Goal: Task Accomplishment & Management: Use online tool/utility

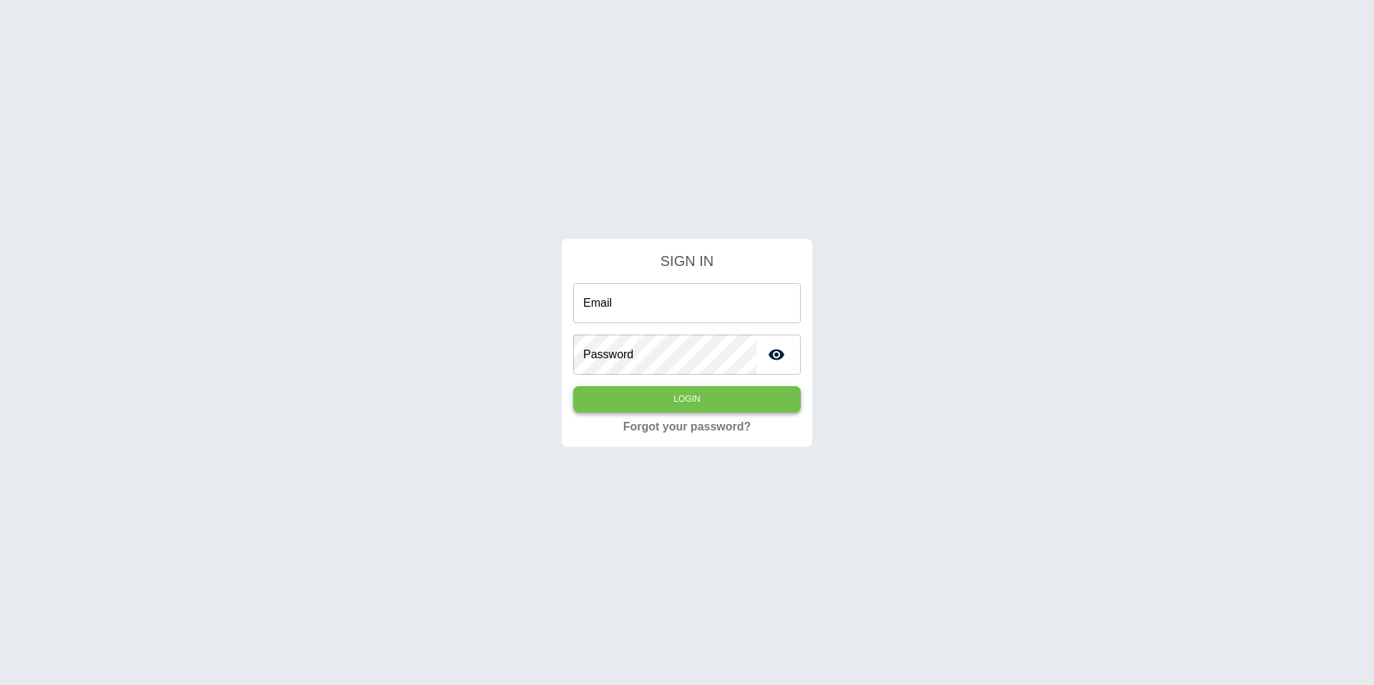
type input "**********"
click at [740, 399] on button "Login" at bounding box center [687, 399] width 228 height 26
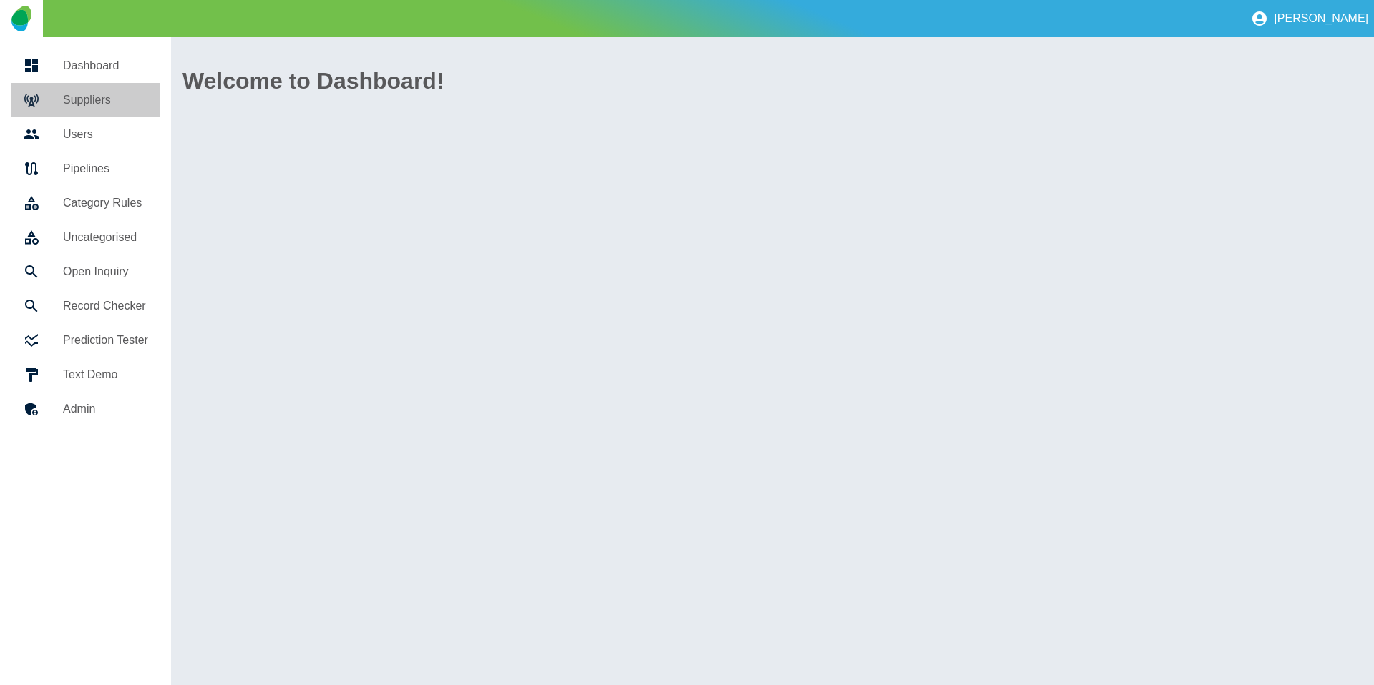
click at [117, 104] on h5 "Suppliers" at bounding box center [105, 100] width 85 height 17
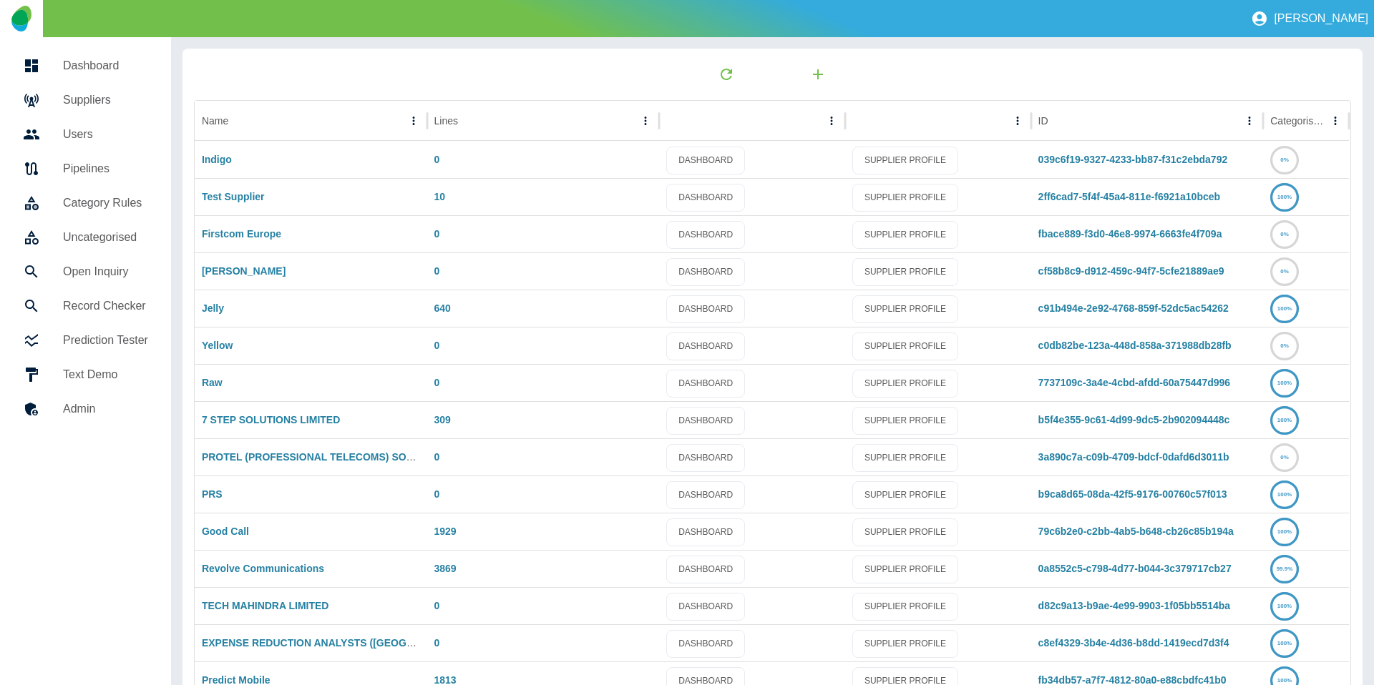
scroll to position [75, 0]
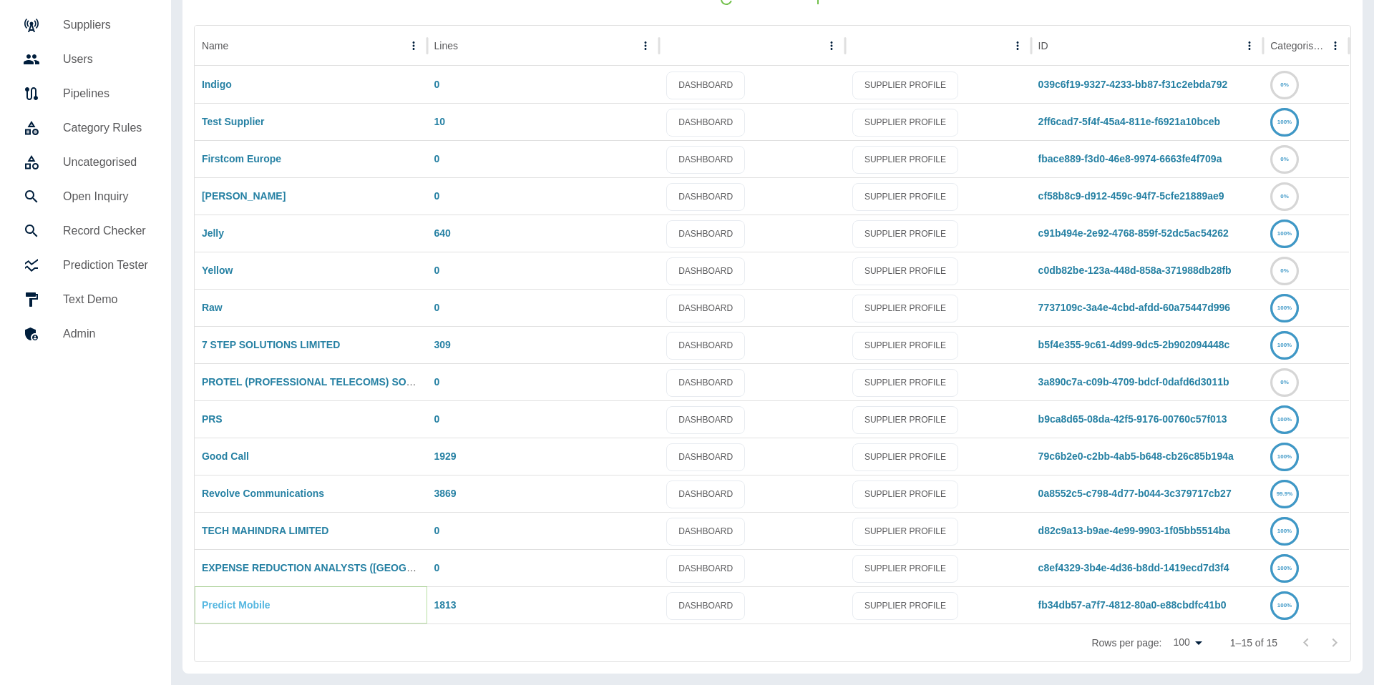
click at [224, 605] on link "Predict Mobile" at bounding box center [236, 605] width 69 height 11
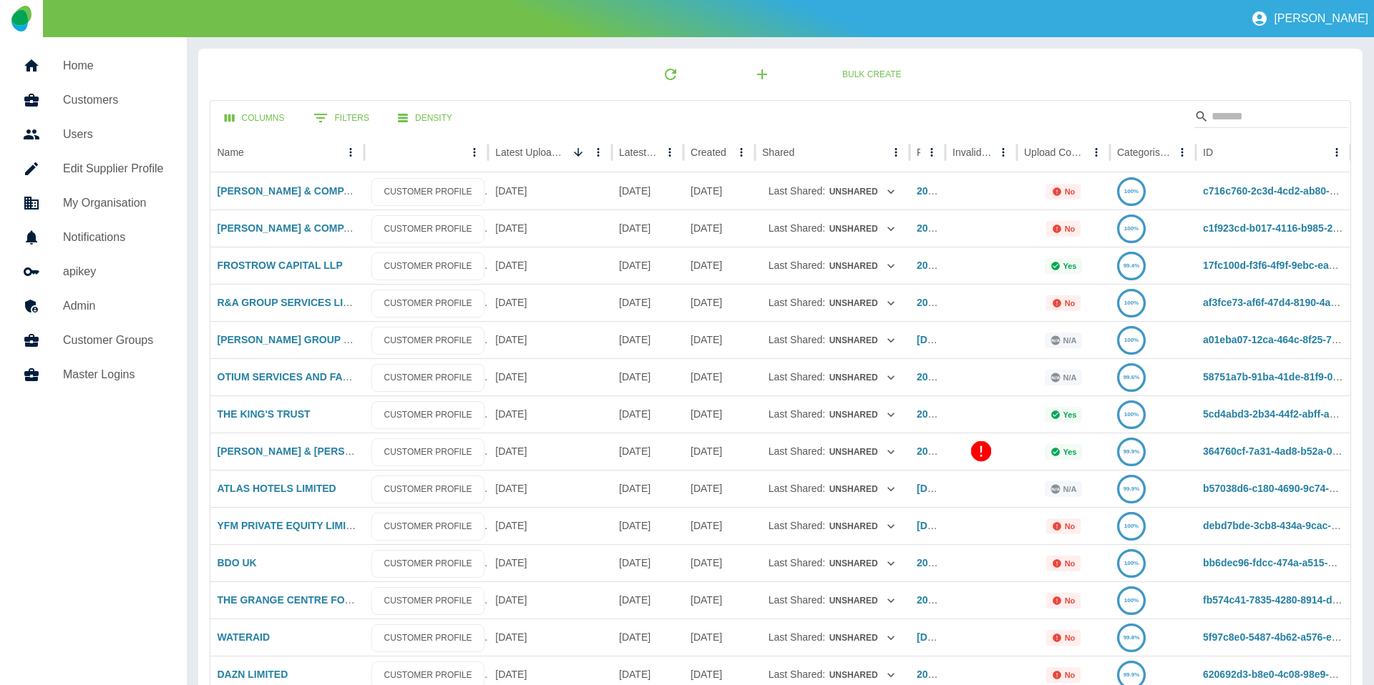
scroll to position [75, 0]
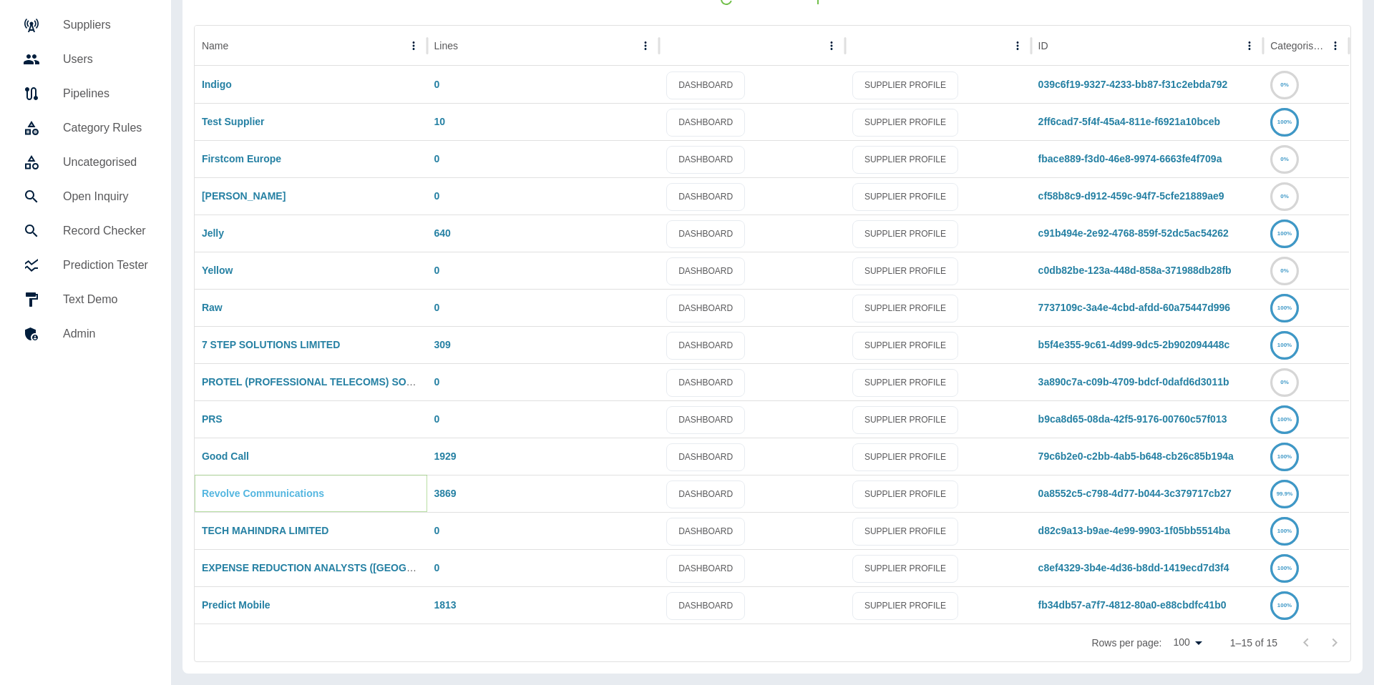
click at [254, 494] on link "Revolve Communications" at bounding box center [263, 493] width 122 height 11
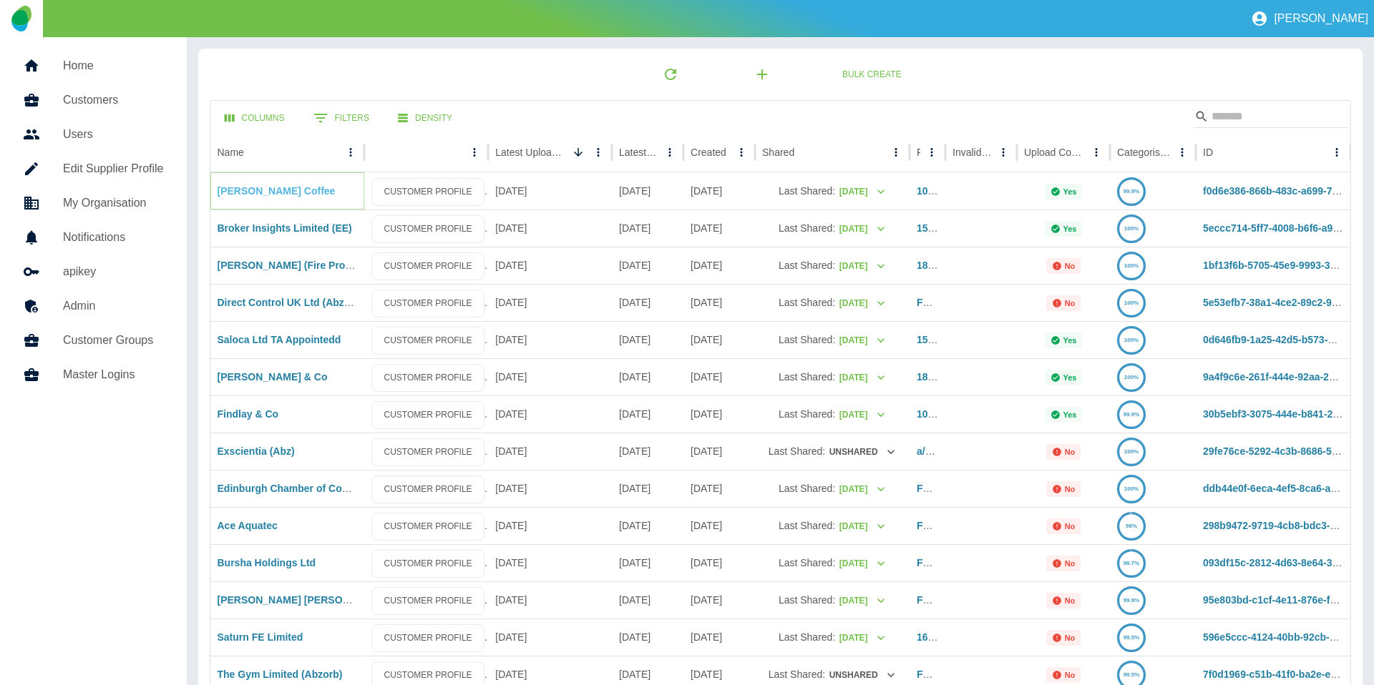
click at [241, 195] on link "Cobbs Coffee" at bounding box center [277, 190] width 118 height 11
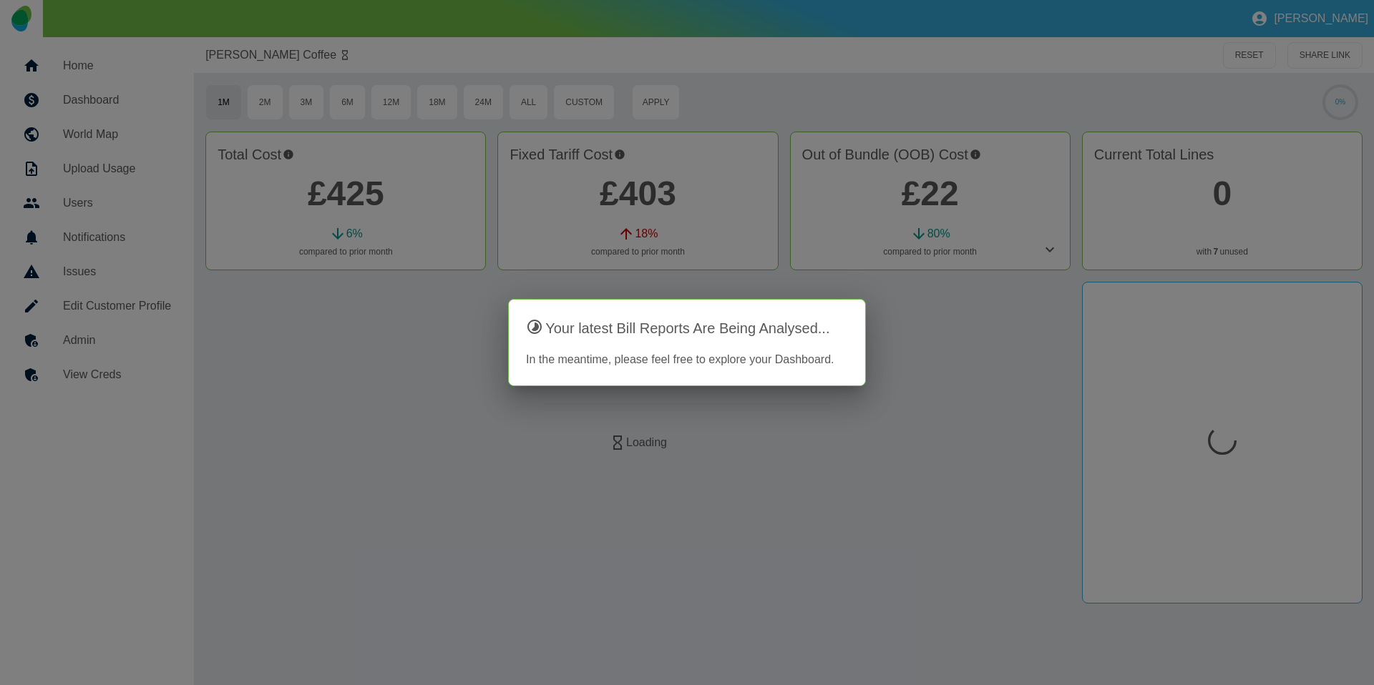
click at [69, 338] on div at bounding box center [687, 342] width 1374 height 685
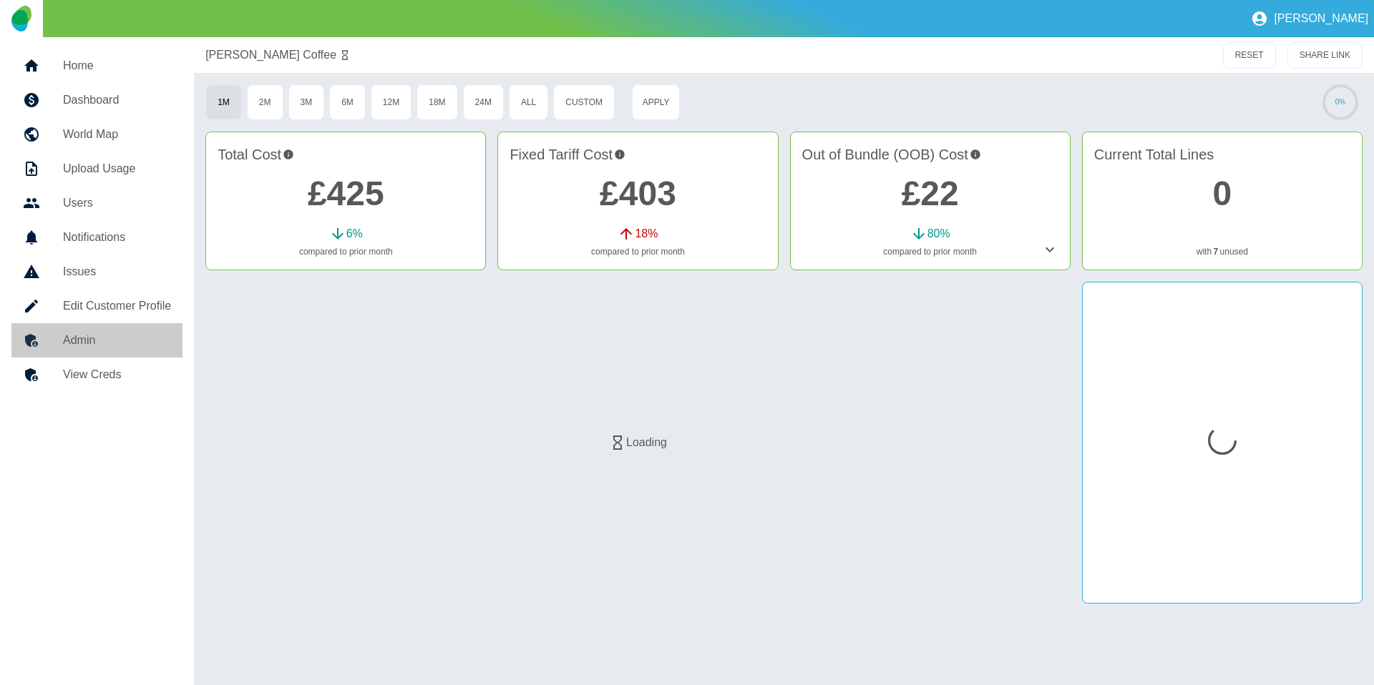
click at [68, 341] on h5 "Admin" at bounding box center [117, 340] width 108 height 17
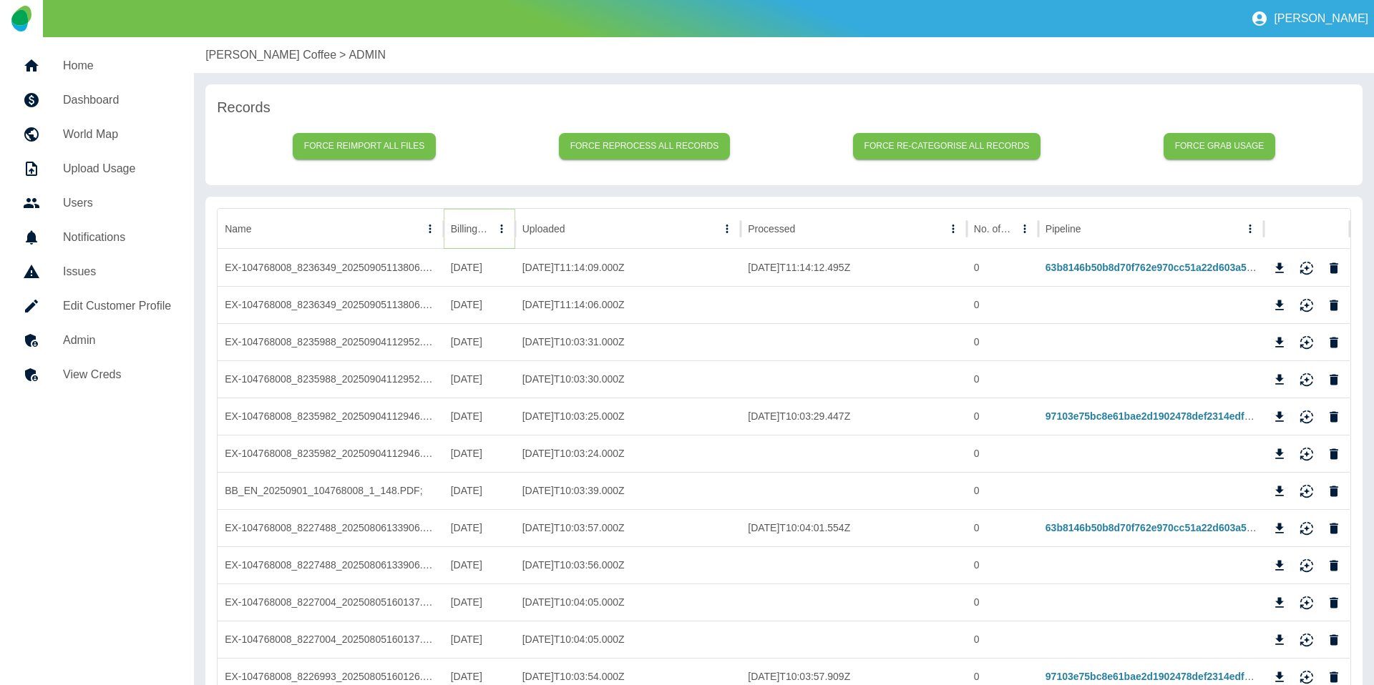
click at [492, 235] on button "Sort" at bounding box center [502, 229] width 20 height 20
click at [1281, 345] on icon "Download" at bounding box center [1279, 343] width 14 height 14
click at [1282, 266] on icon "Download" at bounding box center [1280, 268] width 9 height 10
click at [1125, 263] on link "63b8146b50b8d70f762e970cc51a22d603a5f027" at bounding box center [1155, 267] width 221 height 11
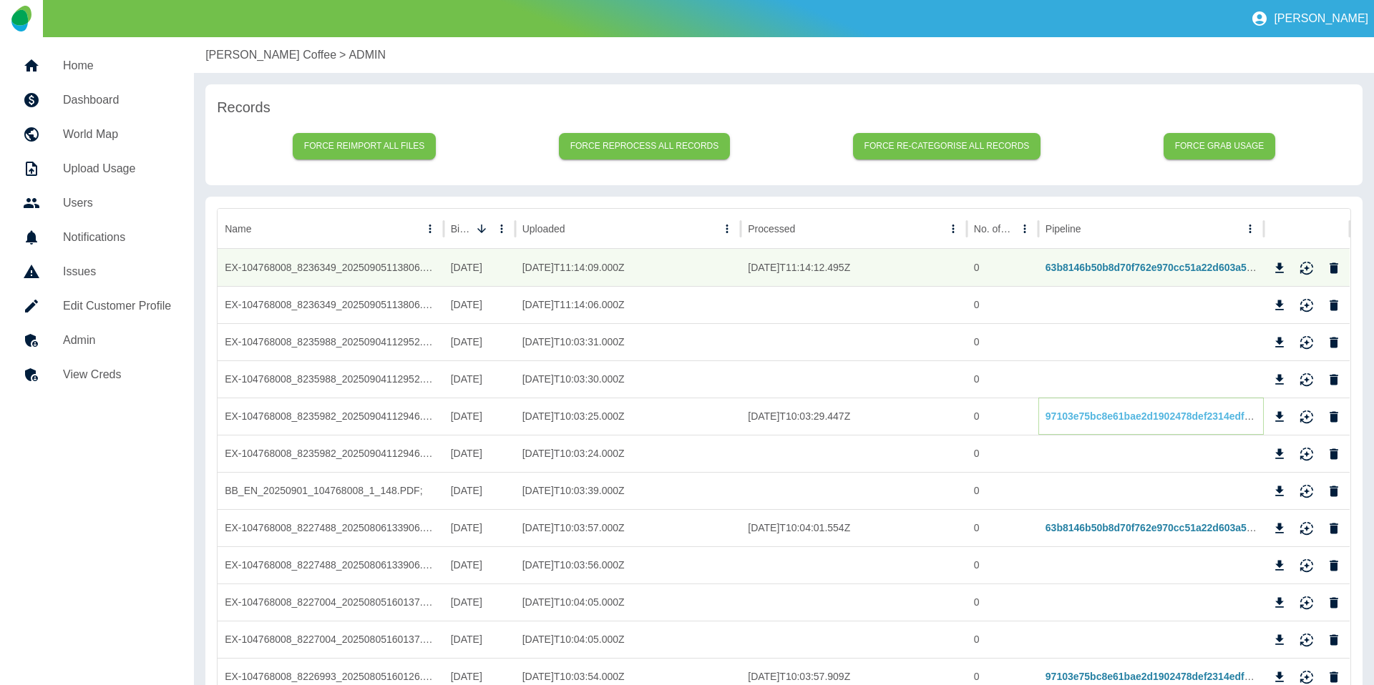
click at [1131, 422] on link "97103e75bc8e61bae2d1902478def2314edfd6cb" at bounding box center [1156, 416] width 223 height 11
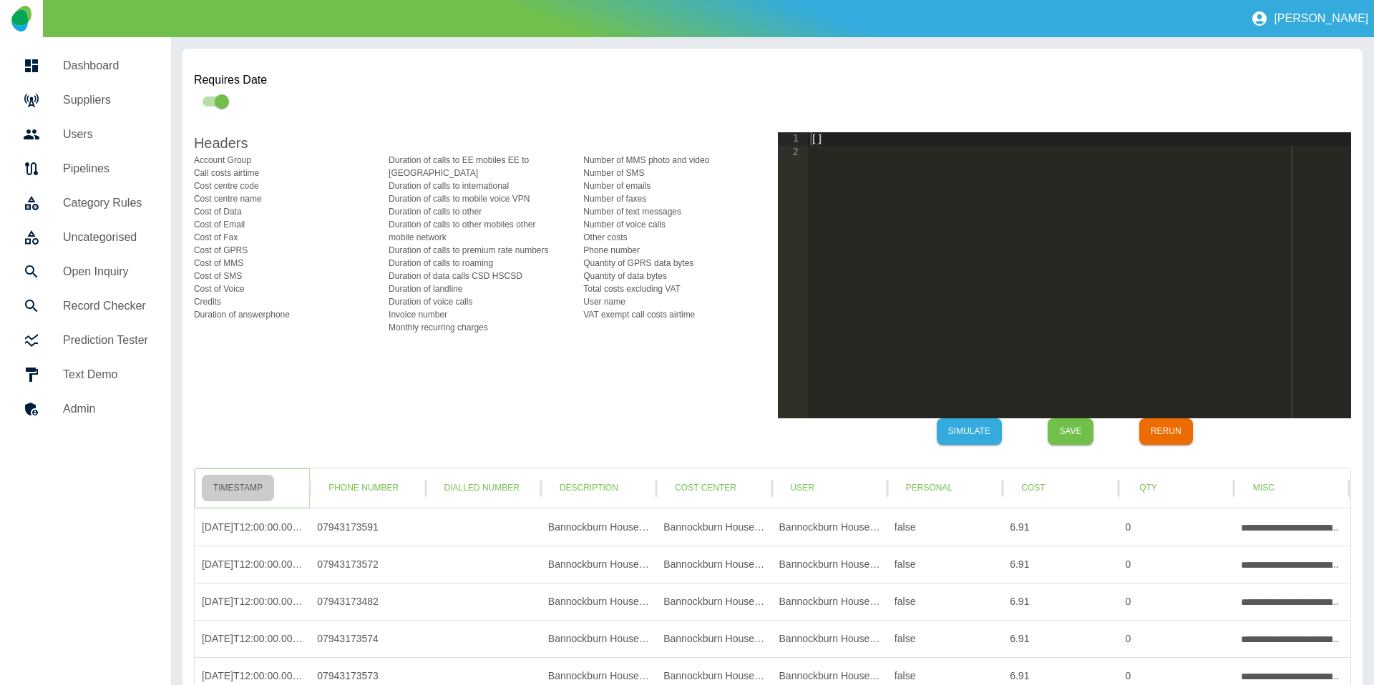
click at [253, 484] on button "Timestamp" at bounding box center [238, 488] width 72 height 26
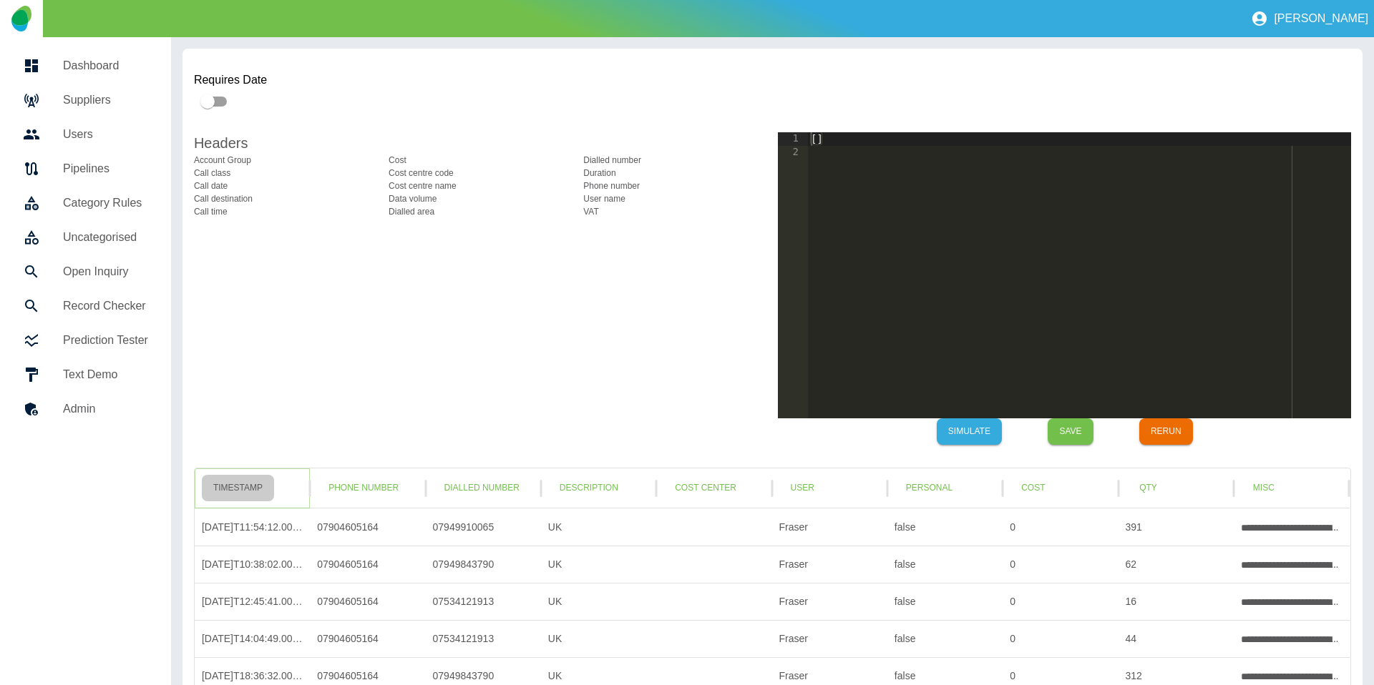
click at [256, 491] on button "Timestamp" at bounding box center [238, 488] width 72 height 26
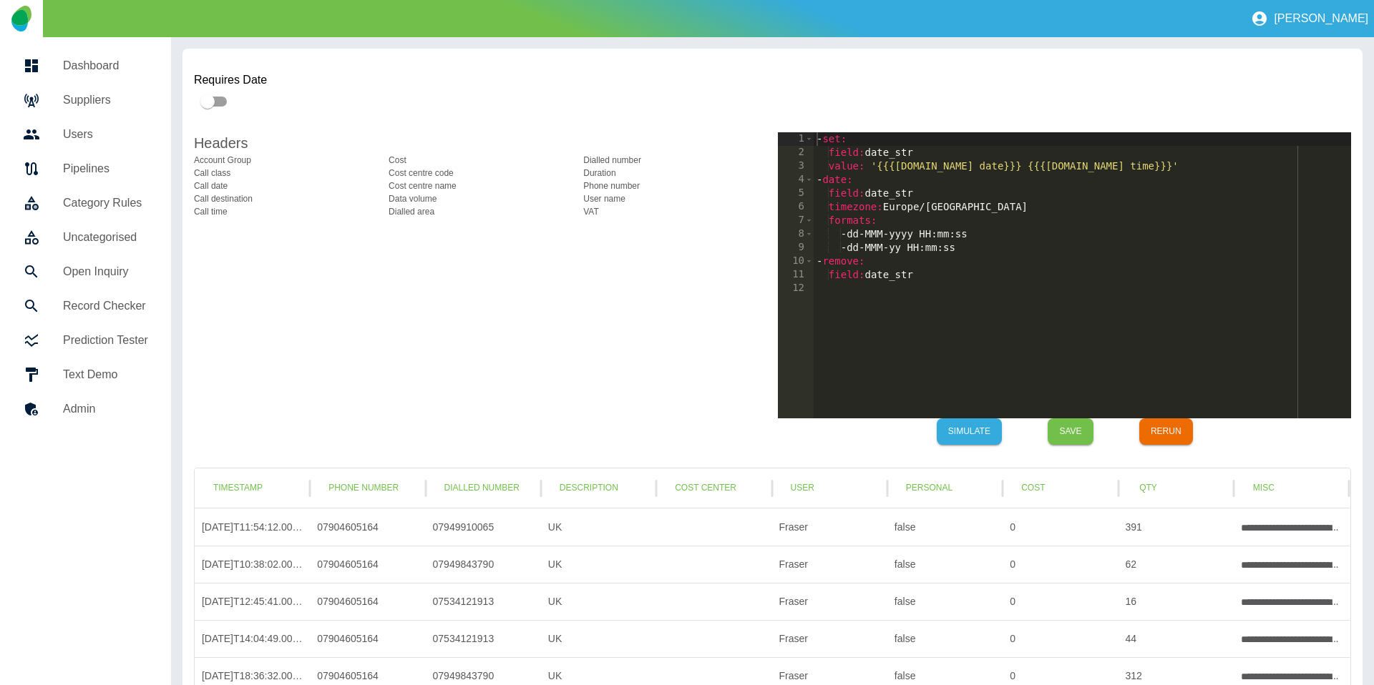
click at [1085, 321] on div "- set : field : date_str value : '{{{raw.Call date}}} {{{raw.Call time}}}' - da…" at bounding box center [1082, 288] width 537 height 313
type textarea "**********"
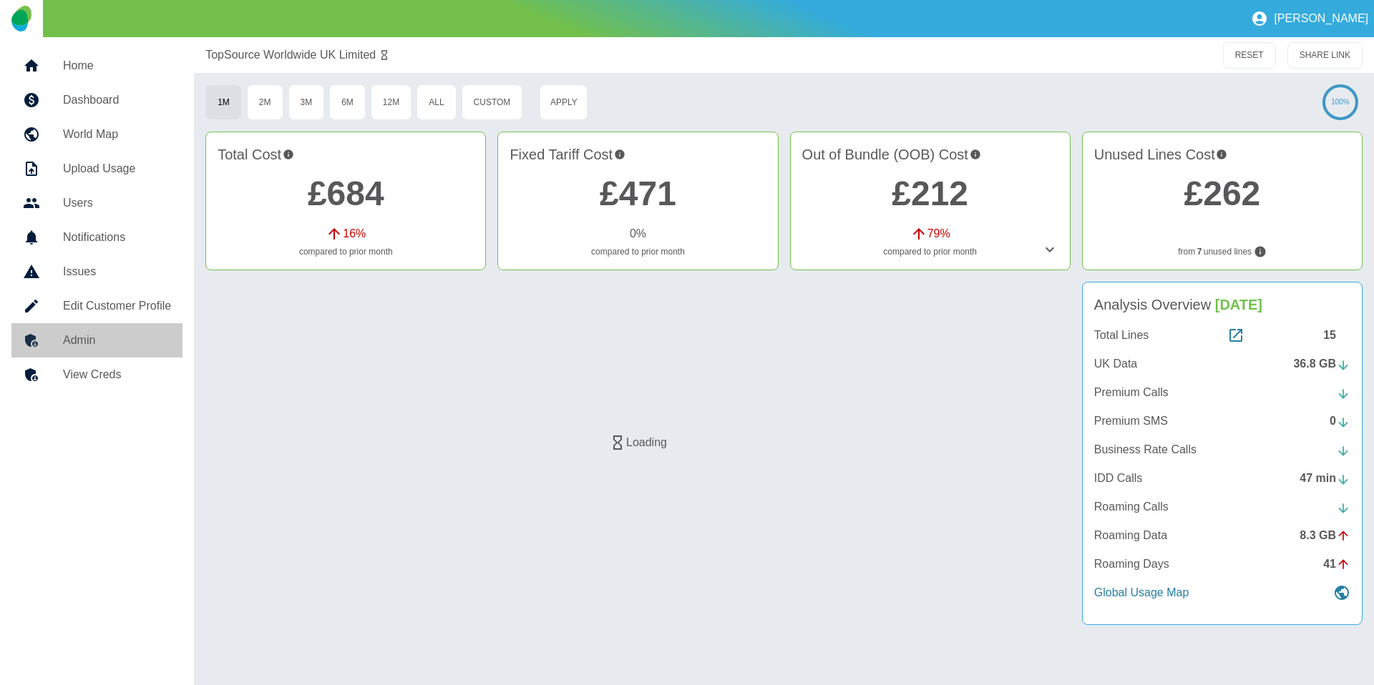
click at [114, 353] on link "Admin" at bounding box center [96, 340] width 171 height 34
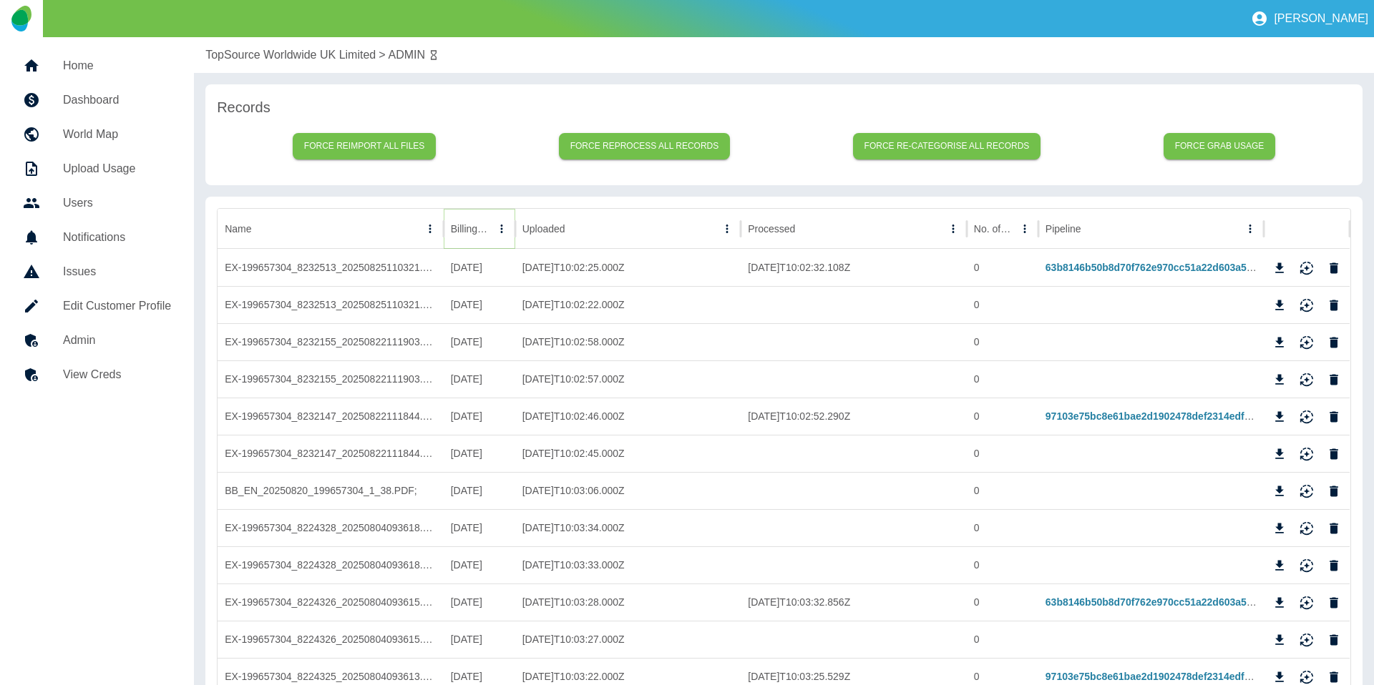
click at [495, 231] on icon "Sort" at bounding box center [501, 229] width 13 height 13
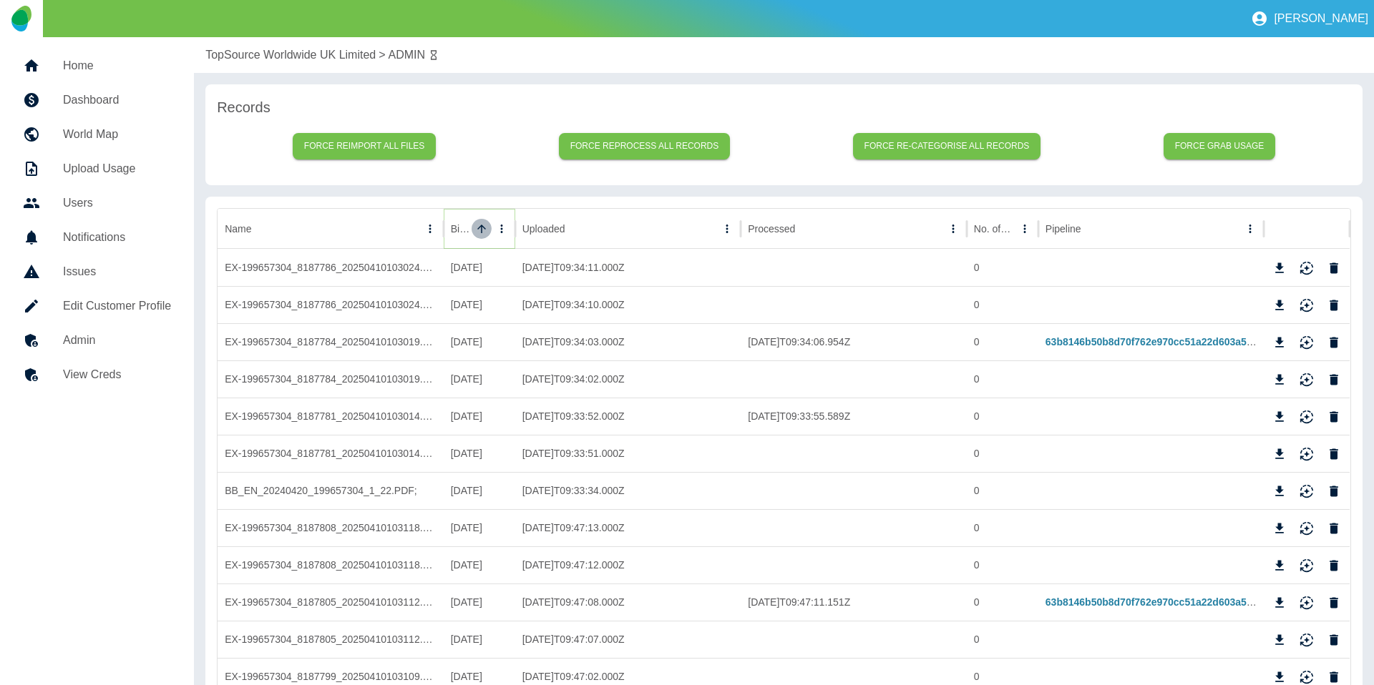
click at [475, 231] on icon "Sort" at bounding box center [481, 229] width 13 height 13
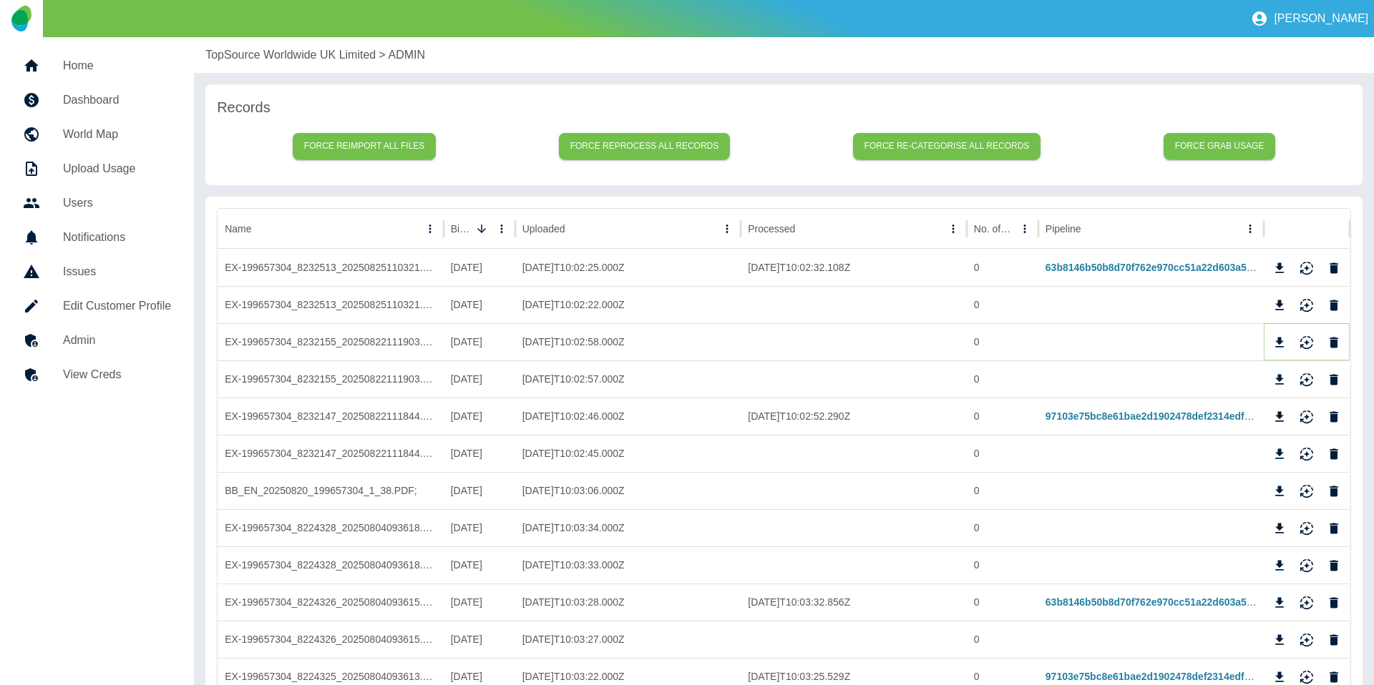
click at [1282, 341] on icon "Download" at bounding box center [1280, 342] width 9 height 10
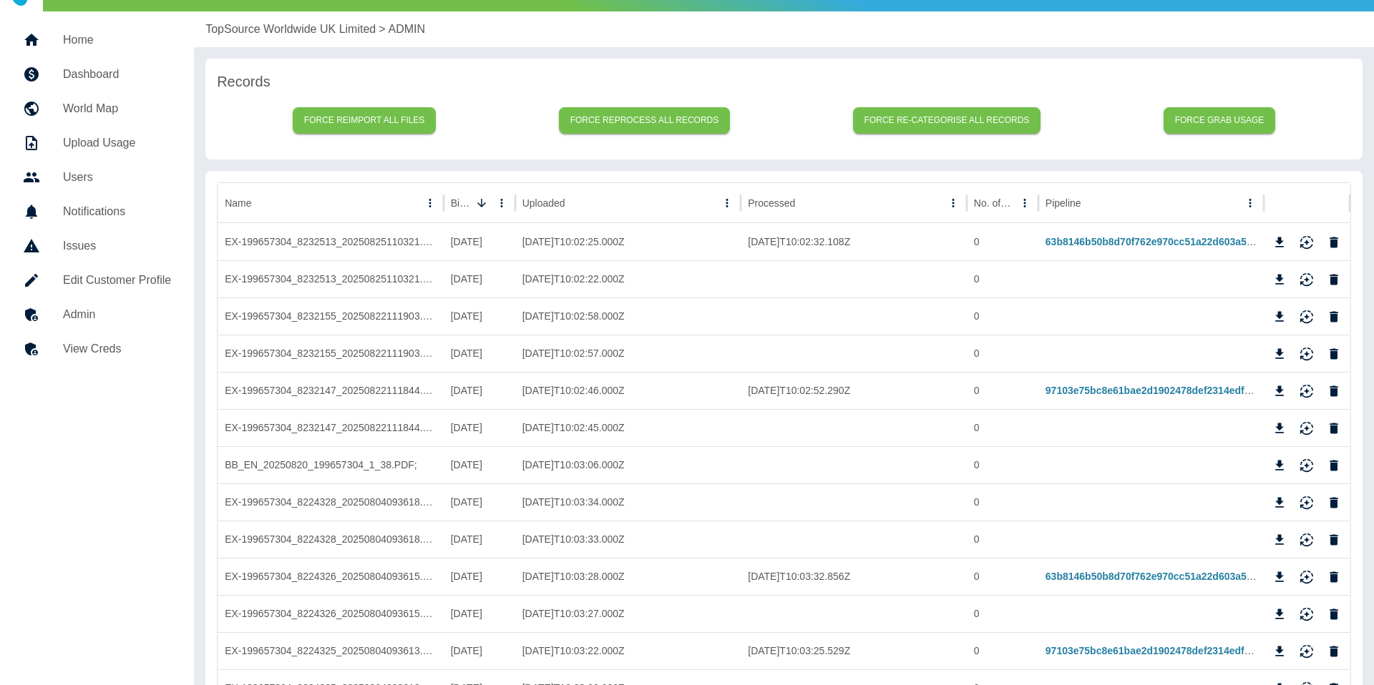
scroll to position [31, 0]
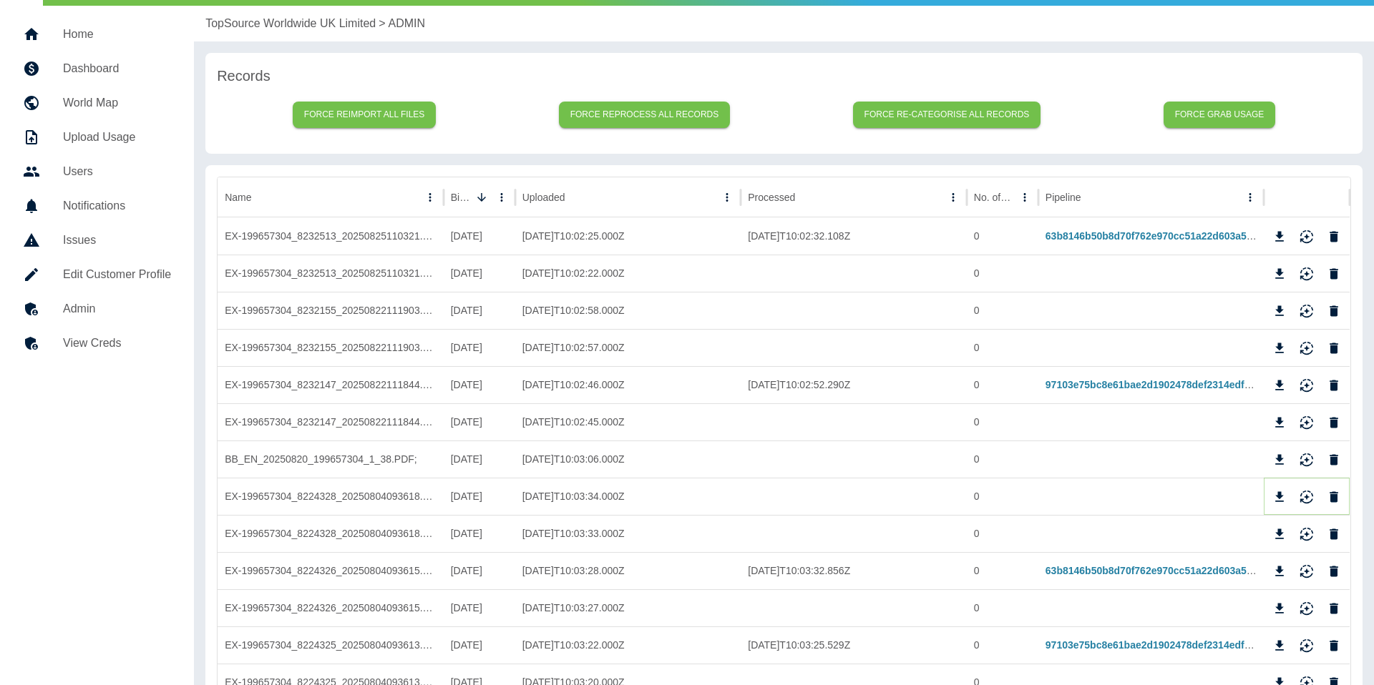
click at [1276, 492] on icon "Download" at bounding box center [1279, 497] width 14 height 14
drag, startPoint x: 1011, startPoint y: 51, endPoint x: 1059, endPoint y: 33, distance: 51.2
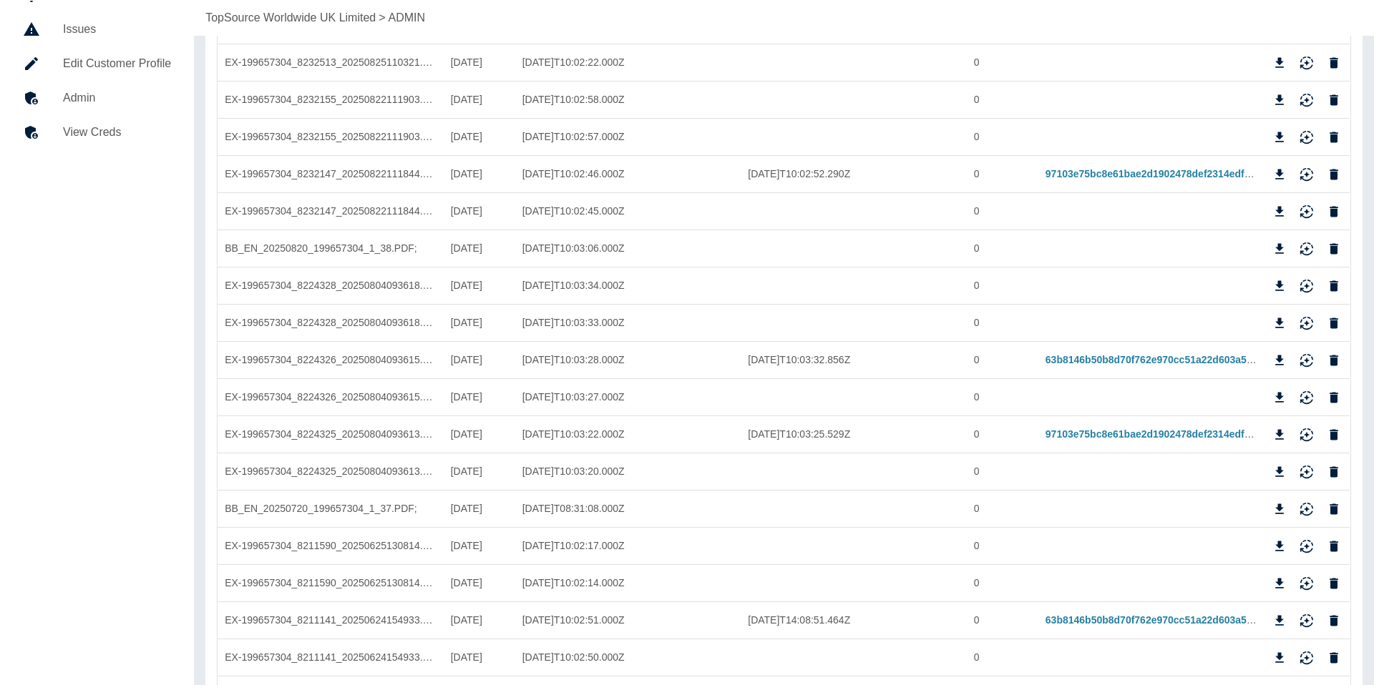
scroll to position [242, 0]
click at [1279, 543] on icon "Download" at bounding box center [1280, 547] width 9 height 10
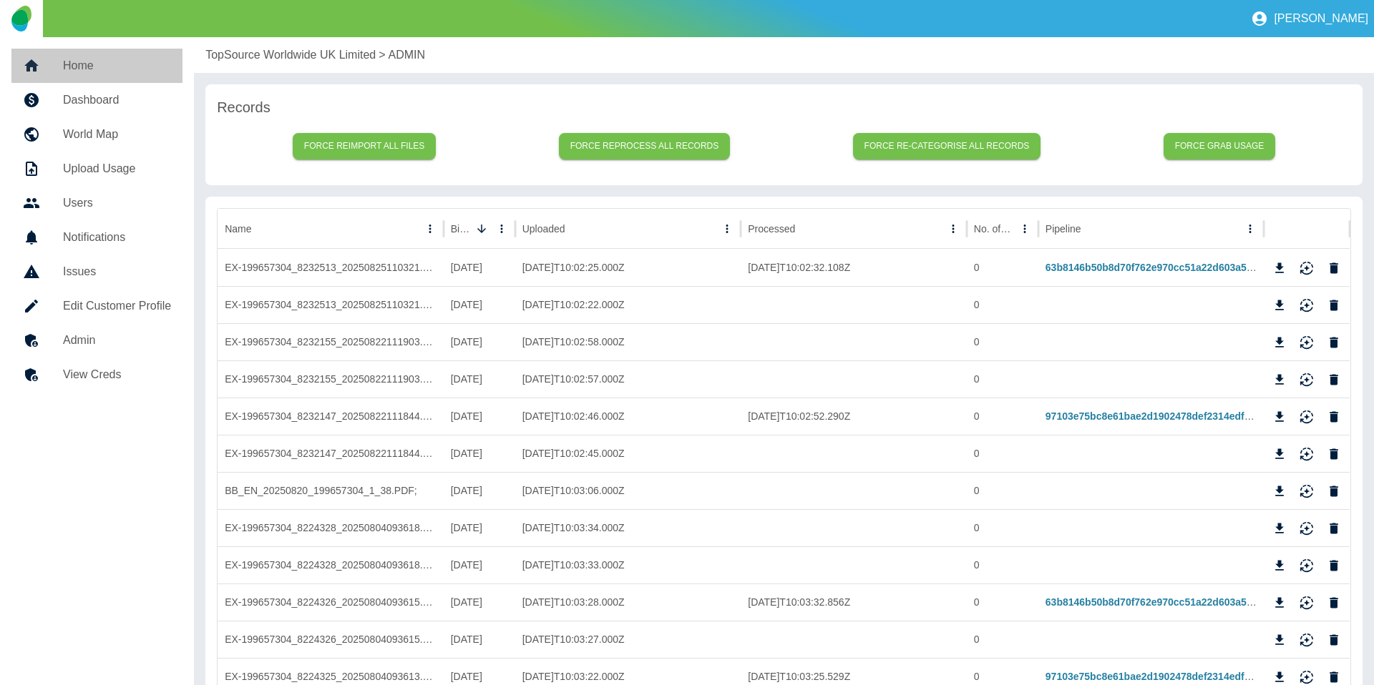
click at [133, 49] on link "Home" at bounding box center [96, 66] width 171 height 34
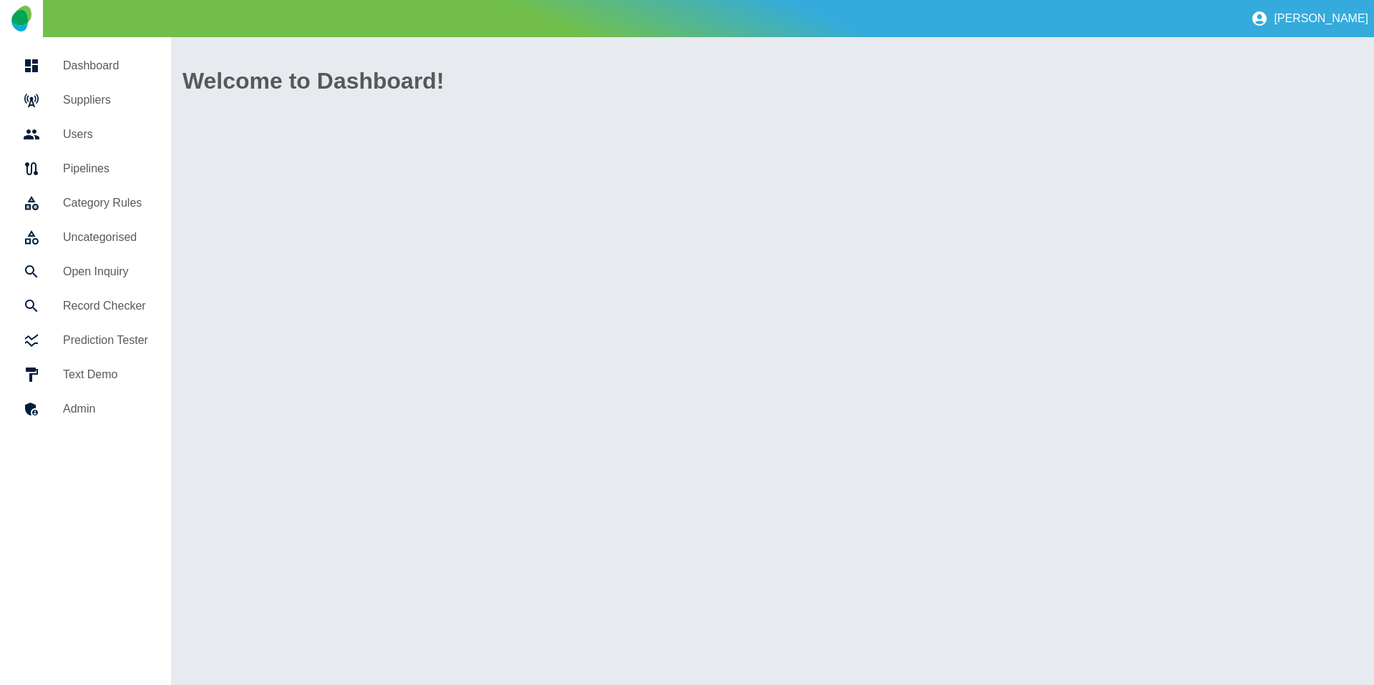
click at [125, 104] on h5 "Suppliers" at bounding box center [105, 100] width 85 height 17
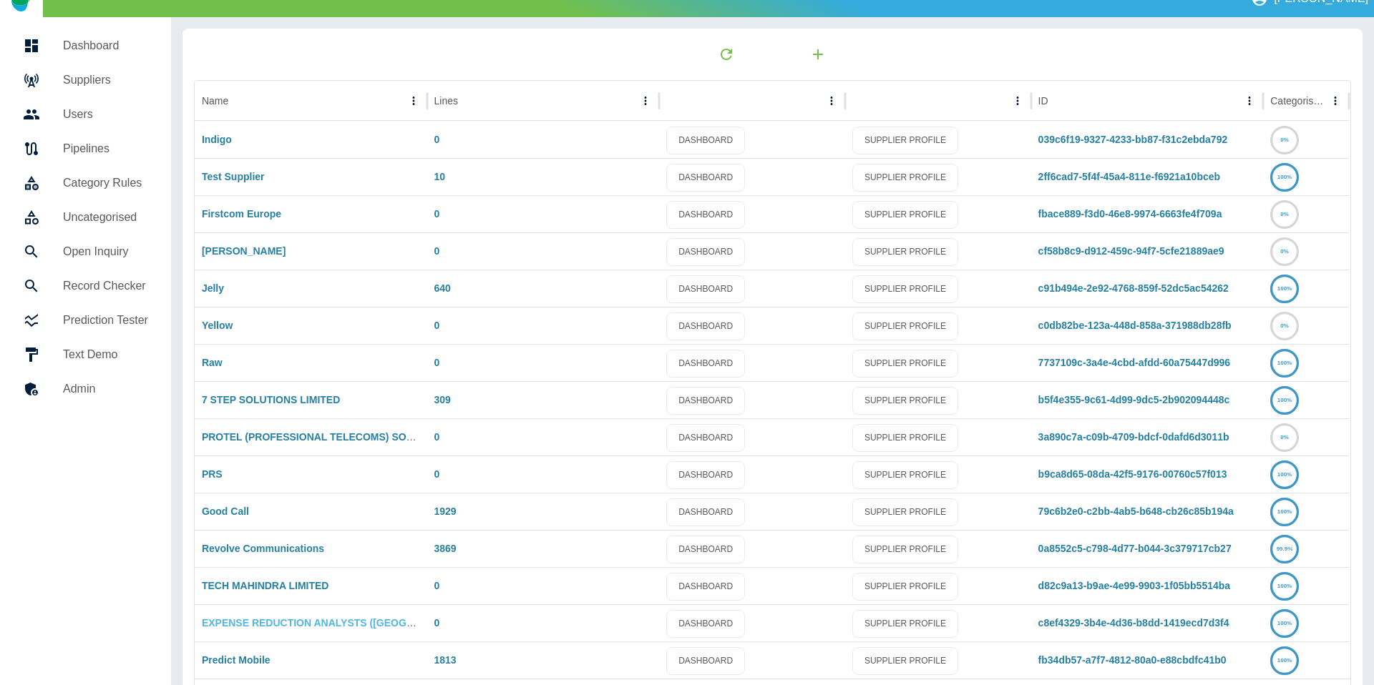
scroll to position [75, 0]
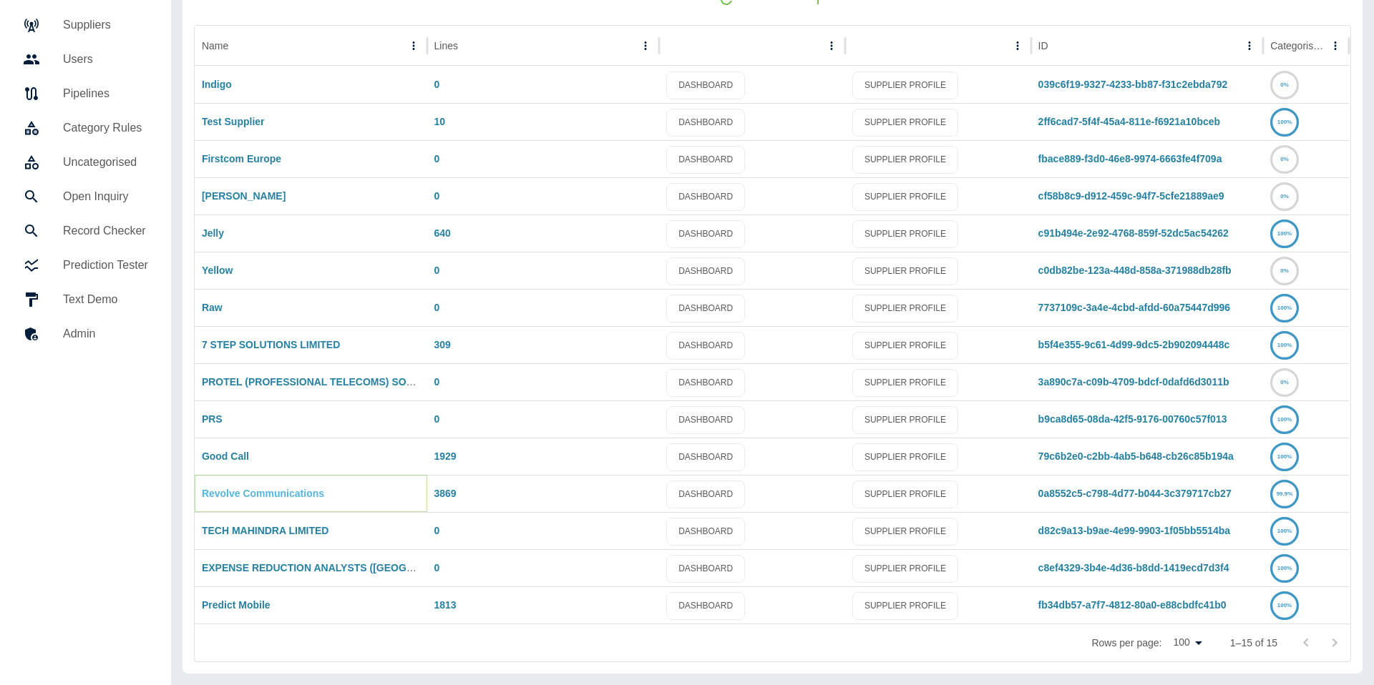
click at [296, 499] on link "Revolve Communications" at bounding box center [263, 493] width 122 height 11
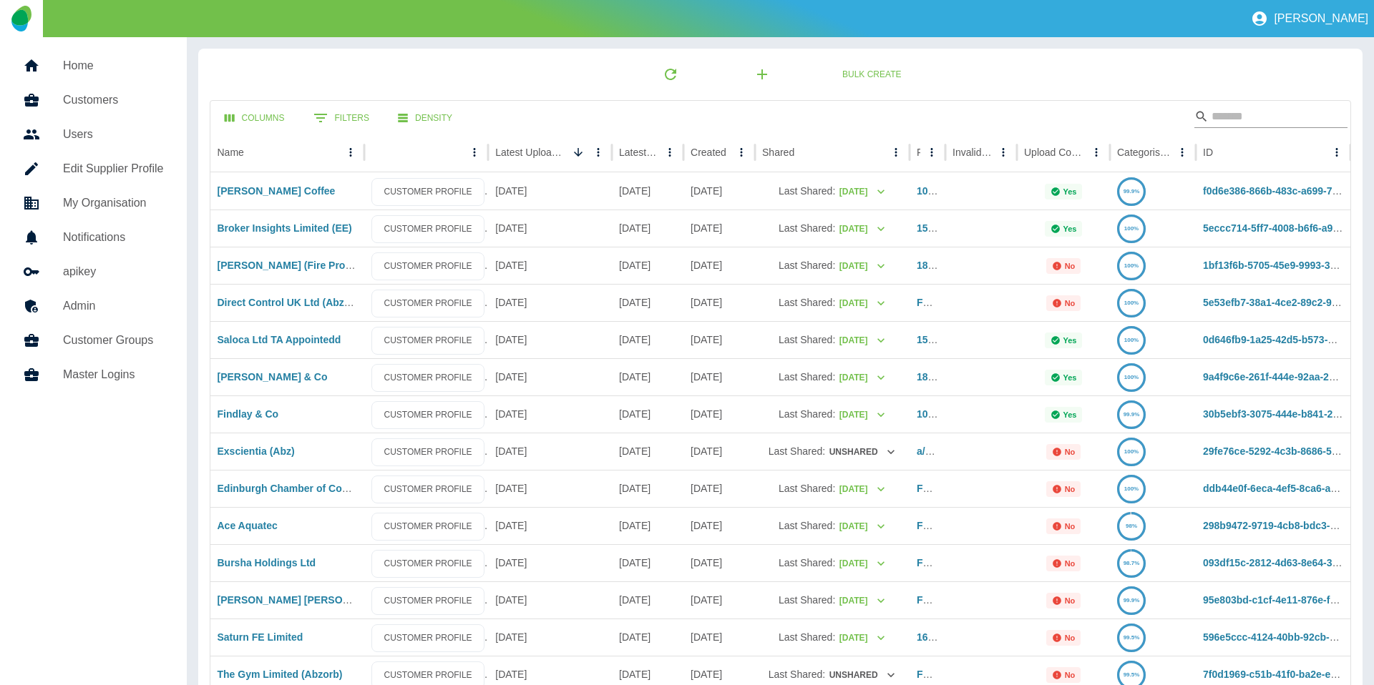
click at [1246, 109] on input "Search" at bounding box center [1268, 116] width 114 height 23
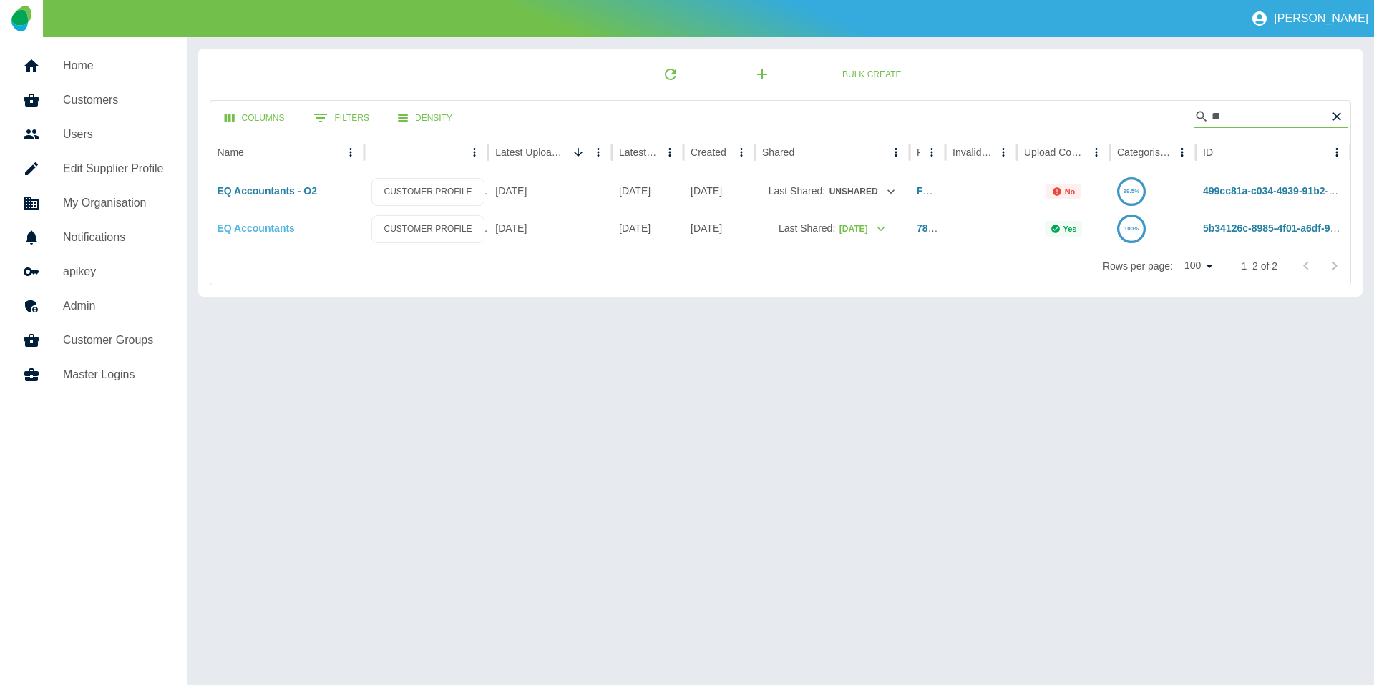
type input "**"
click at [268, 228] on link "EQ Accountants" at bounding box center [256, 228] width 77 height 11
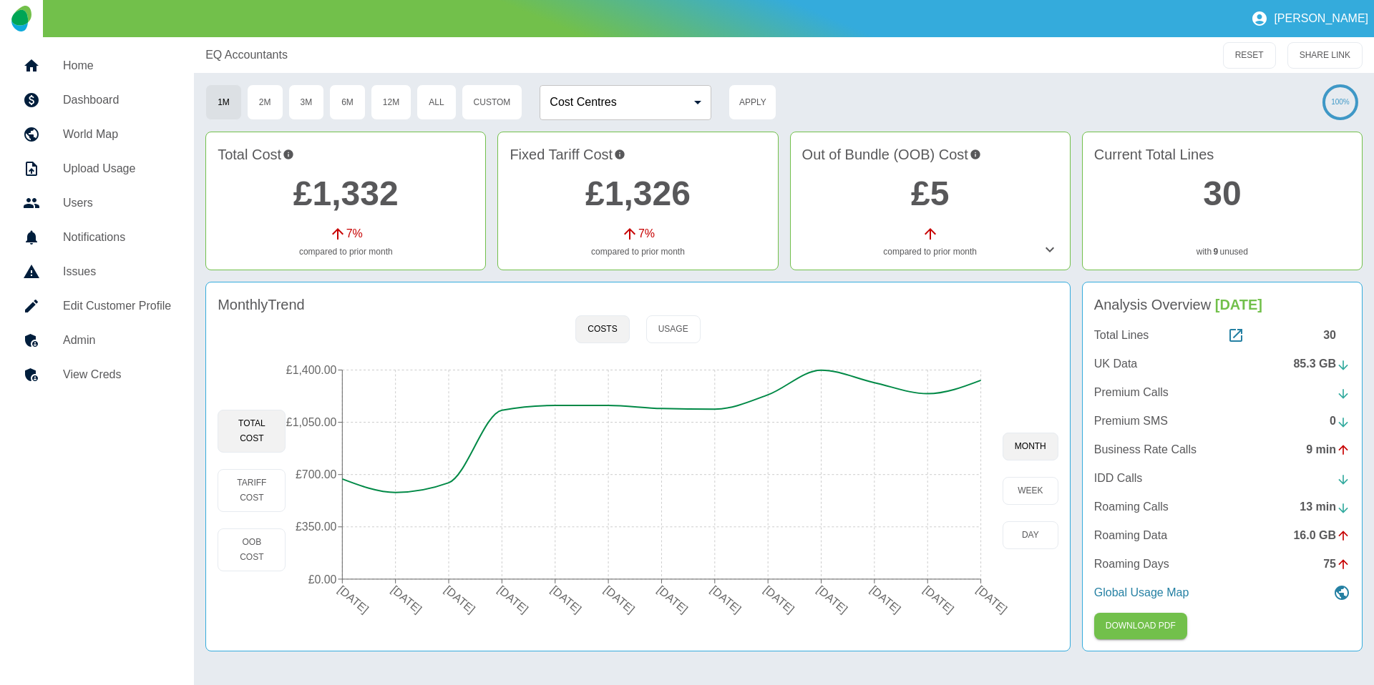
click at [112, 338] on h5 "Admin" at bounding box center [117, 340] width 108 height 17
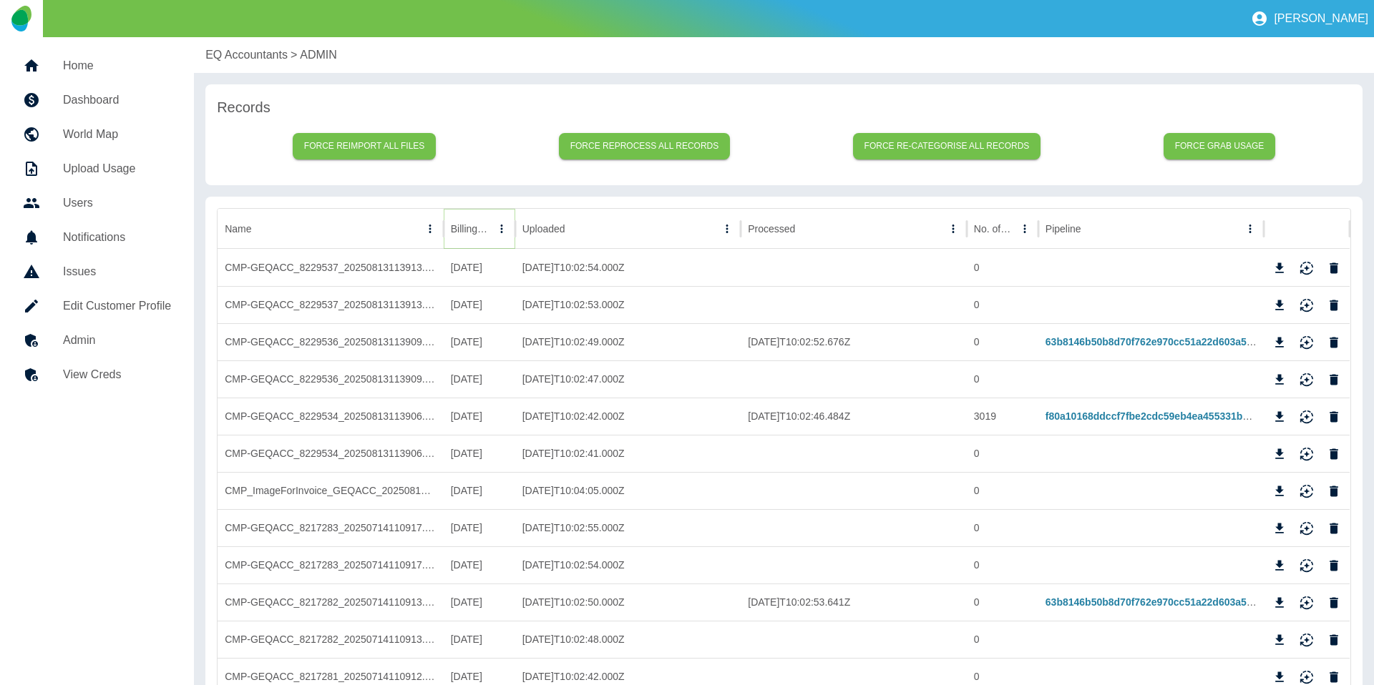
click at [495, 230] on icon "Sort" at bounding box center [501, 229] width 13 height 13
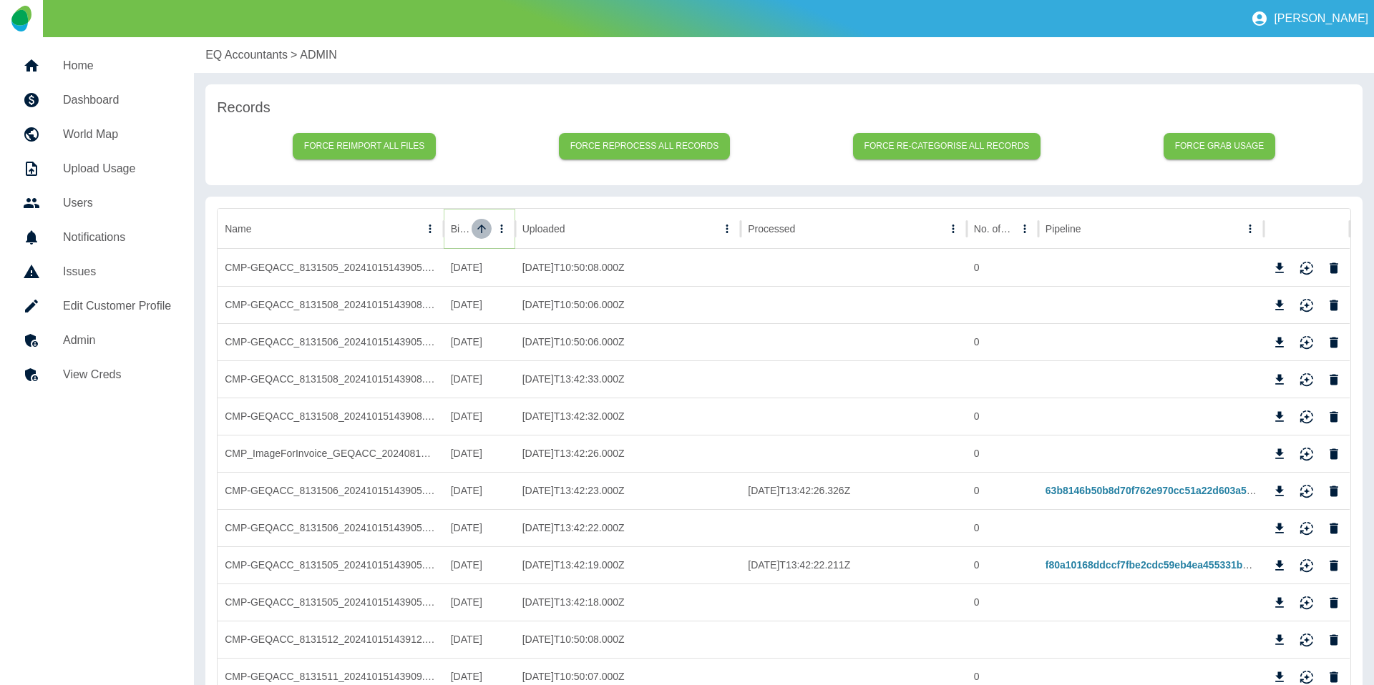
click at [479, 229] on icon "Sort" at bounding box center [481, 229] width 13 height 13
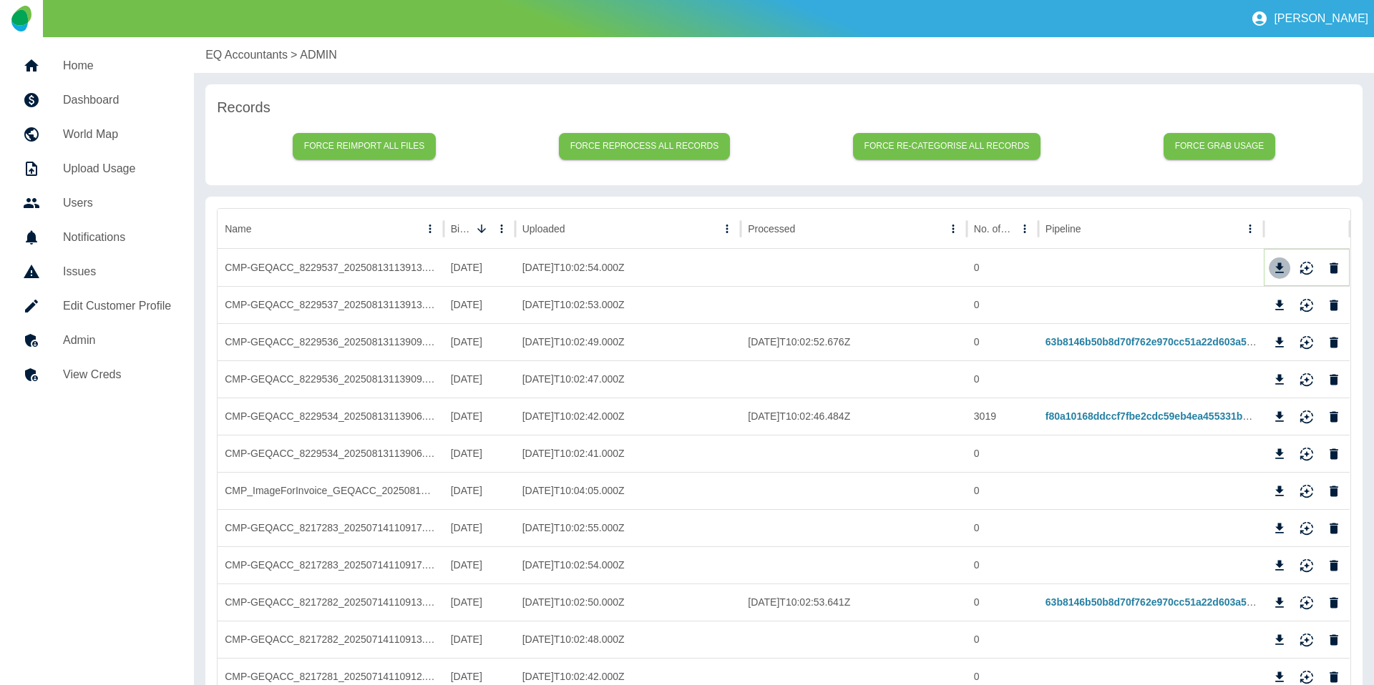
click at [1279, 268] on icon "Download" at bounding box center [1280, 268] width 9 height 10
click at [114, 324] on link "Admin" at bounding box center [96, 340] width 171 height 34
click at [153, 333] on h5 "Admin" at bounding box center [117, 340] width 108 height 17
click at [1282, 270] on icon "Download" at bounding box center [1279, 268] width 14 height 14
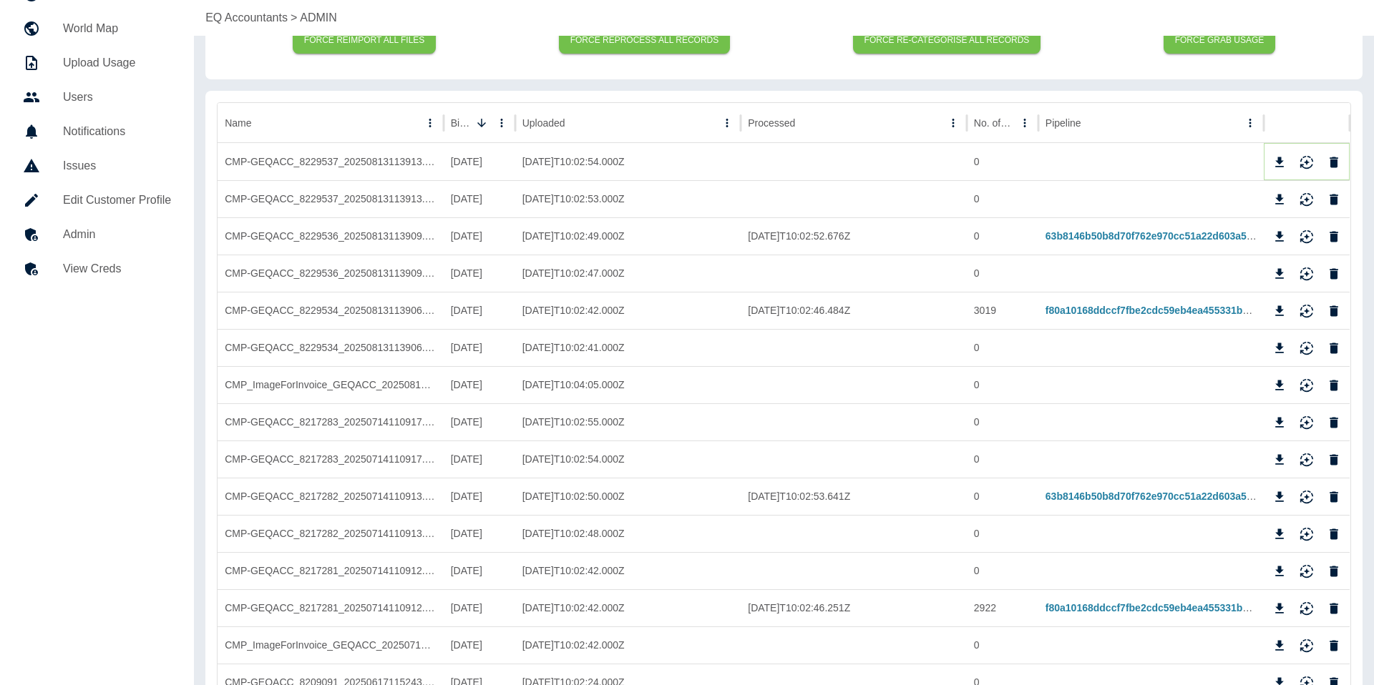
scroll to position [109, 0]
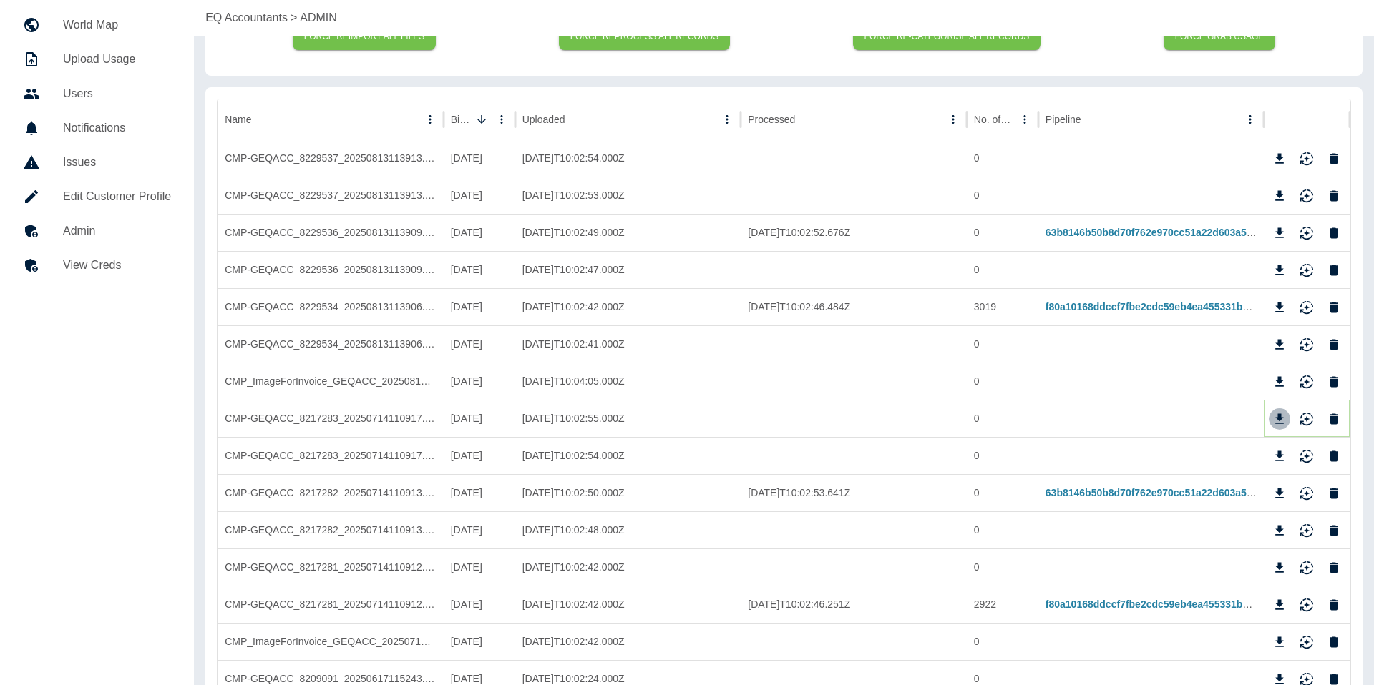
click at [1276, 418] on icon "Download" at bounding box center [1279, 419] width 14 height 14
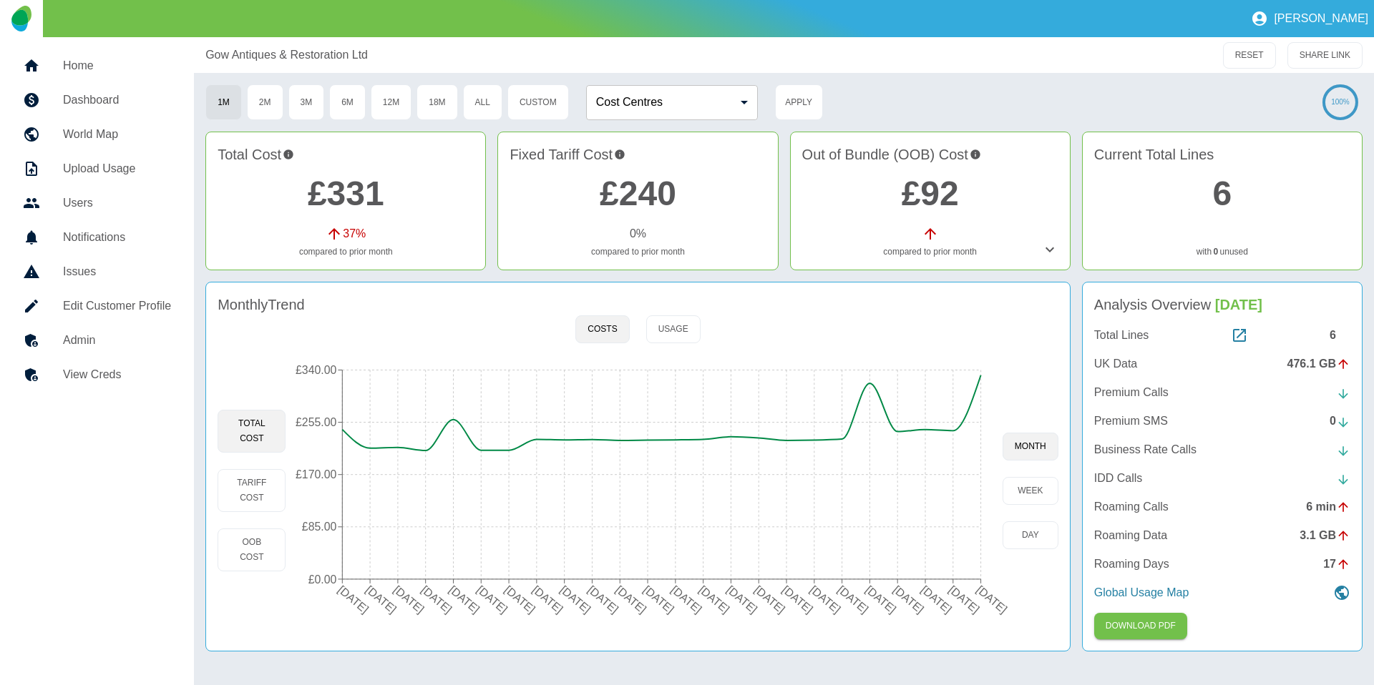
click at [83, 338] on h5 "Admin" at bounding box center [117, 340] width 108 height 17
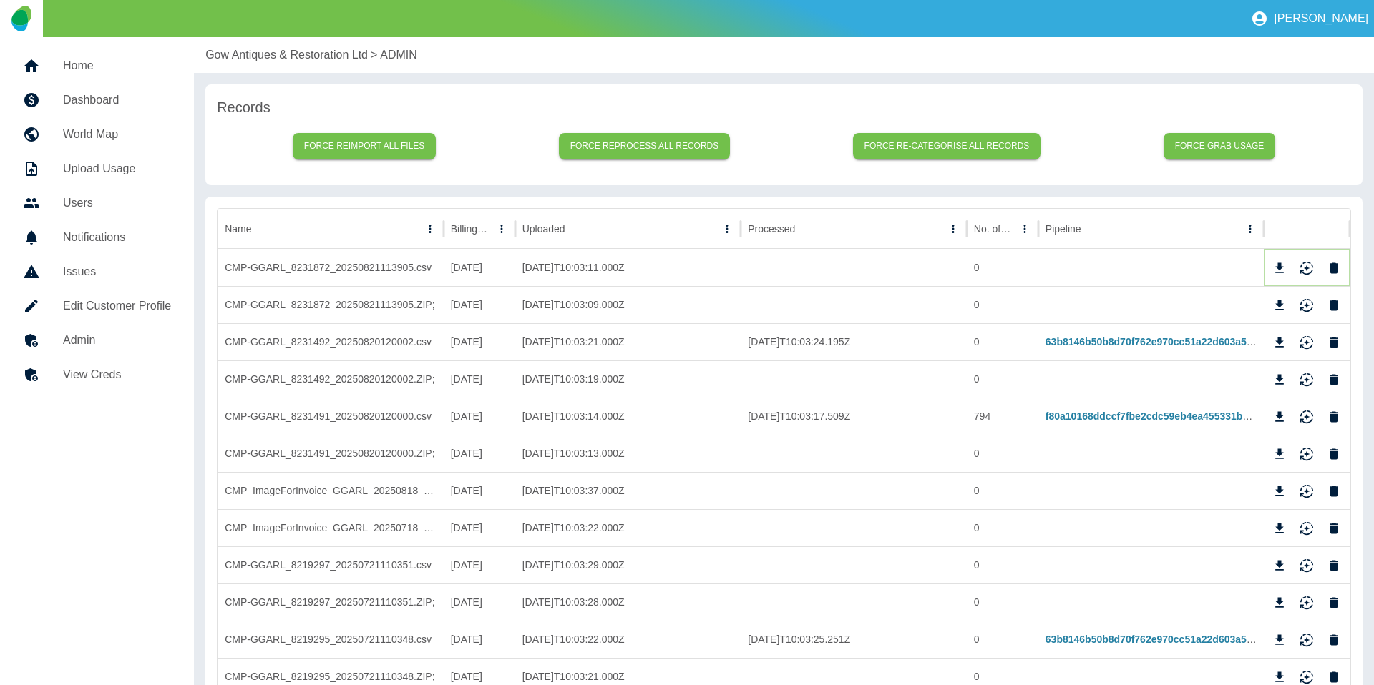
click at [1279, 270] on icon "Download" at bounding box center [1279, 268] width 14 height 14
click at [1282, 566] on icon "Download" at bounding box center [1279, 566] width 14 height 14
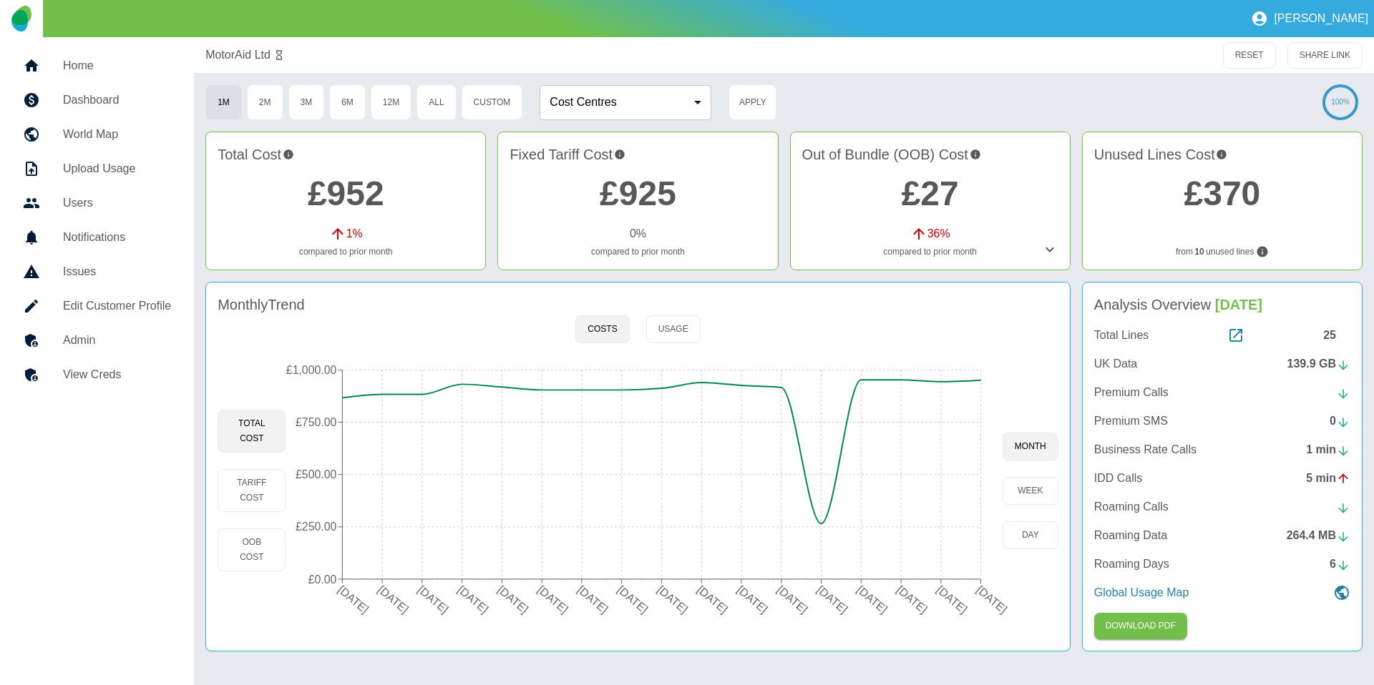
click at [131, 343] on h5 "Admin" at bounding box center [117, 340] width 108 height 17
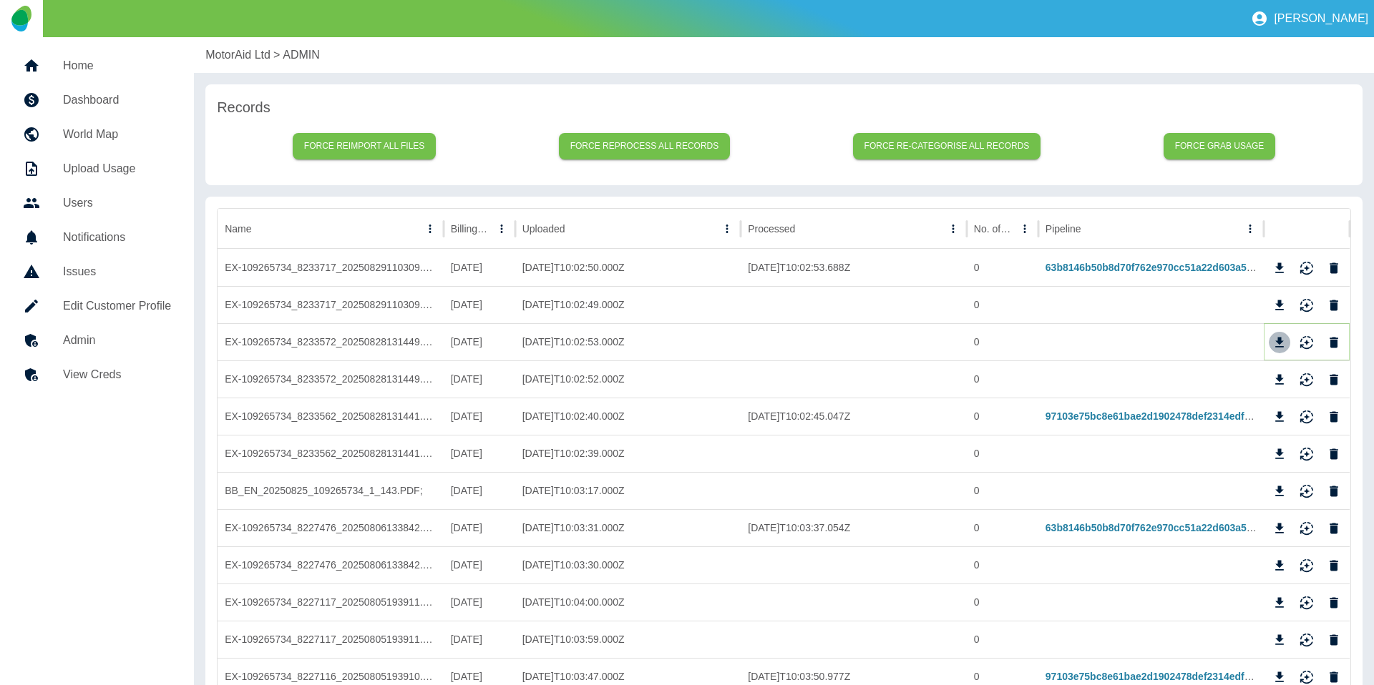
click at [1274, 341] on icon "Download" at bounding box center [1279, 343] width 14 height 14
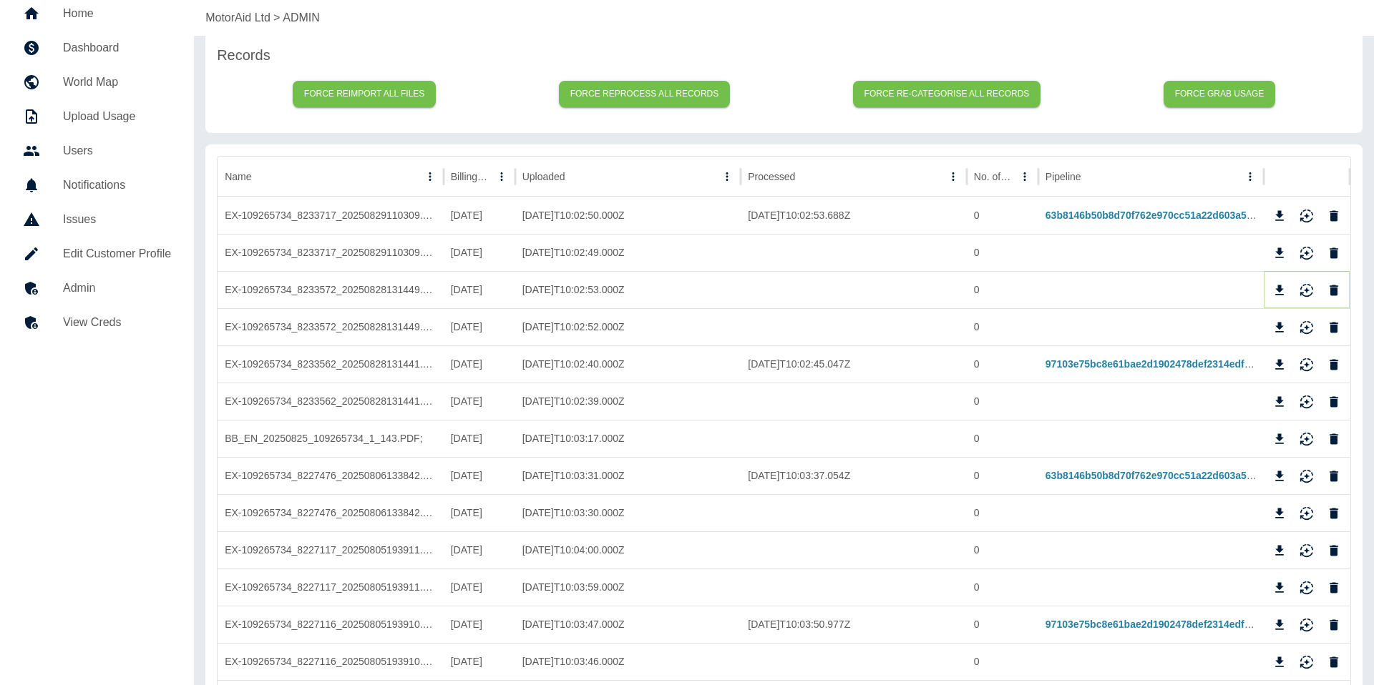
scroll to position [56, 0]
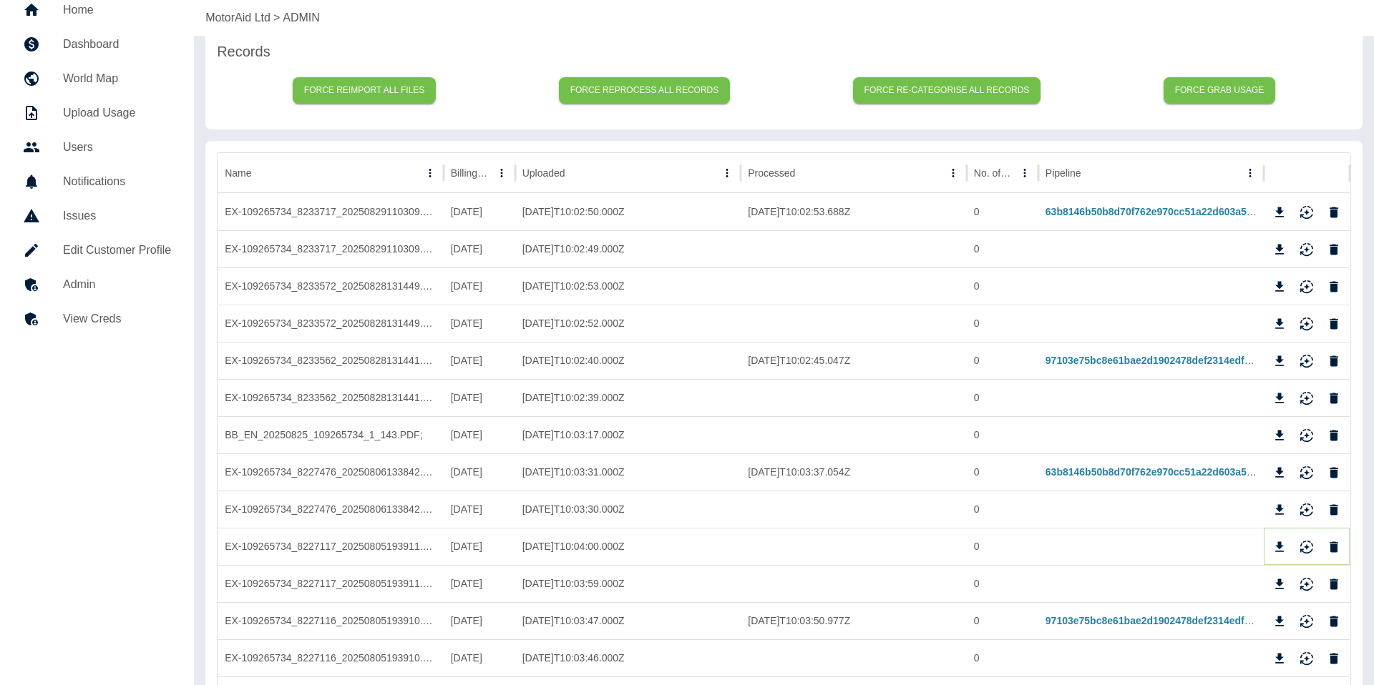
click at [1279, 546] on icon "Download" at bounding box center [1280, 547] width 9 height 10
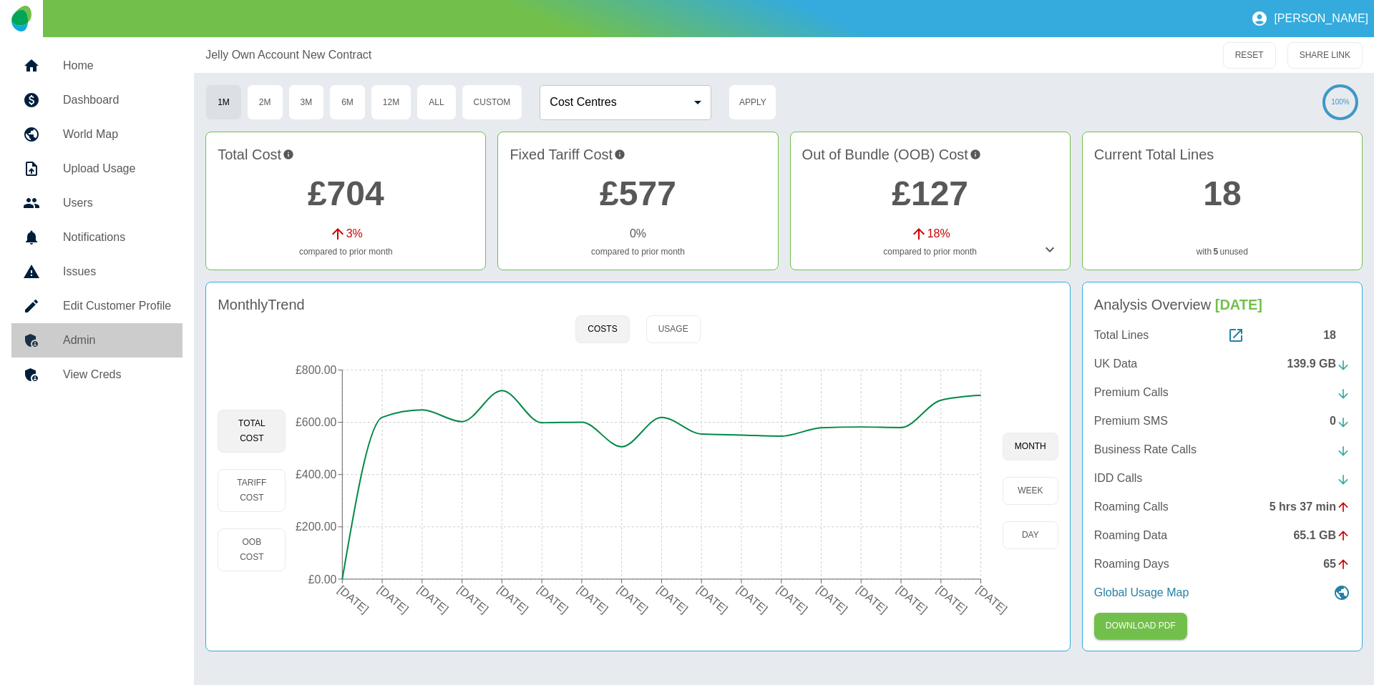
click at [146, 328] on link "Admin" at bounding box center [96, 340] width 171 height 34
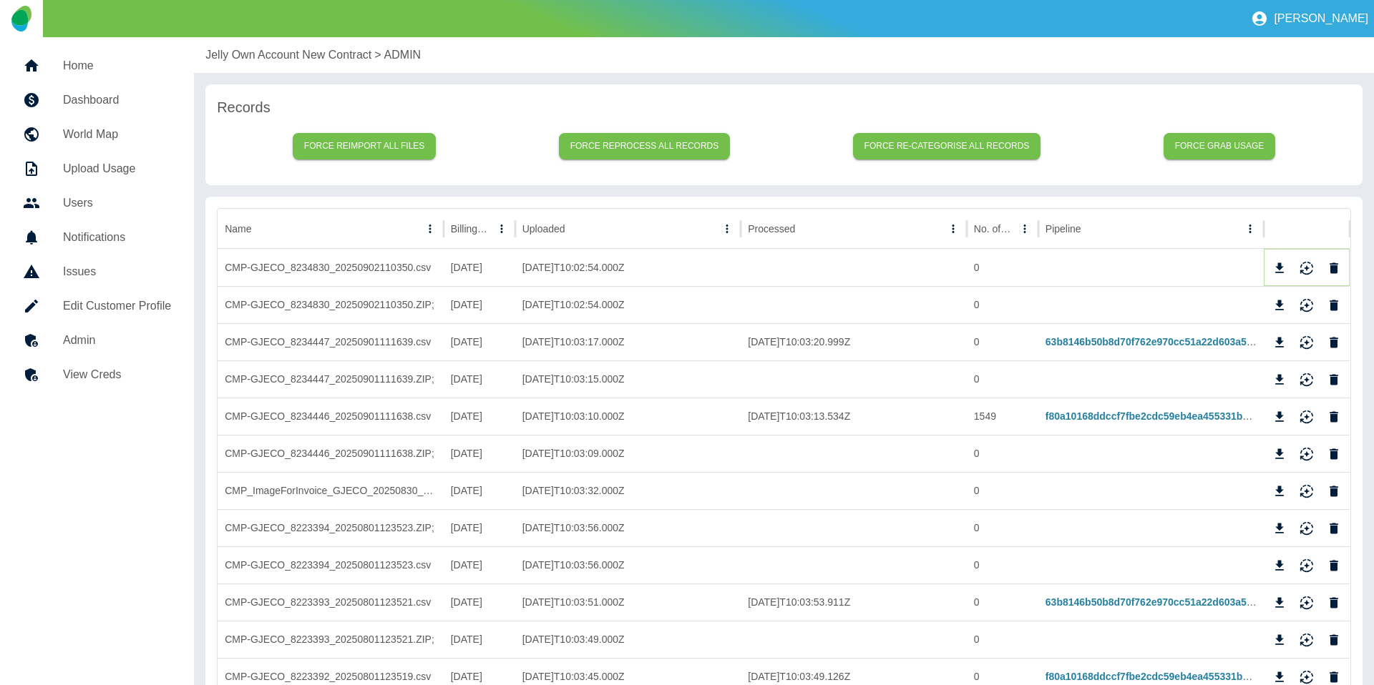
click at [1277, 265] on icon "Download" at bounding box center [1279, 268] width 14 height 14
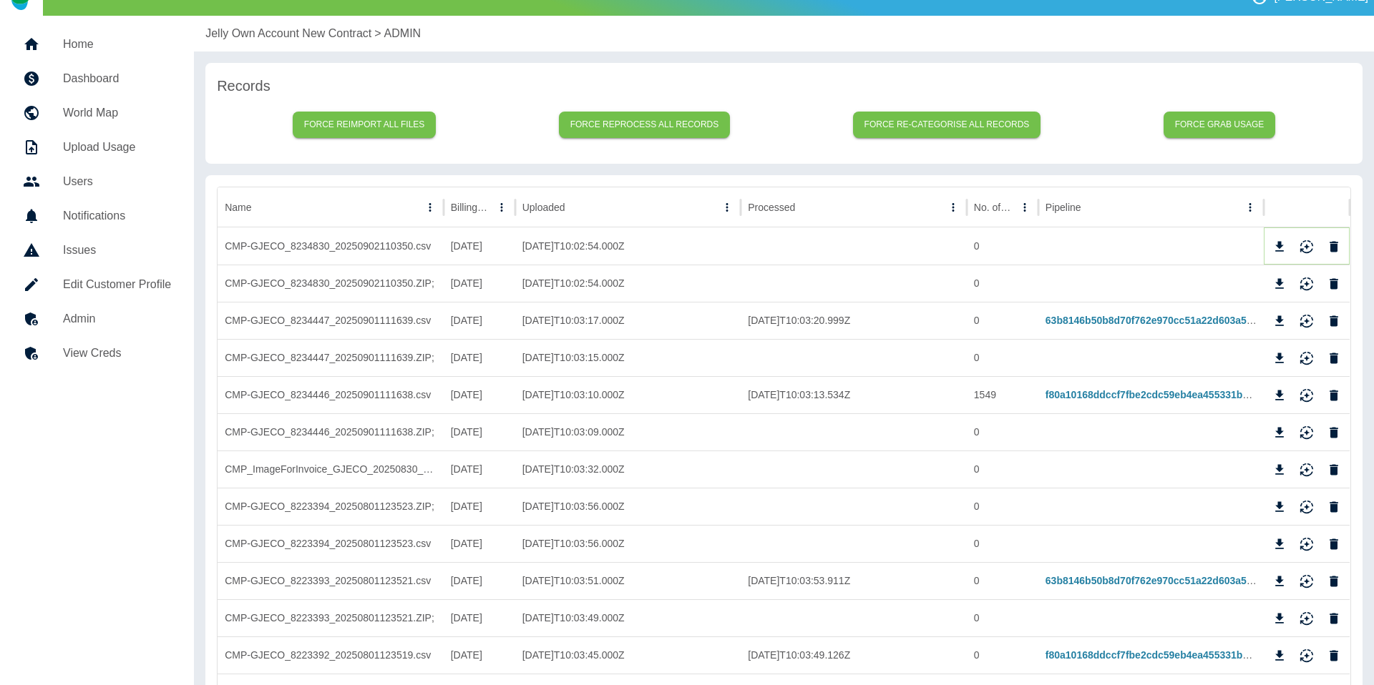
scroll to position [30, 0]
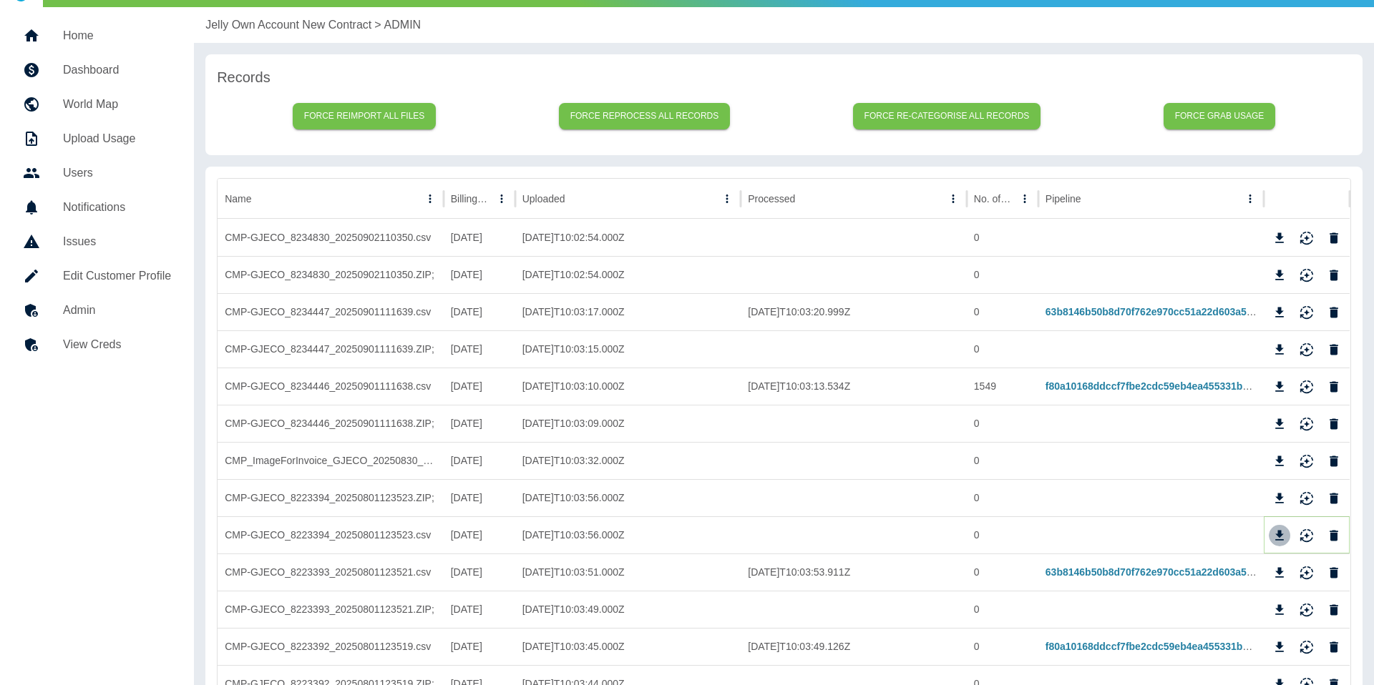
click at [1282, 533] on icon "Download" at bounding box center [1279, 536] width 14 height 14
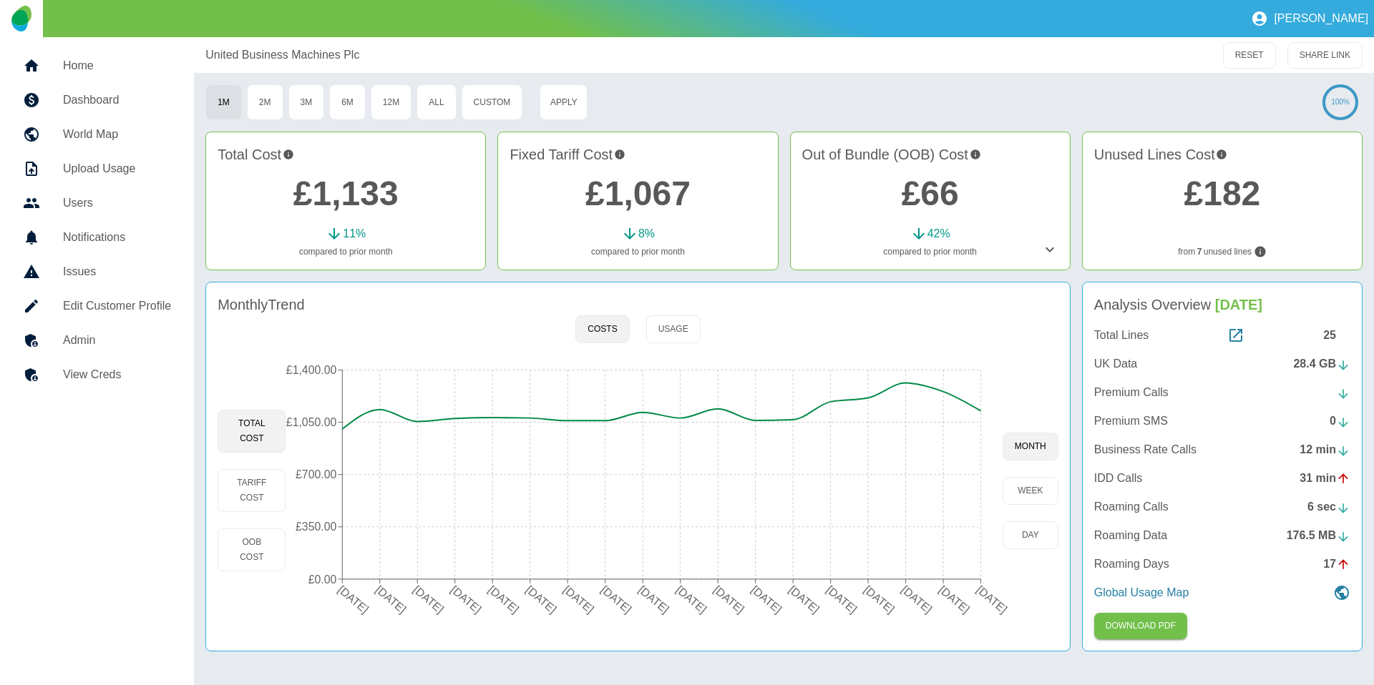
click at [118, 334] on h5 "Admin" at bounding box center [117, 340] width 108 height 17
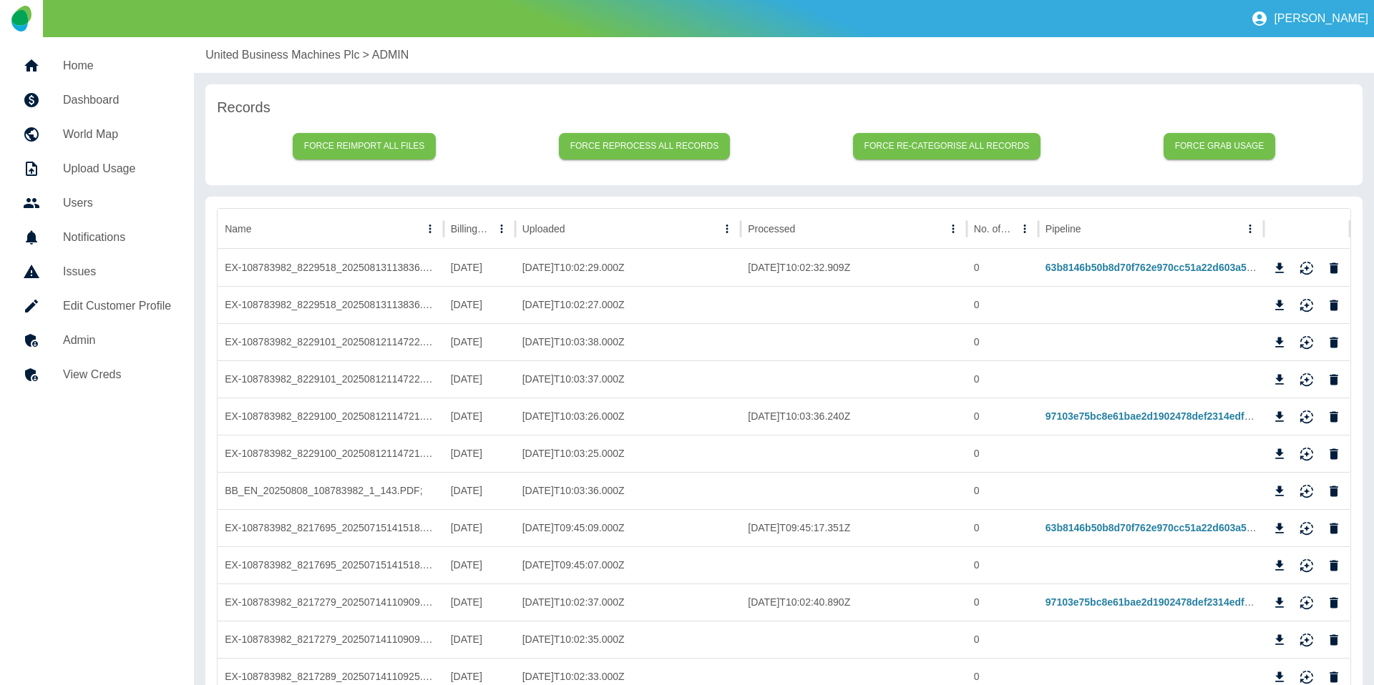
scroll to position [21, 0]
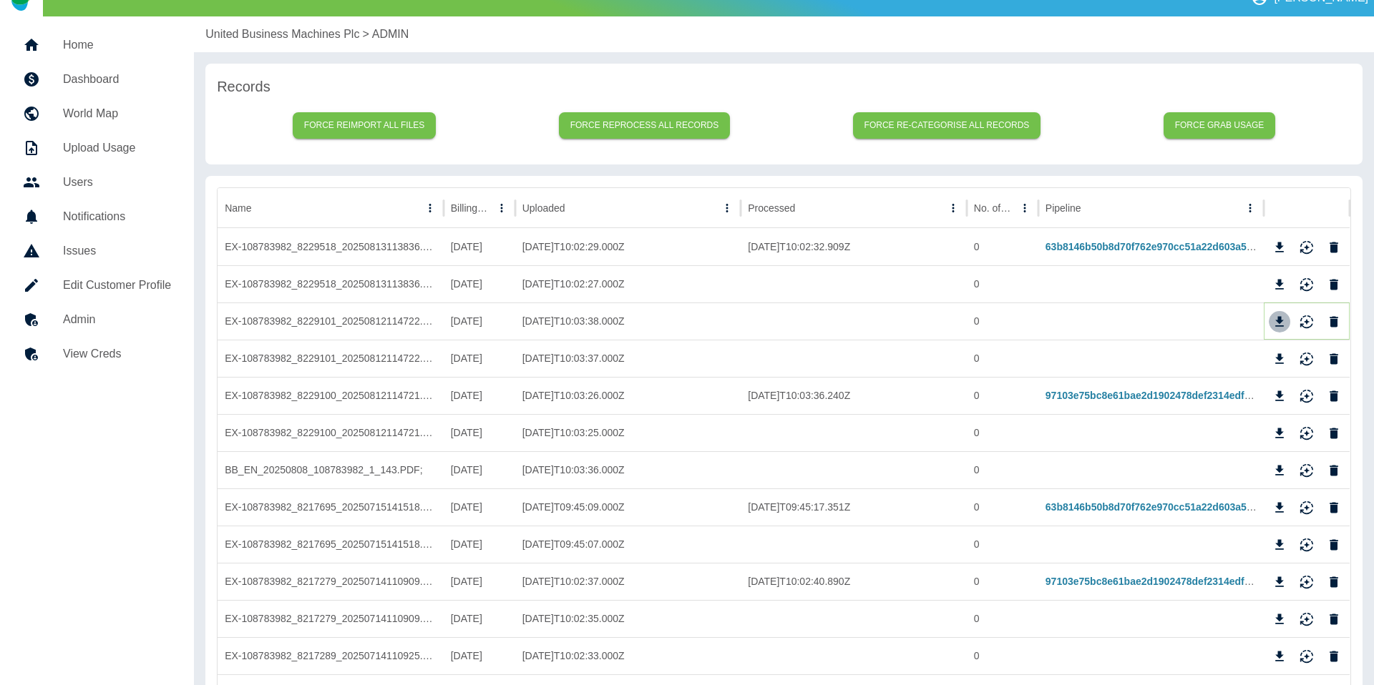
click at [1282, 318] on icon "Download" at bounding box center [1279, 322] width 14 height 14
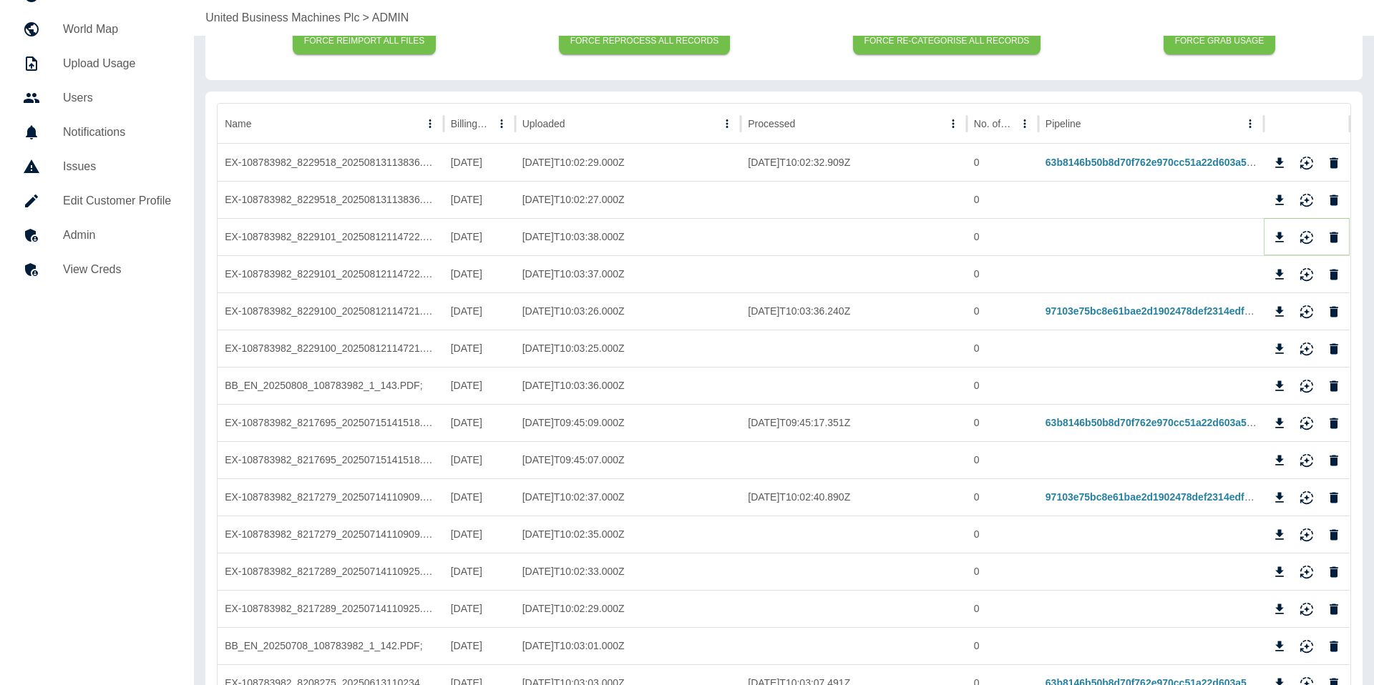
scroll to position [120, 0]
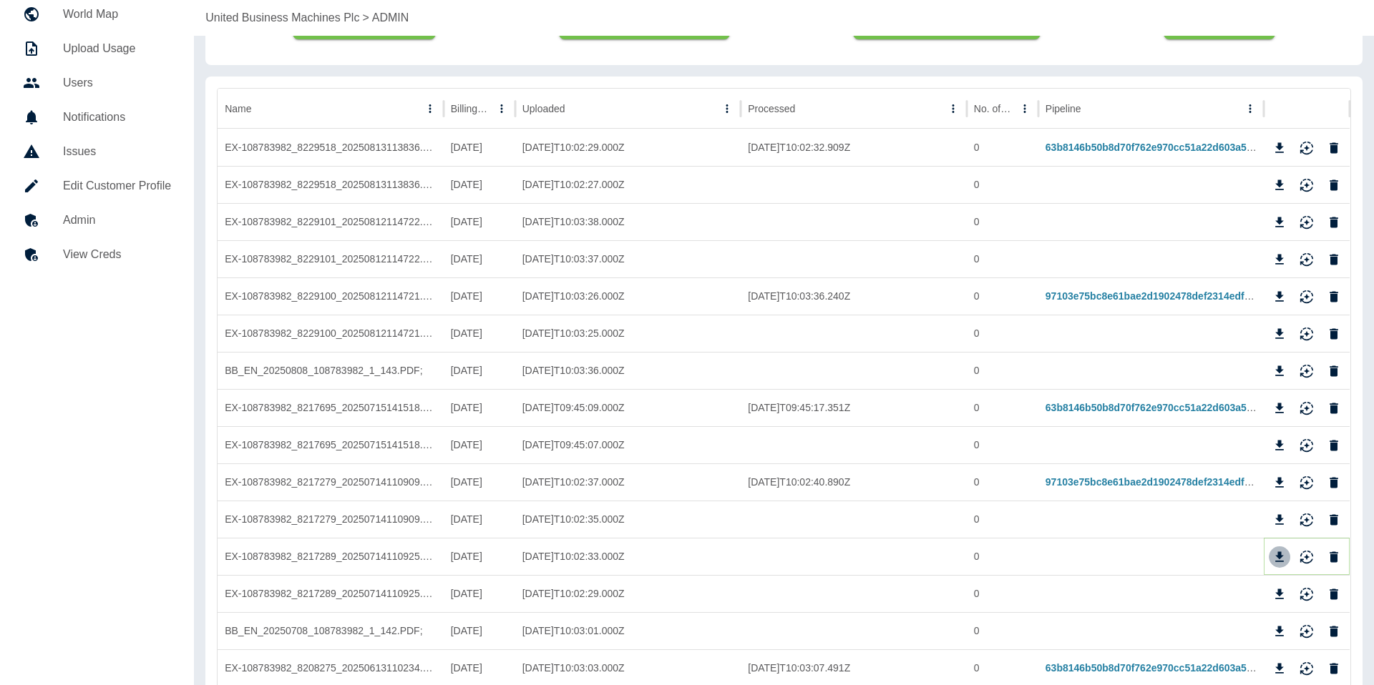
click at [1284, 558] on icon "Download" at bounding box center [1279, 557] width 14 height 14
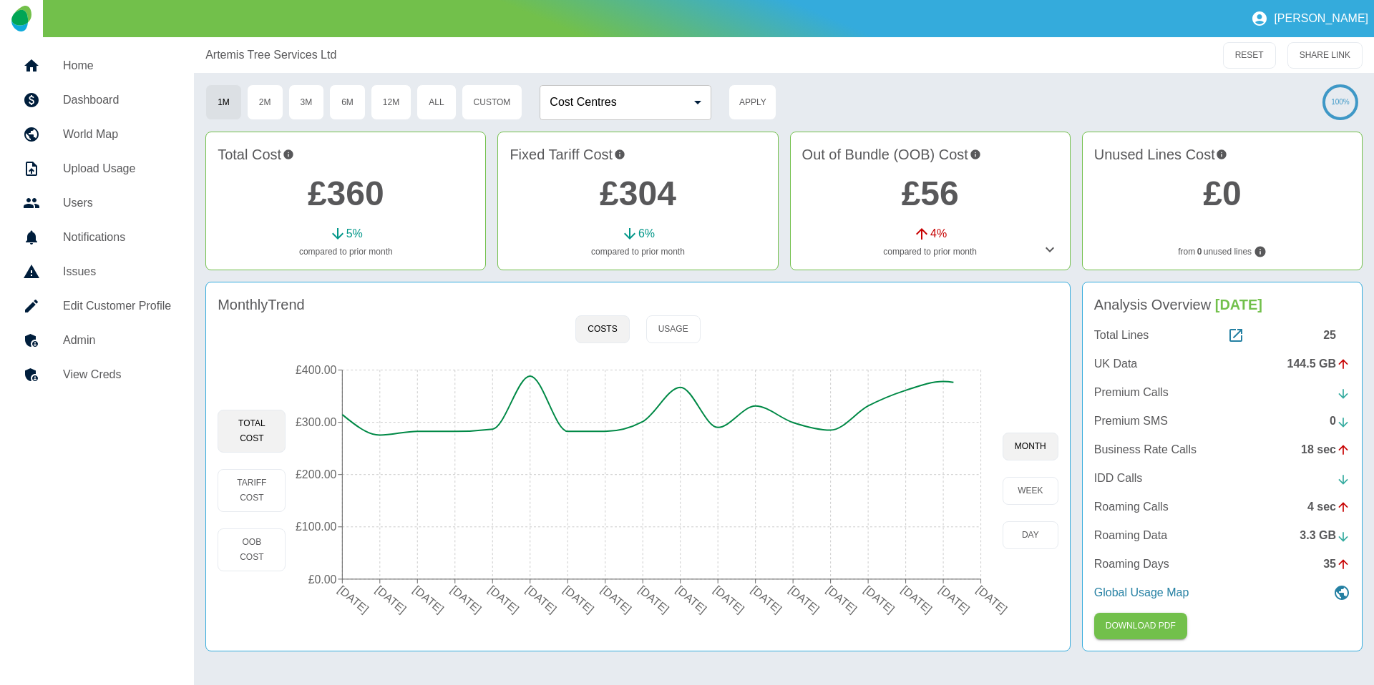
click at [102, 329] on link "Admin" at bounding box center [96, 340] width 171 height 34
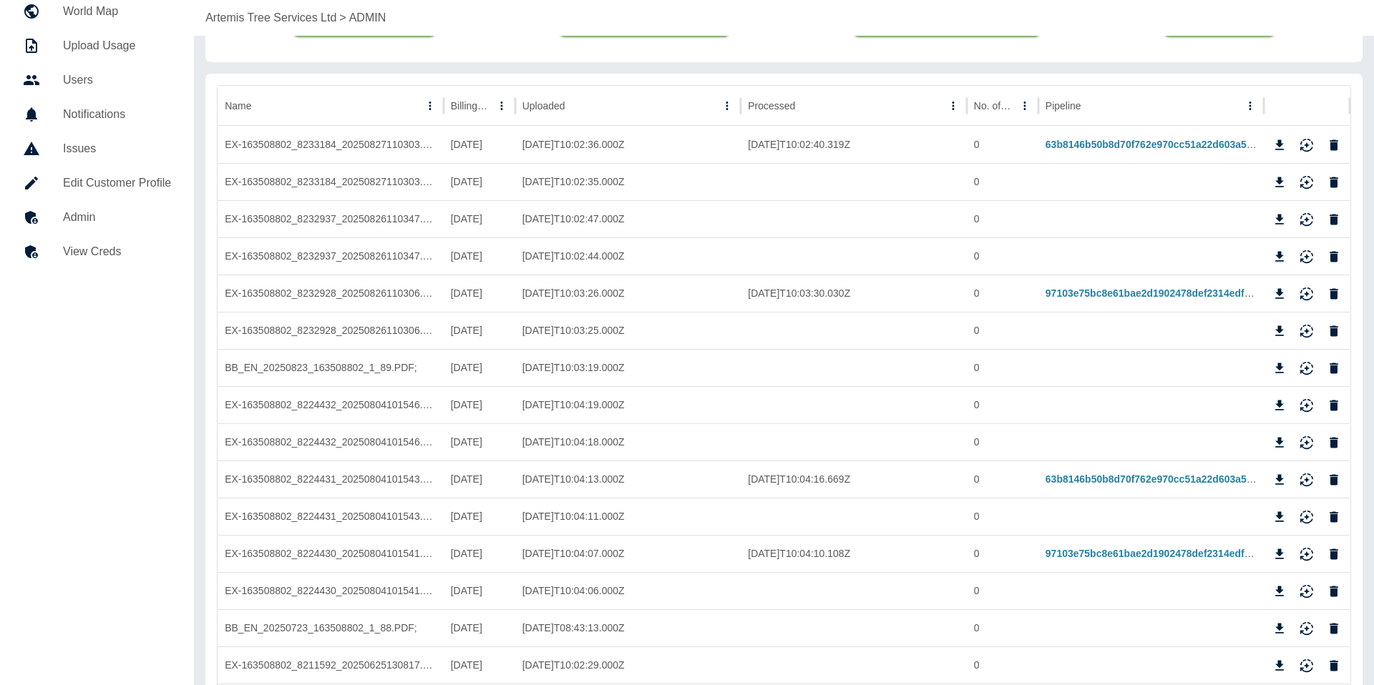
scroll to position [124, 0]
click at [1274, 217] on icon "Download" at bounding box center [1279, 219] width 14 height 14
click at [1275, 399] on icon "Download" at bounding box center [1279, 405] width 14 height 14
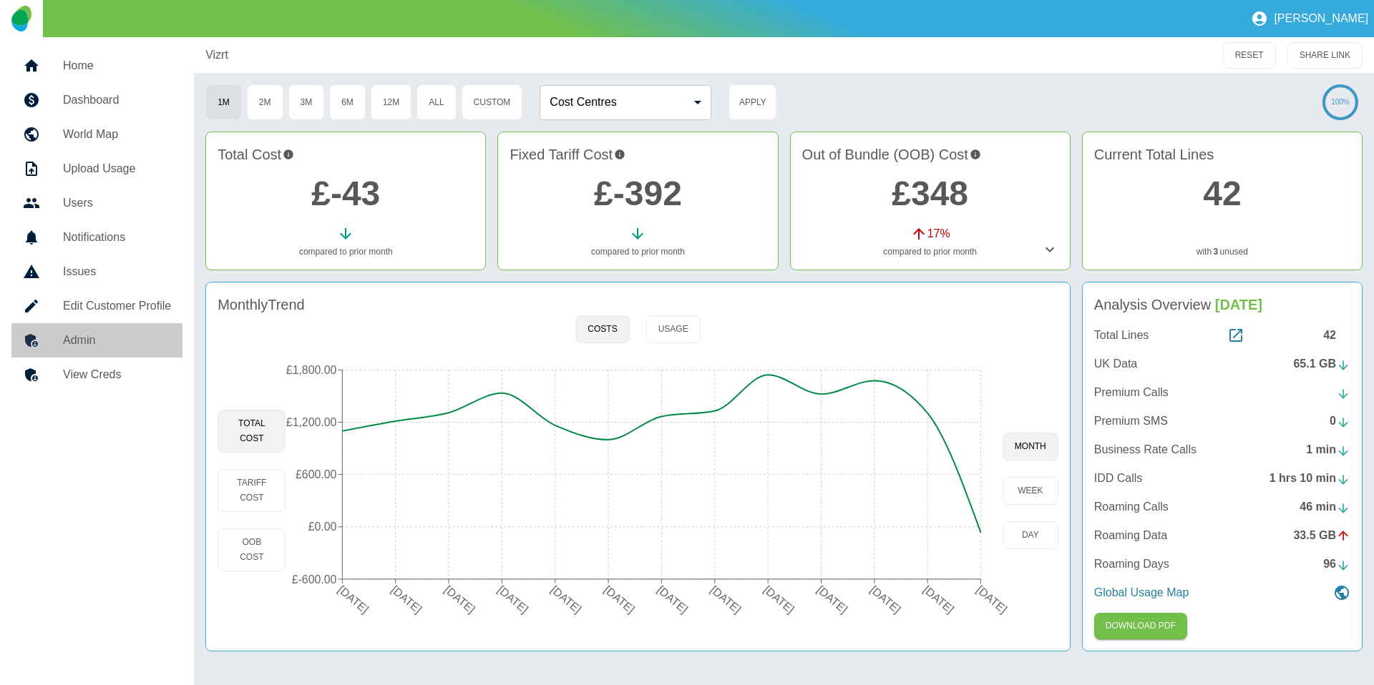
click at [149, 338] on h5 "Admin" at bounding box center [117, 340] width 108 height 17
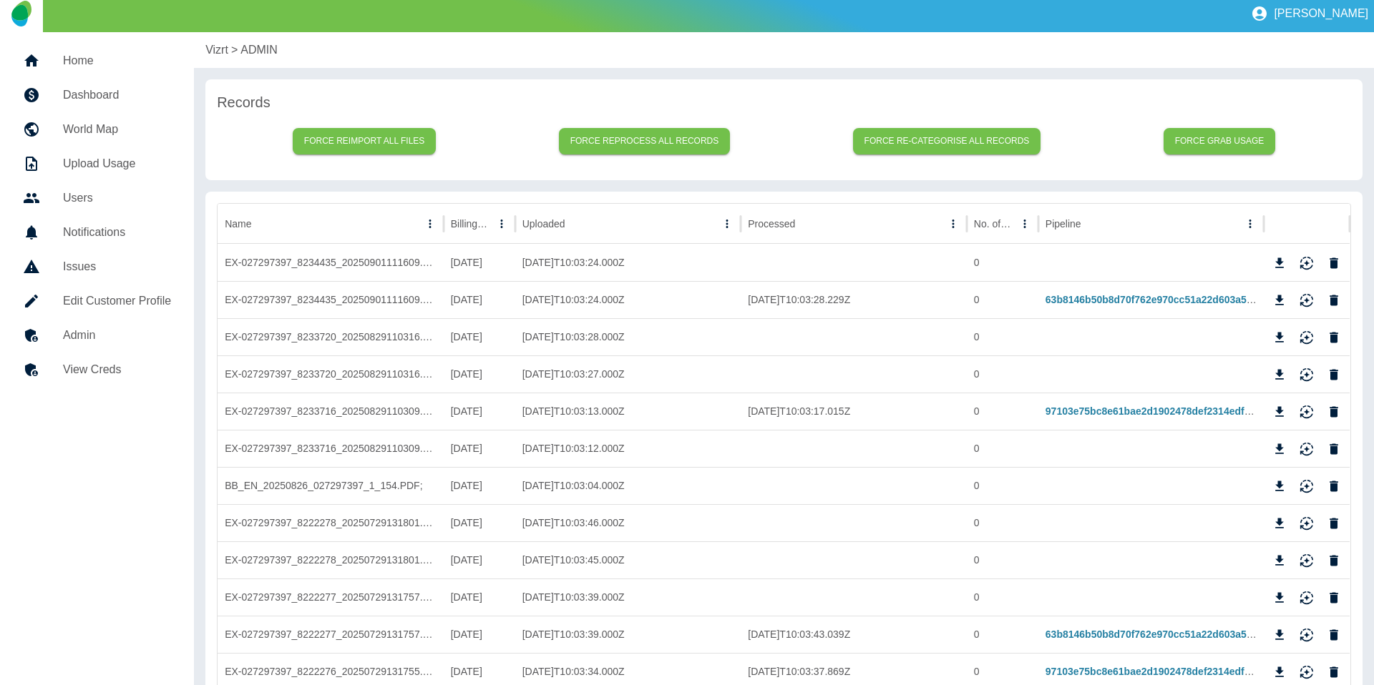
scroll to position [44, 0]
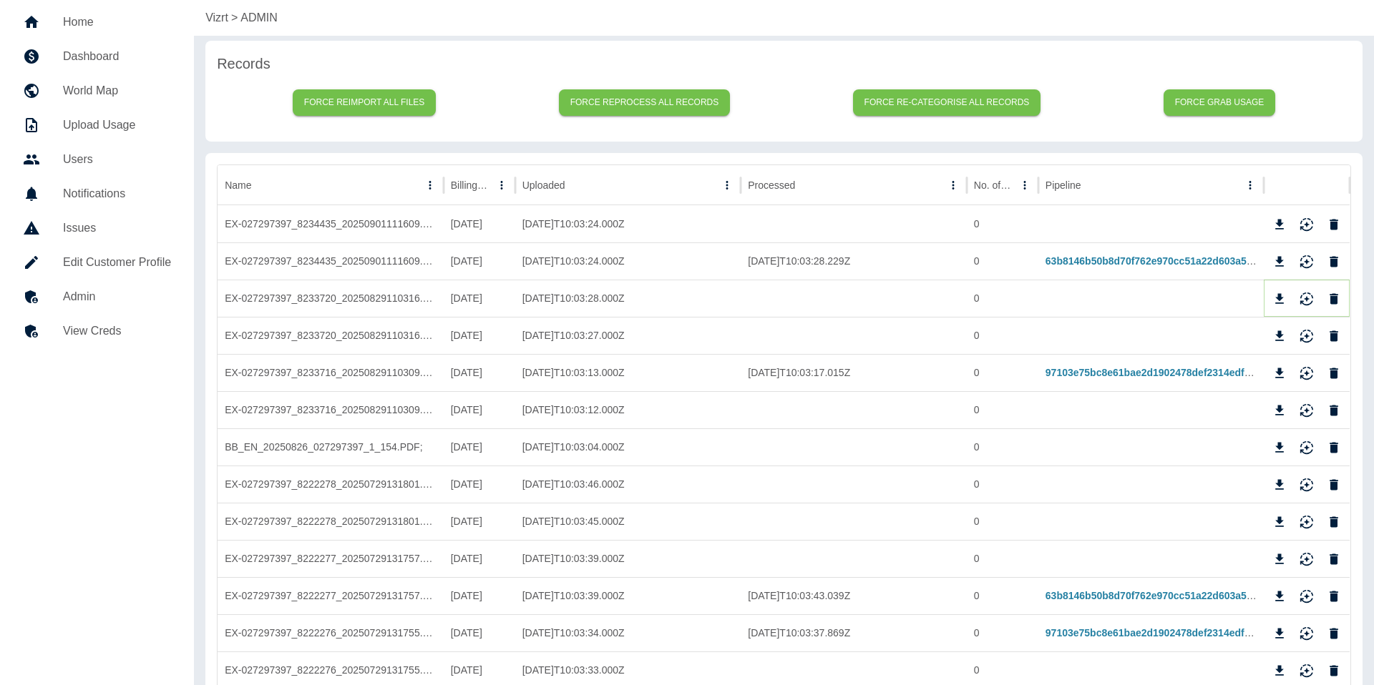
click at [1280, 299] on icon "Download" at bounding box center [1280, 298] width 9 height 10
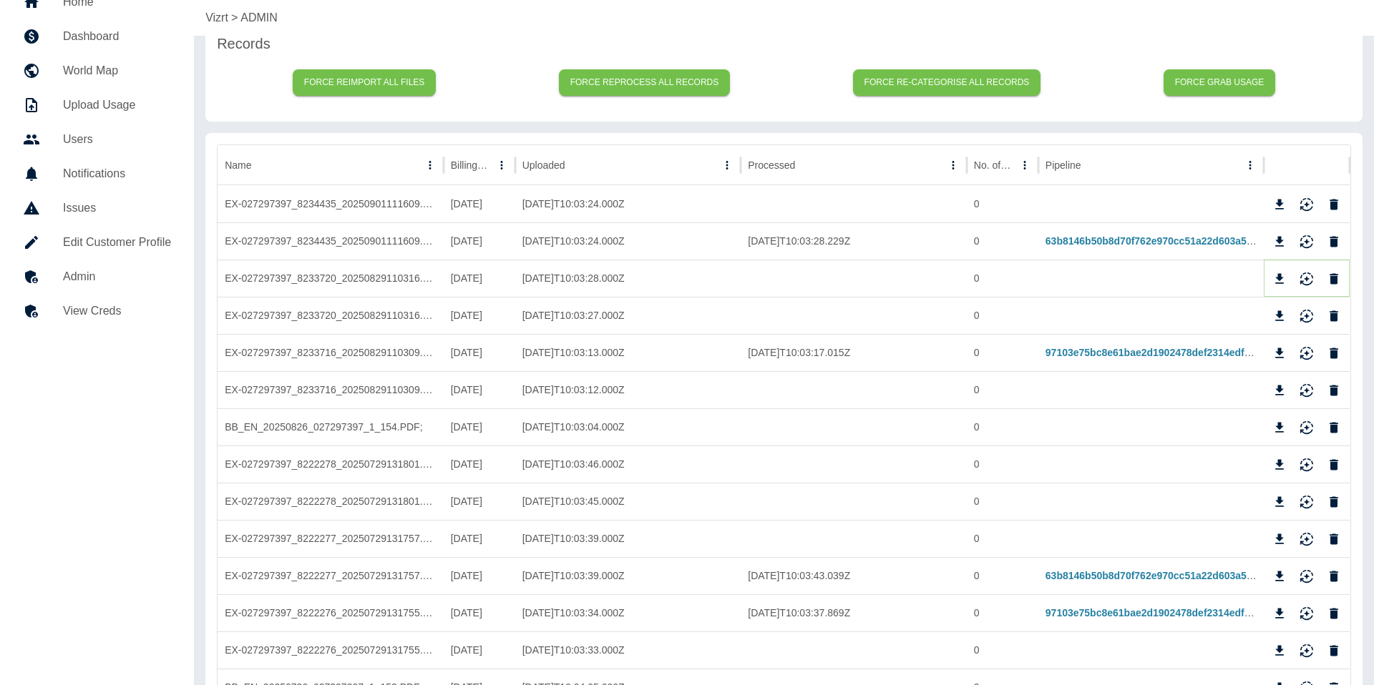
scroll to position [71, 0]
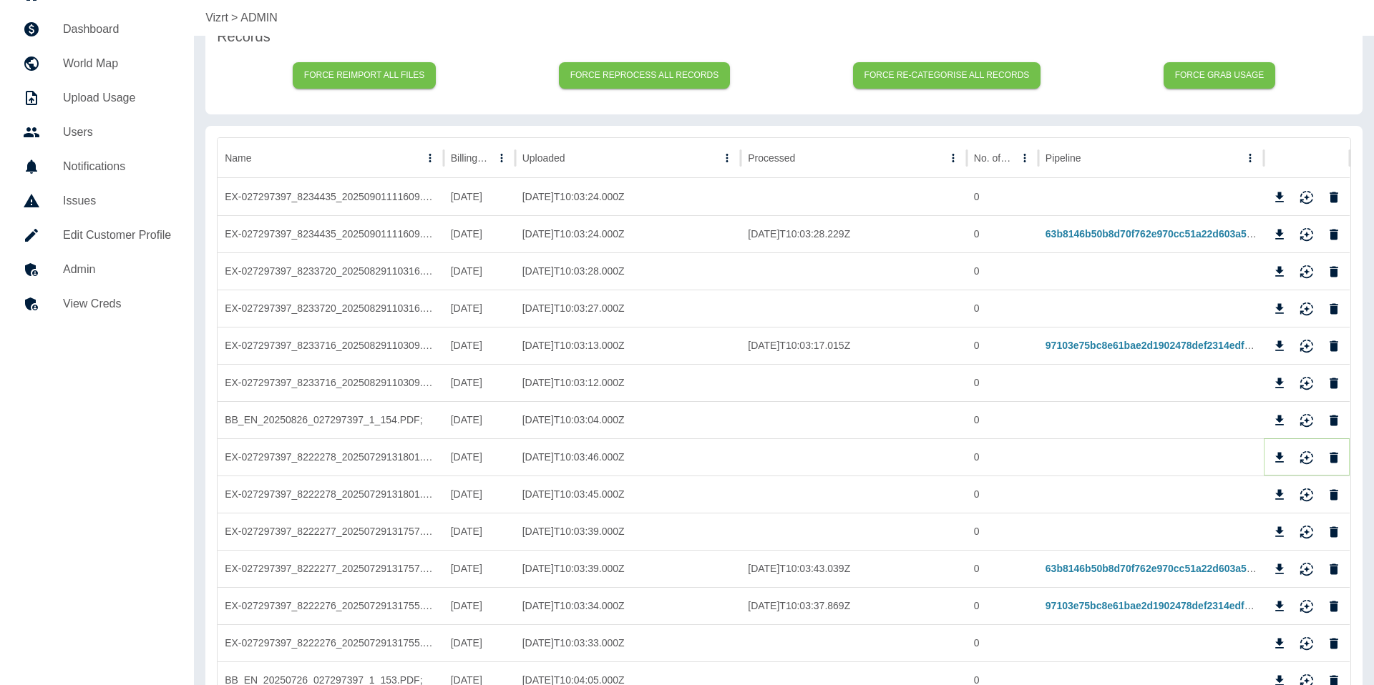
click at [1273, 461] on icon "Download" at bounding box center [1279, 458] width 14 height 14
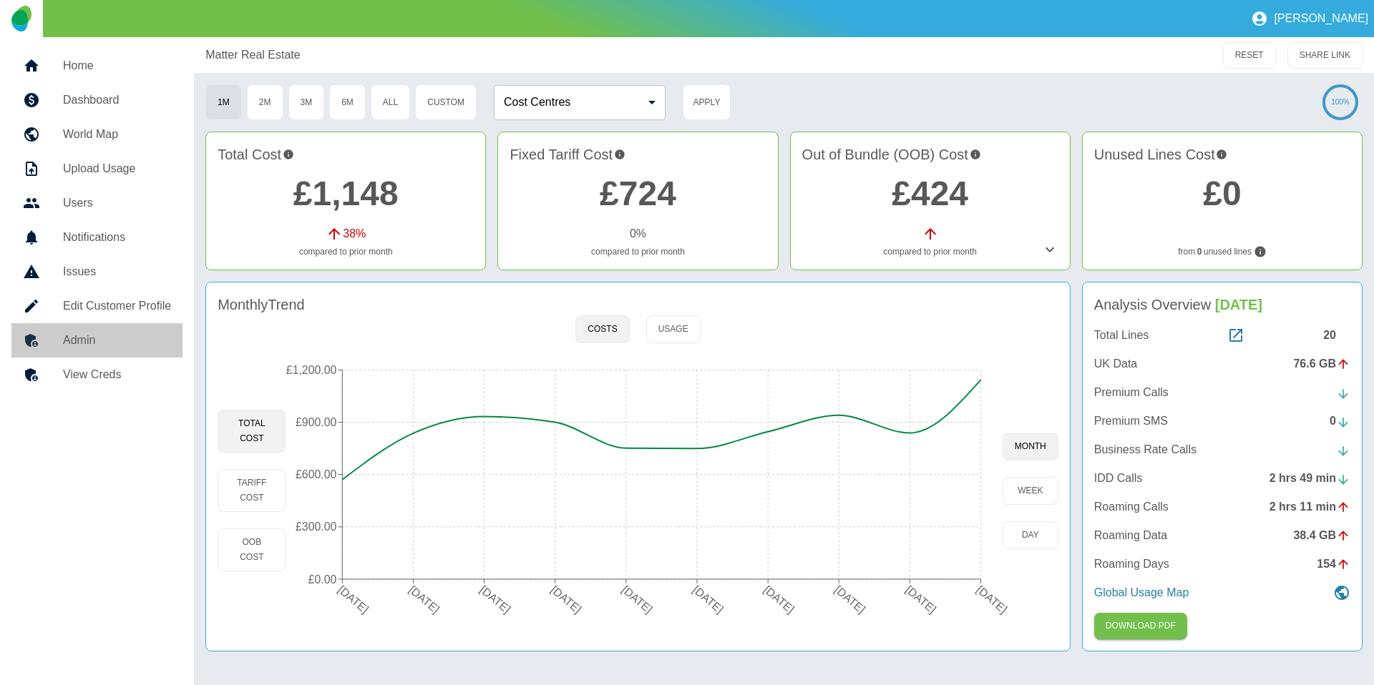
click at [94, 341] on h5 "Admin" at bounding box center [117, 340] width 108 height 17
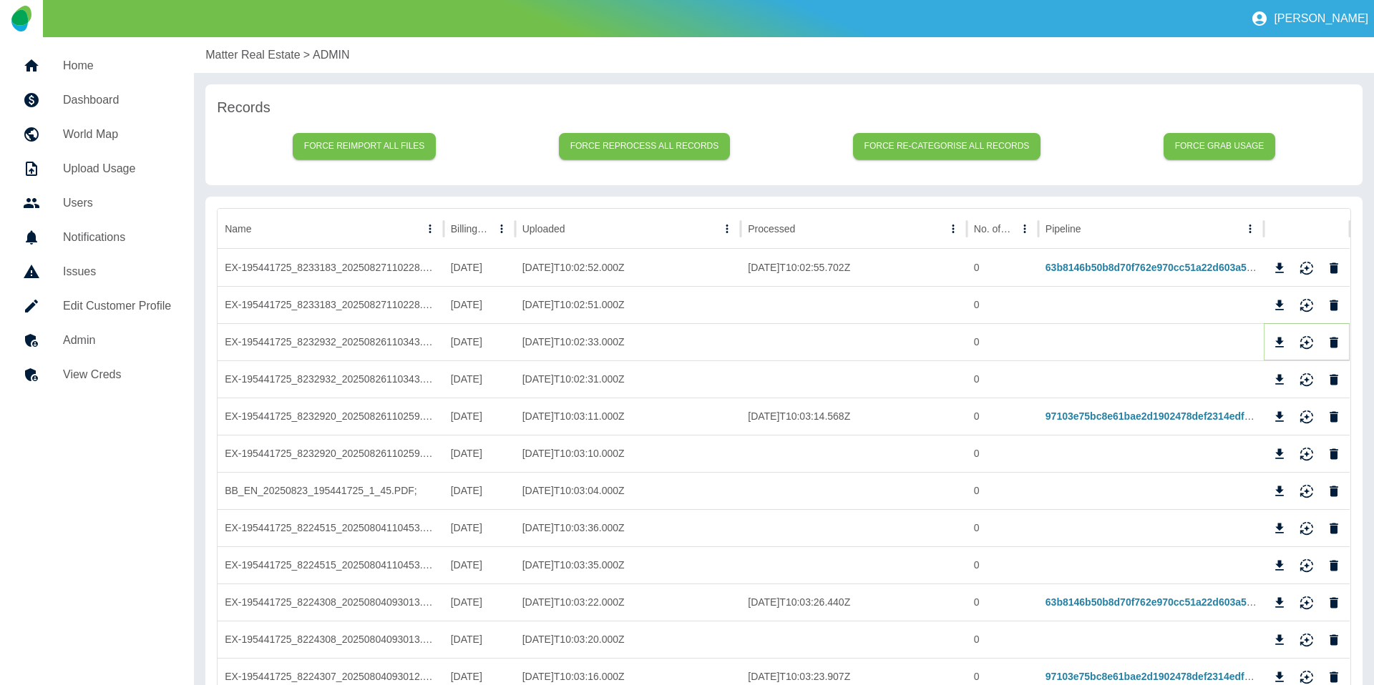
click at [1279, 345] on icon "Download" at bounding box center [1279, 343] width 14 height 14
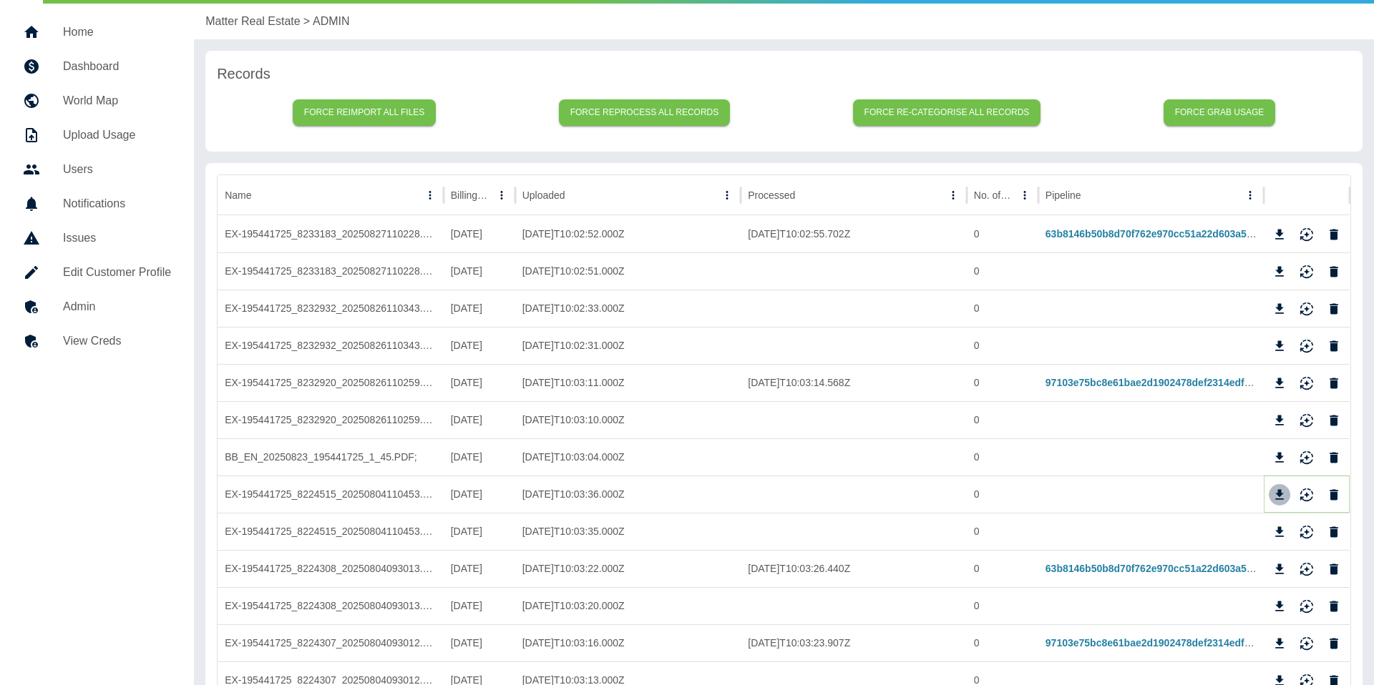
click at [1276, 494] on icon "Download" at bounding box center [1279, 495] width 14 height 14
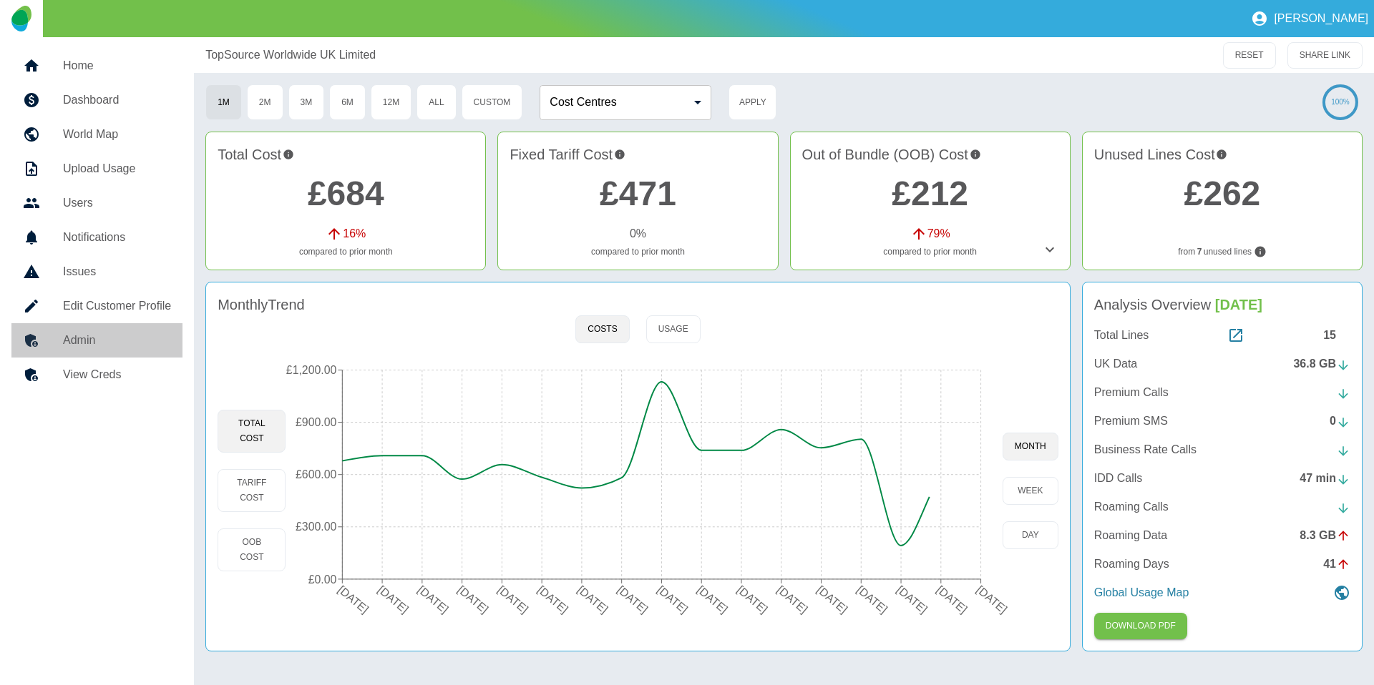
click at [125, 337] on h5 "Admin" at bounding box center [117, 340] width 108 height 17
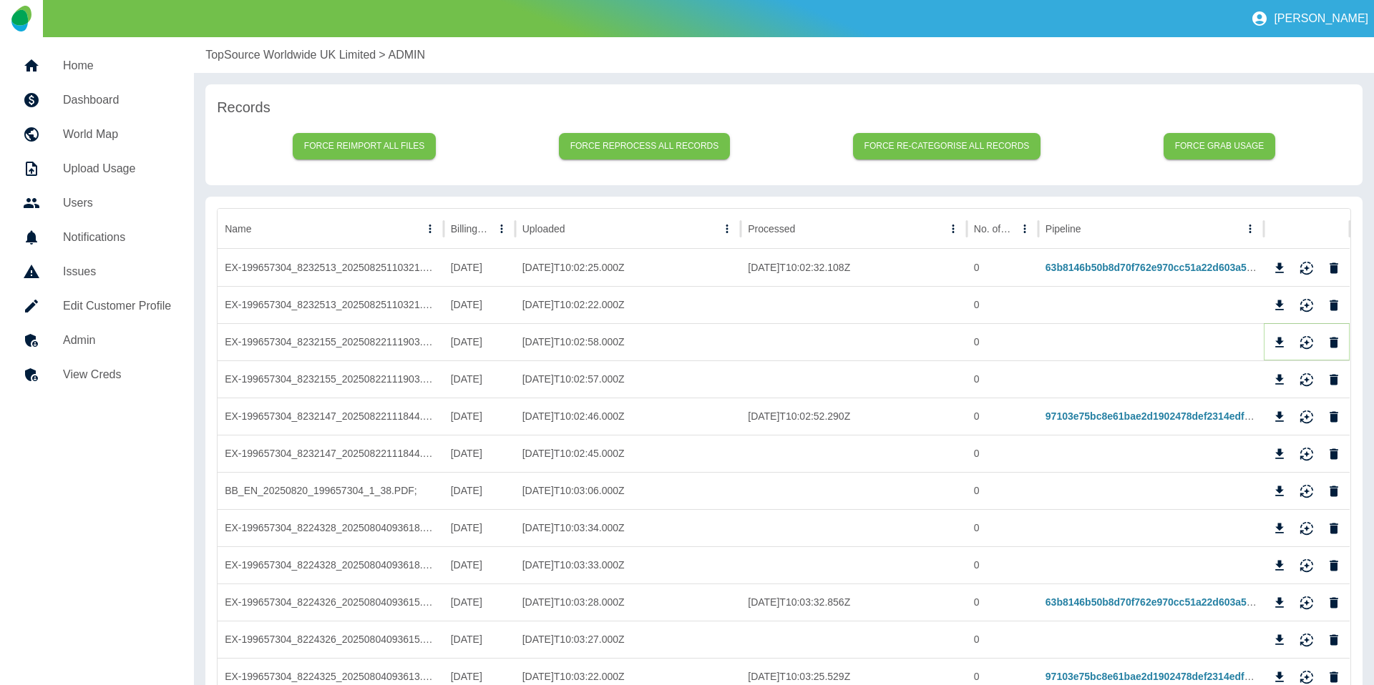
click at [1272, 346] on icon "Download" at bounding box center [1279, 343] width 14 height 14
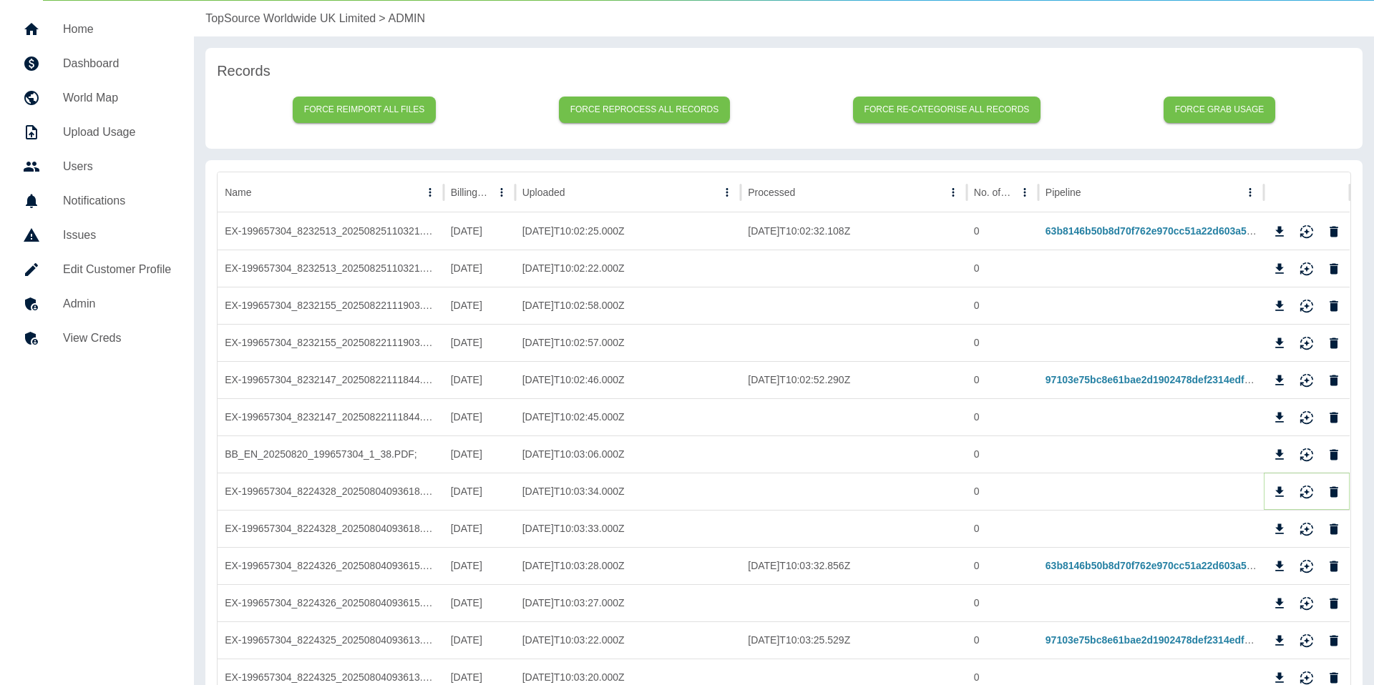
click at [1284, 487] on icon "Download" at bounding box center [1279, 492] width 14 height 14
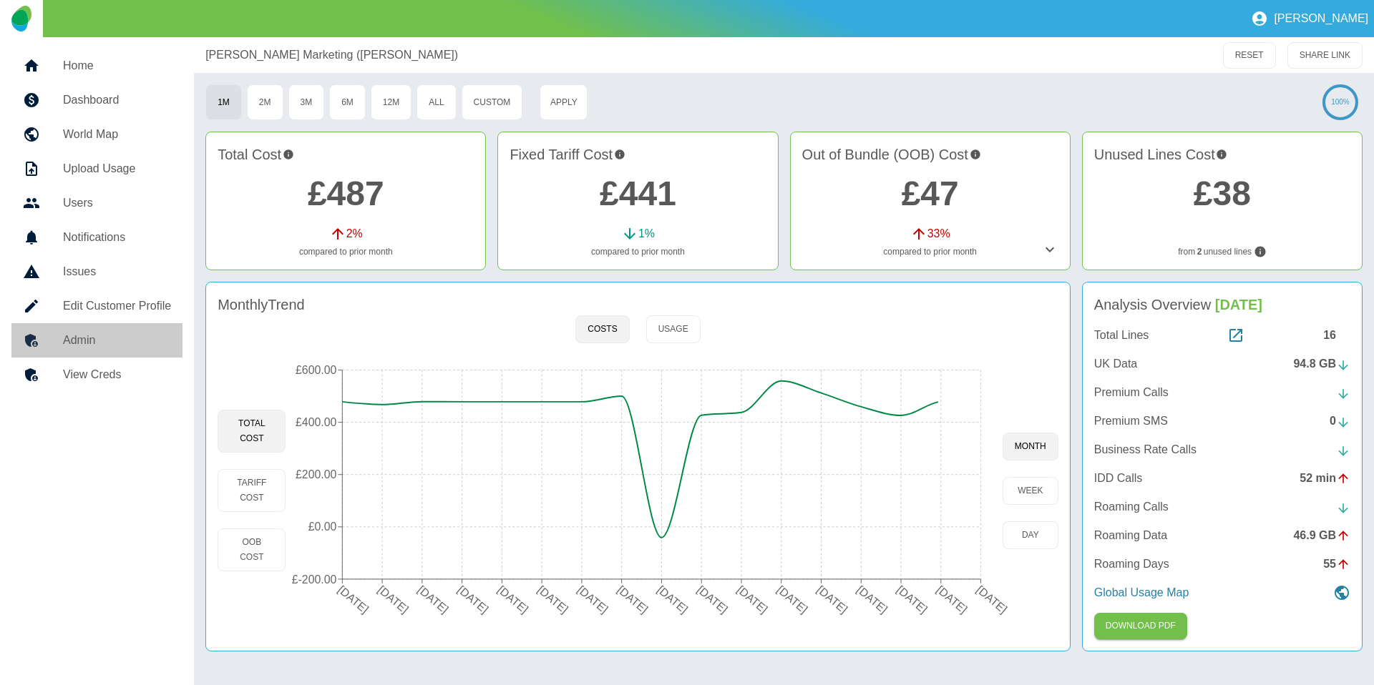
click at [137, 332] on h5 "Admin" at bounding box center [117, 340] width 108 height 17
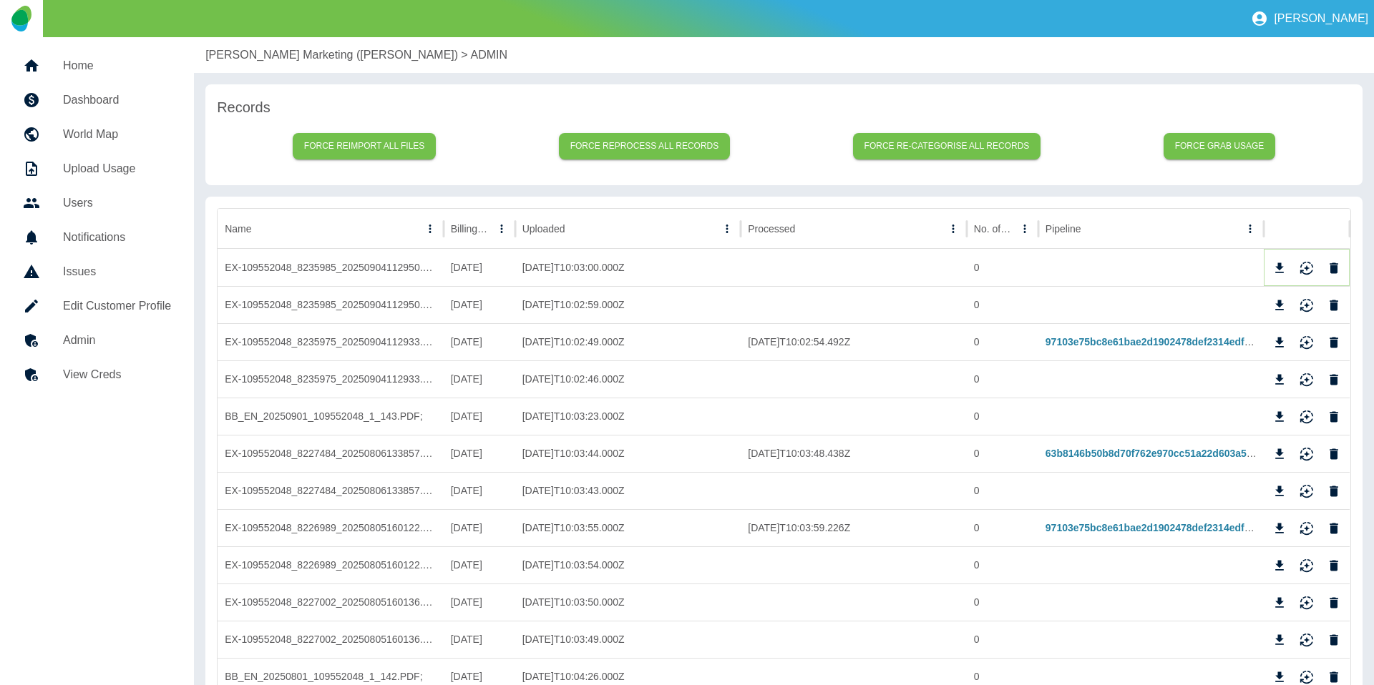
click at [1285, 265] on icon "Download" at bounding box center [1279, 268] width 14 height 14
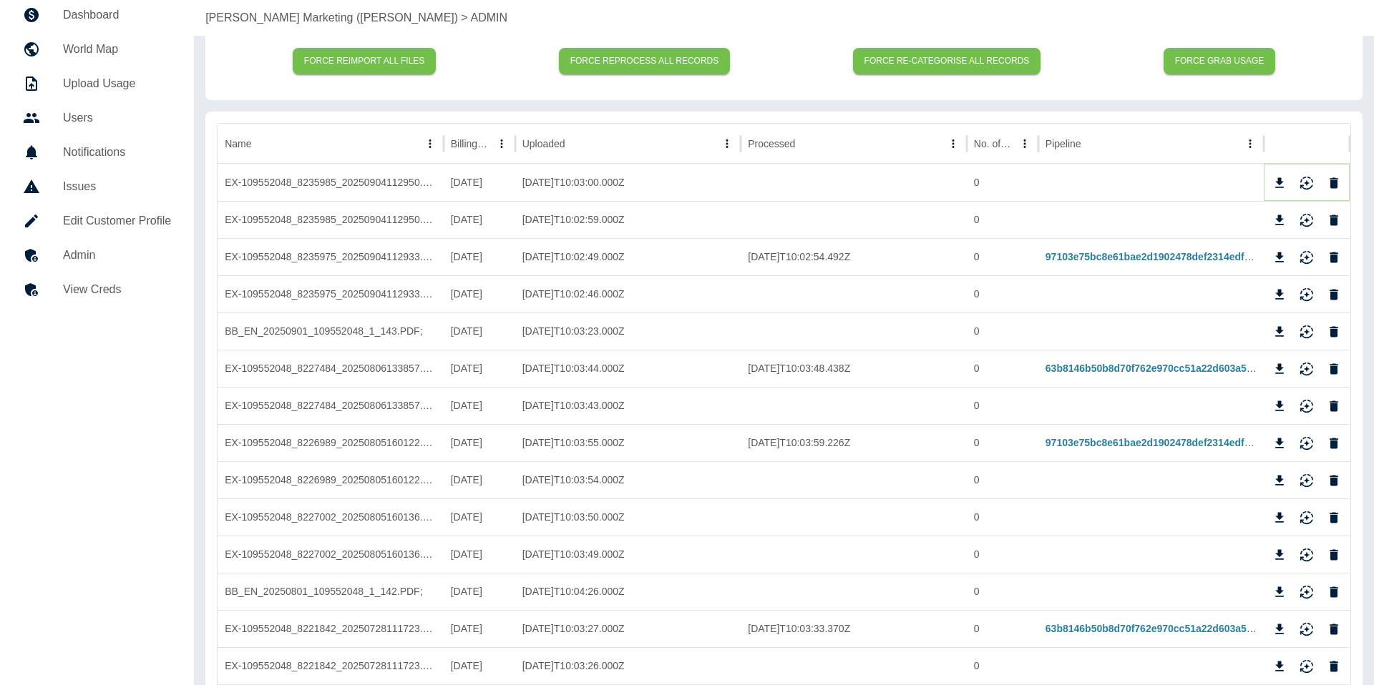
scroll to position [100, 0]
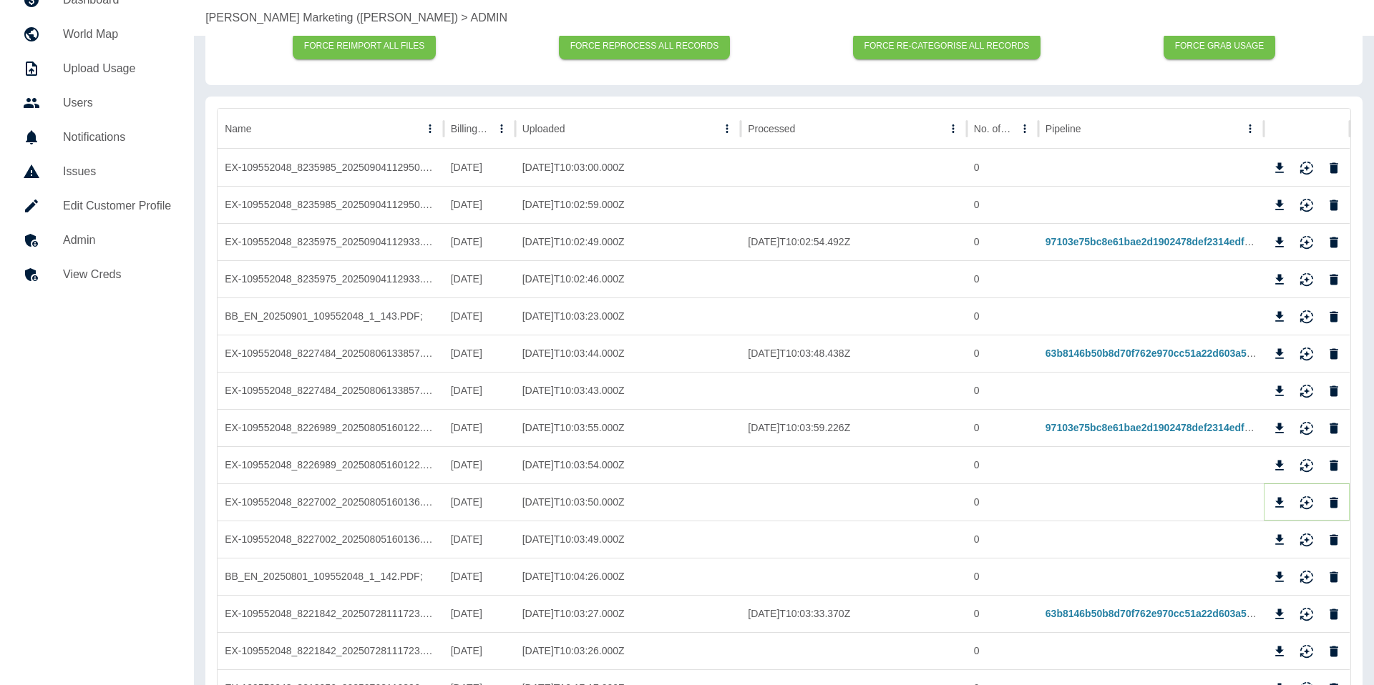
click at [1275, 506] on icon "Download" at bounding box center [1279, 503] width 14 height 14
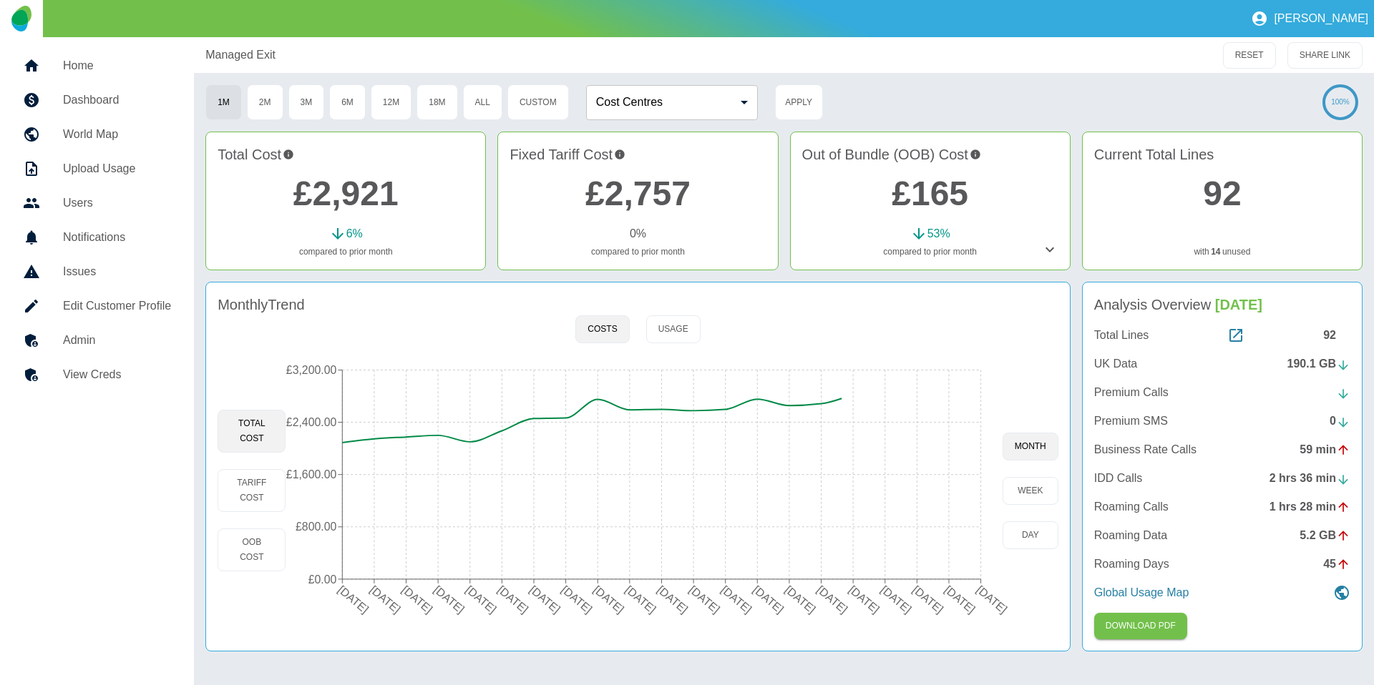
click at [75, 353] on link "Admin" at bounding box center [96, 340] width 171 height 34
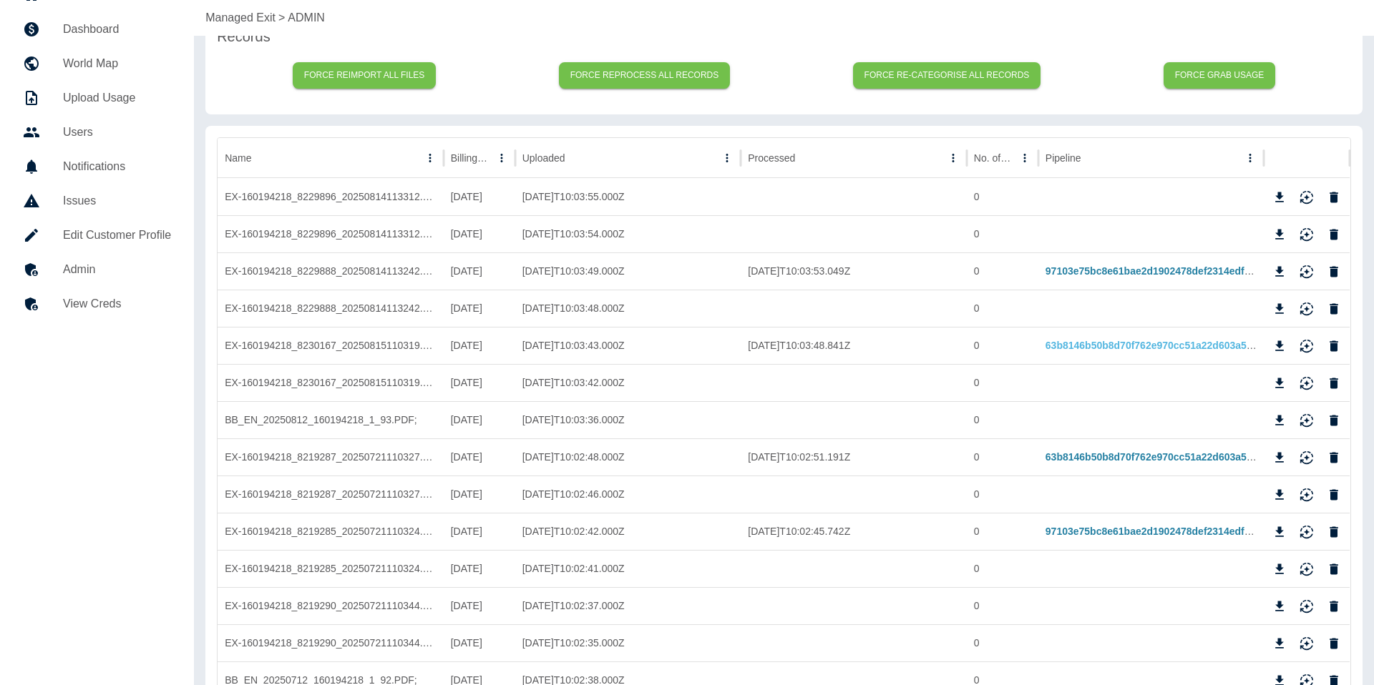
scroll to position [88, 0]
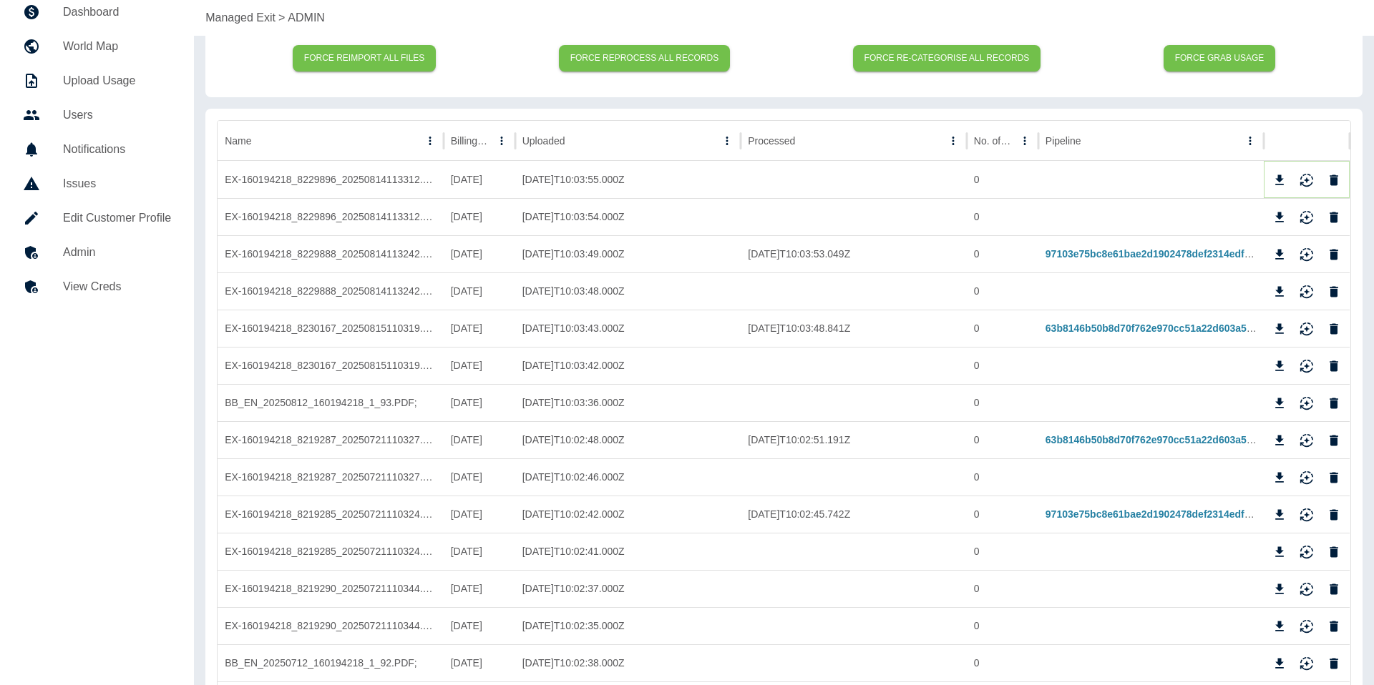
click at [1282, 179] on icon "Download" at bounding box center [1280, 180] width 9 height 10
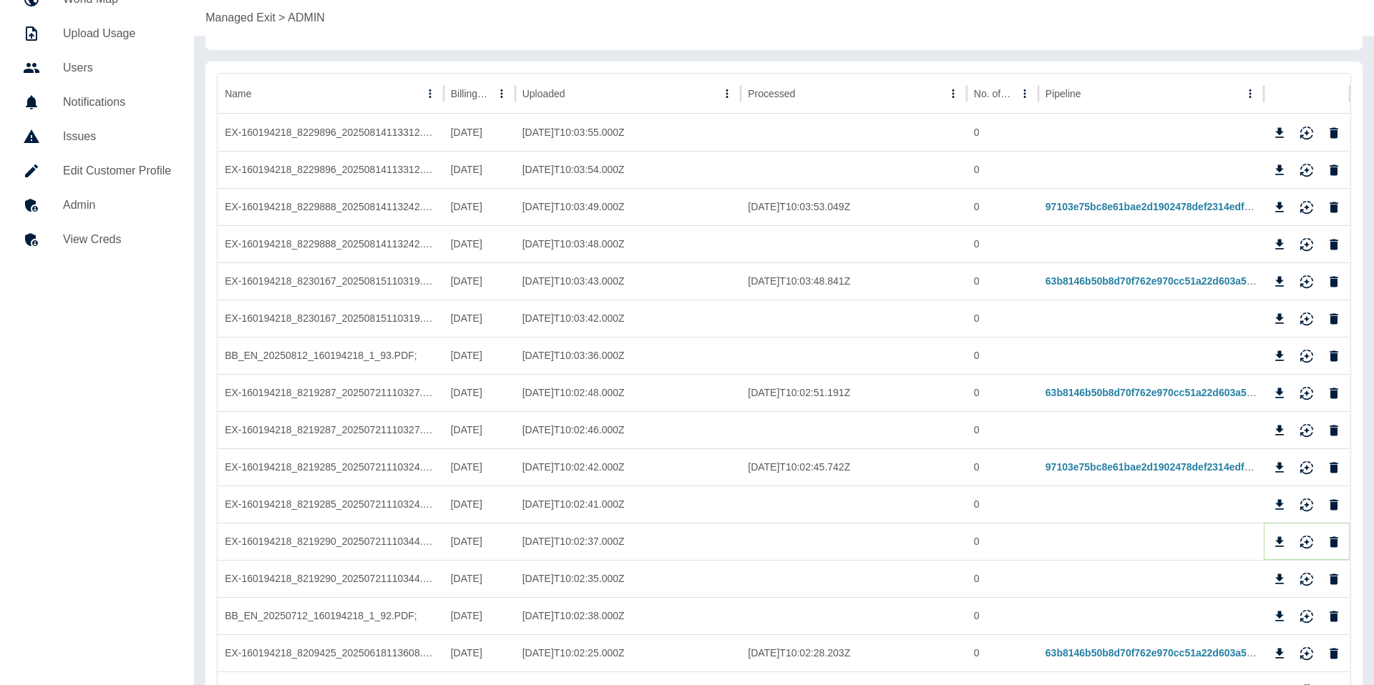
click at [1281, 542] on icon "Download" at bounding box center [1280, 542] width 9 height 10
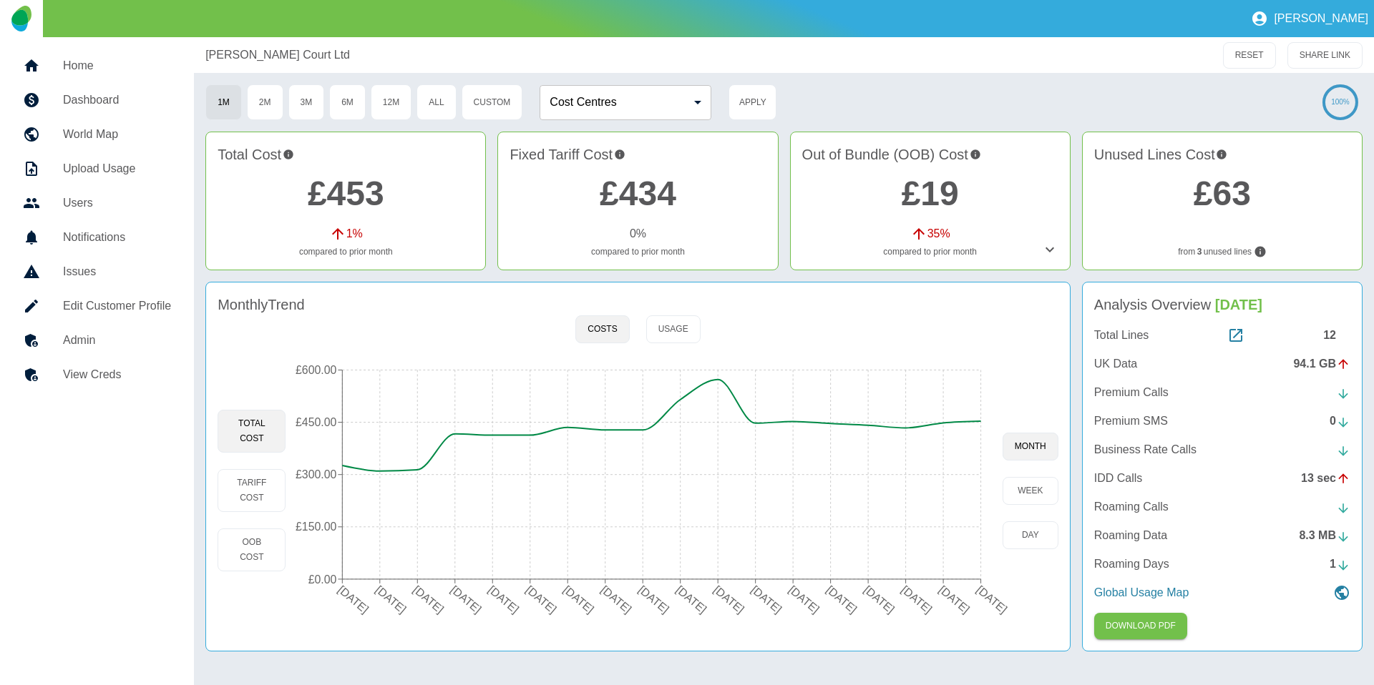
click at [118, 333] on h5 "Admin" at bounding box center [117, 340] width 108 height 17
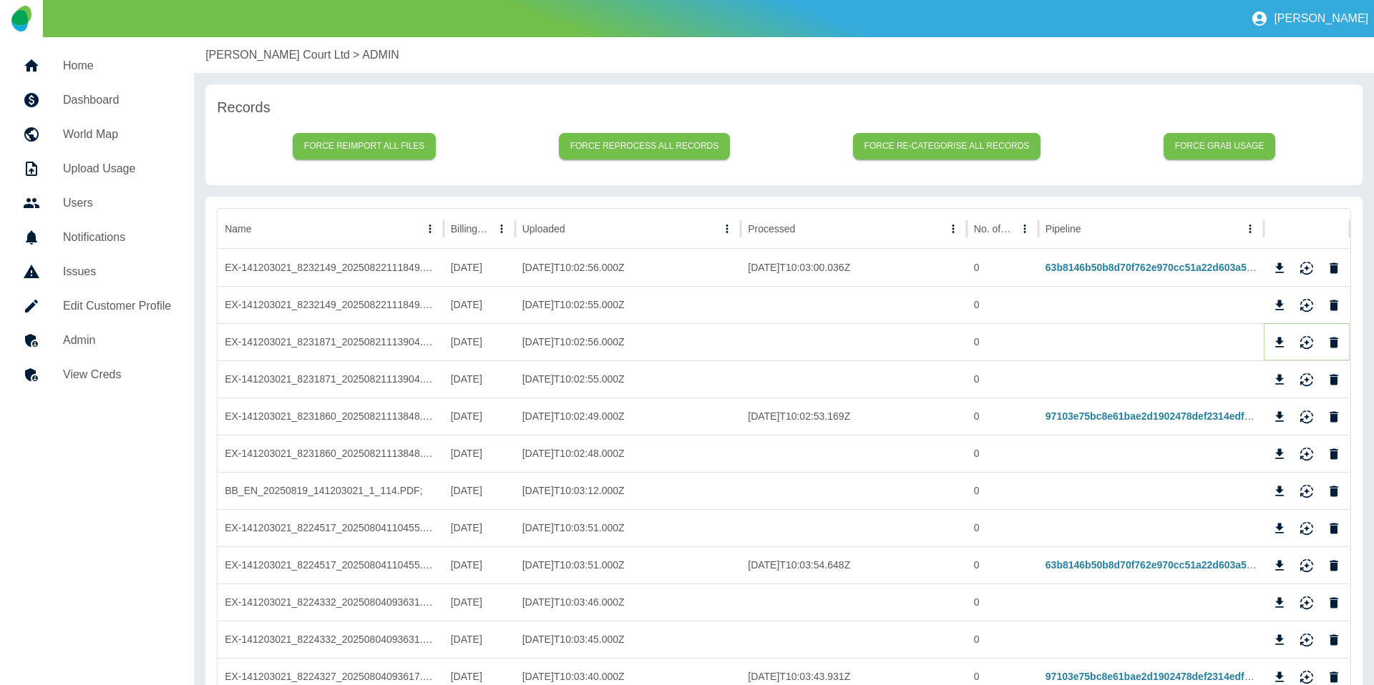
click at [1278, 340] on icon "Download" at bounding box center [1280, 342] width 9 height 10
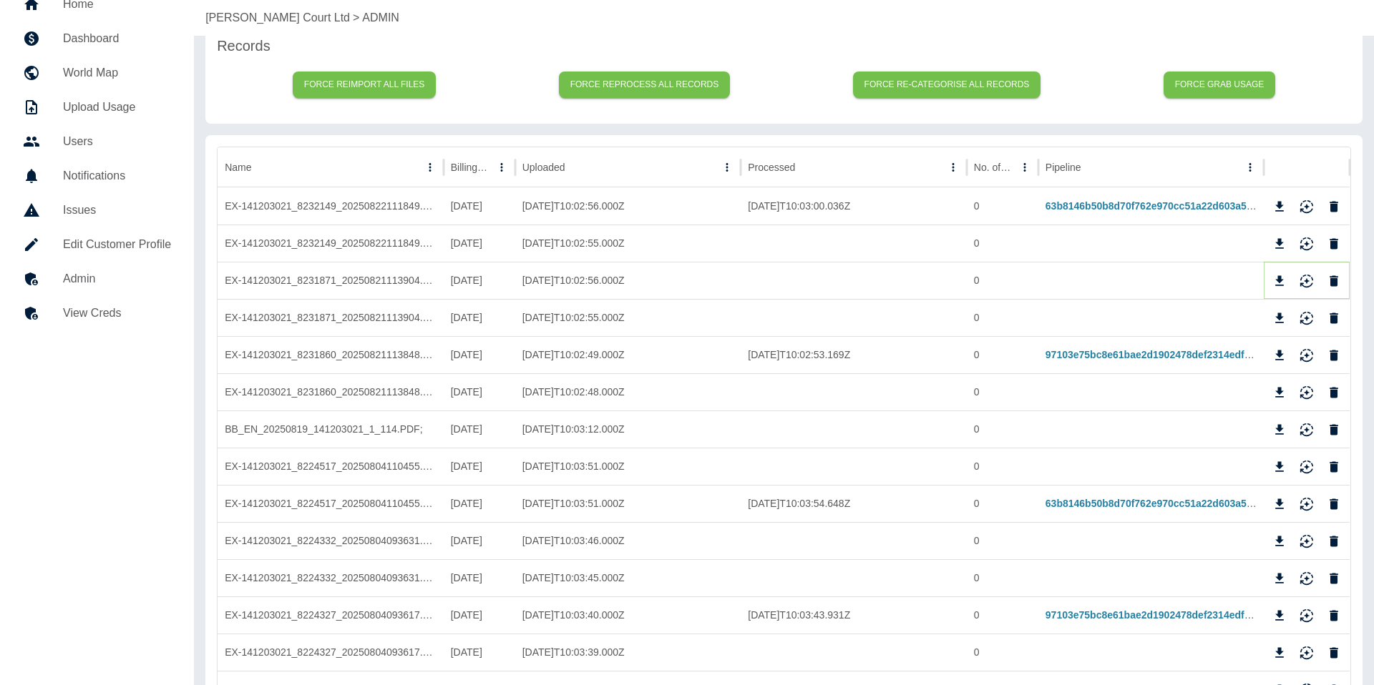
scroll to position [106, 0]
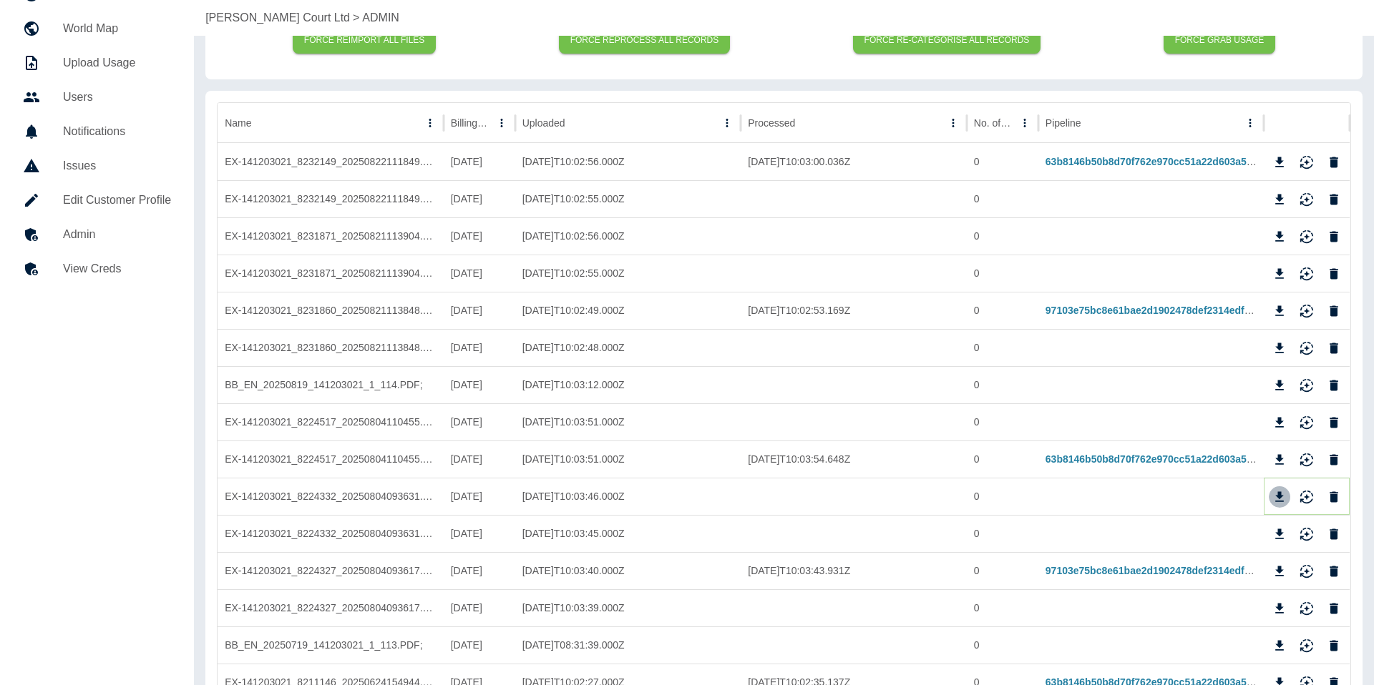
click at [1279, 497] on icon "Download" at bounding box center [1280, 497] width 9 height 10
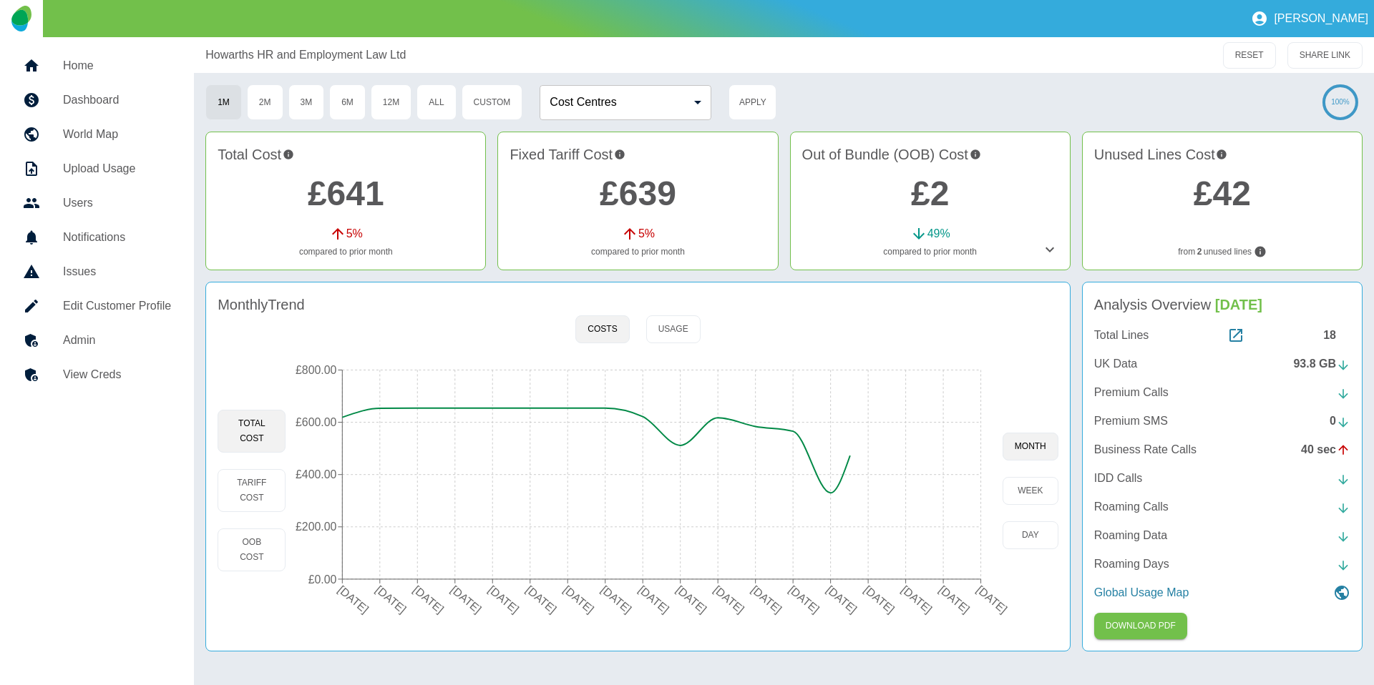
click at [108, 344] on h5 "Admin" at bounding box center [117, 340] width 108 height 17
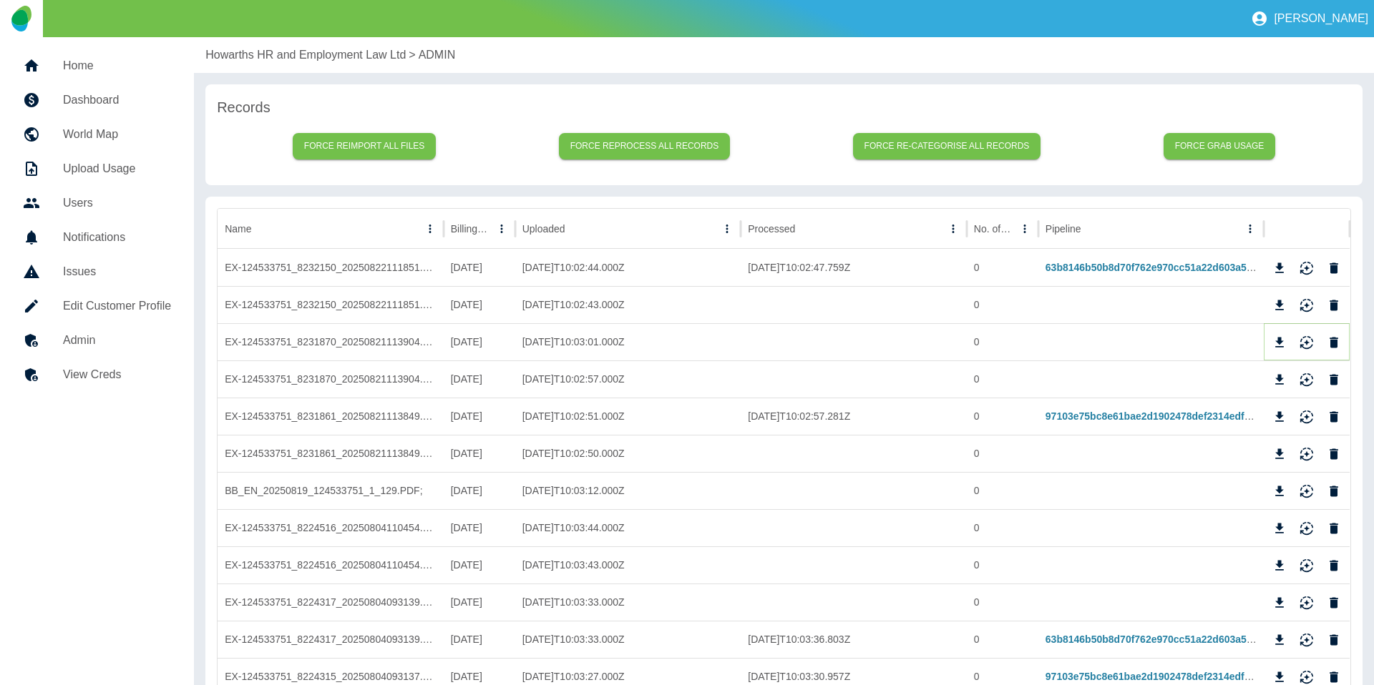
click at [1276, 341] on icon "Download" at bounding box center [1280, 342] width 9 height 10
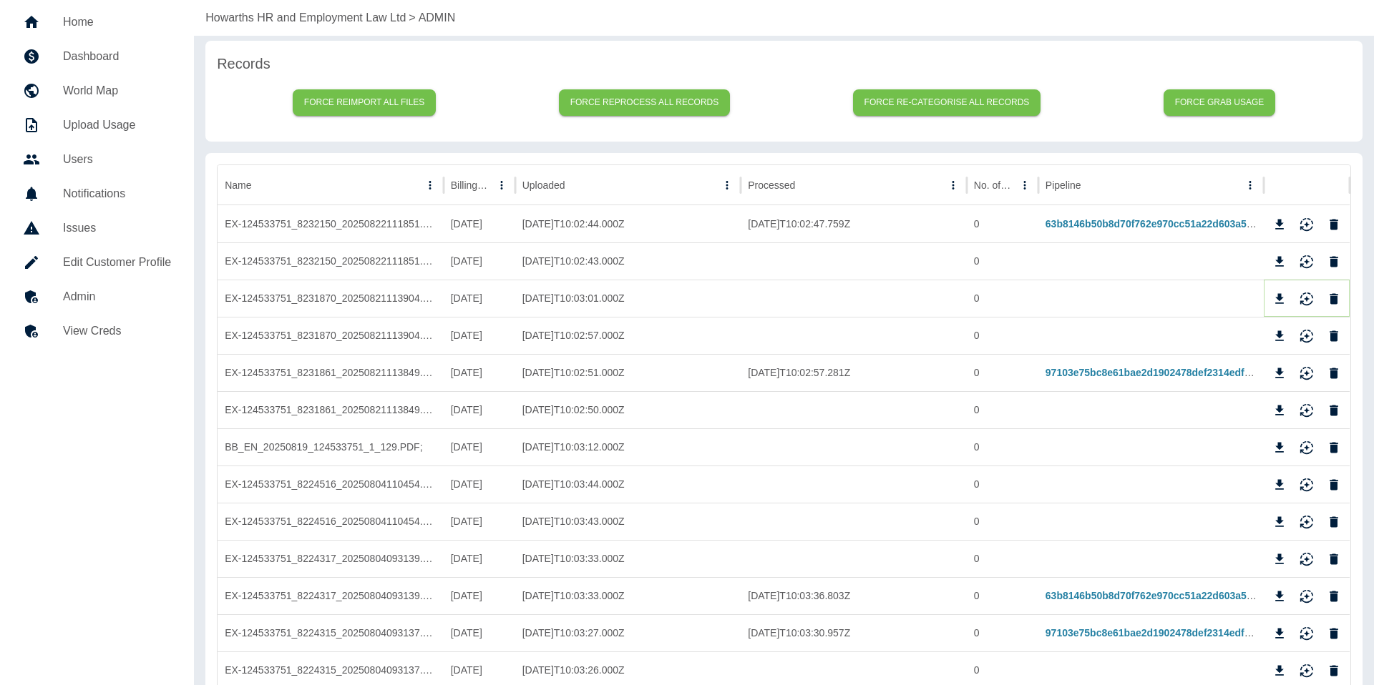
scroll to position [72, 0]
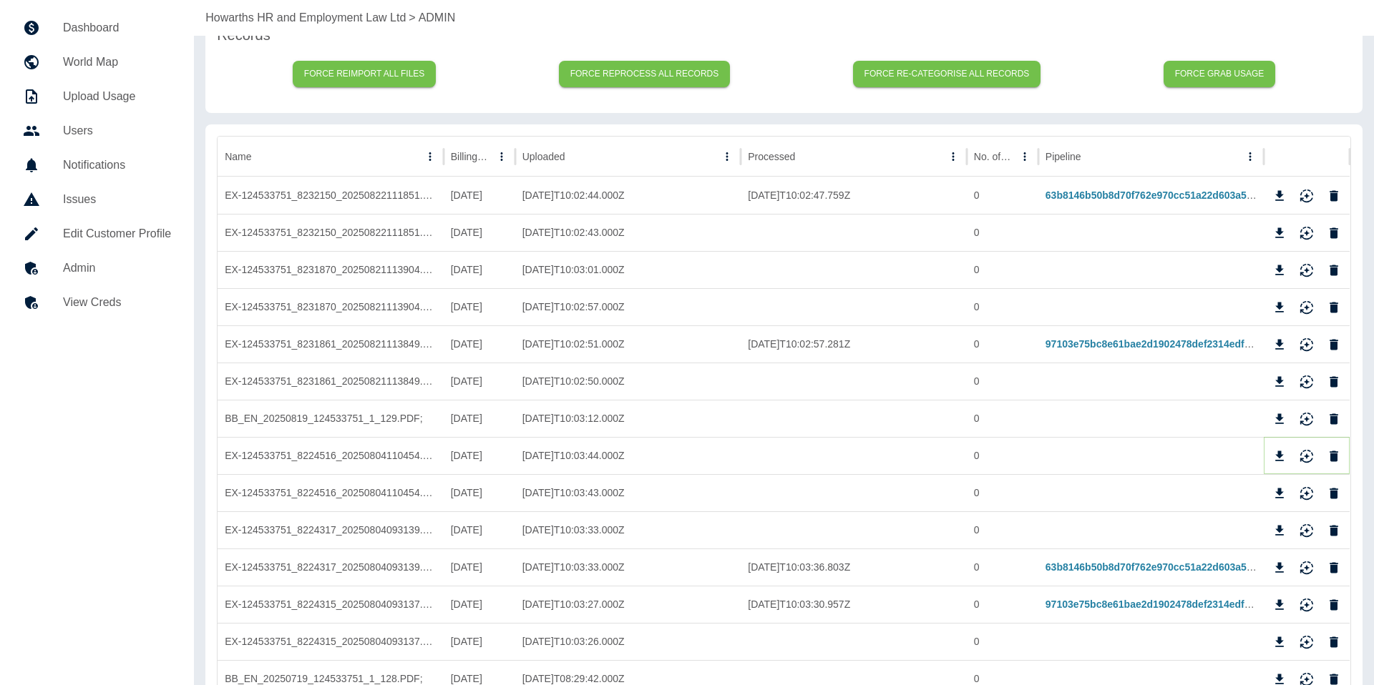
click at [1282, 459] on icon "Download" at bounding box center [1279, 456] width 14 height 14
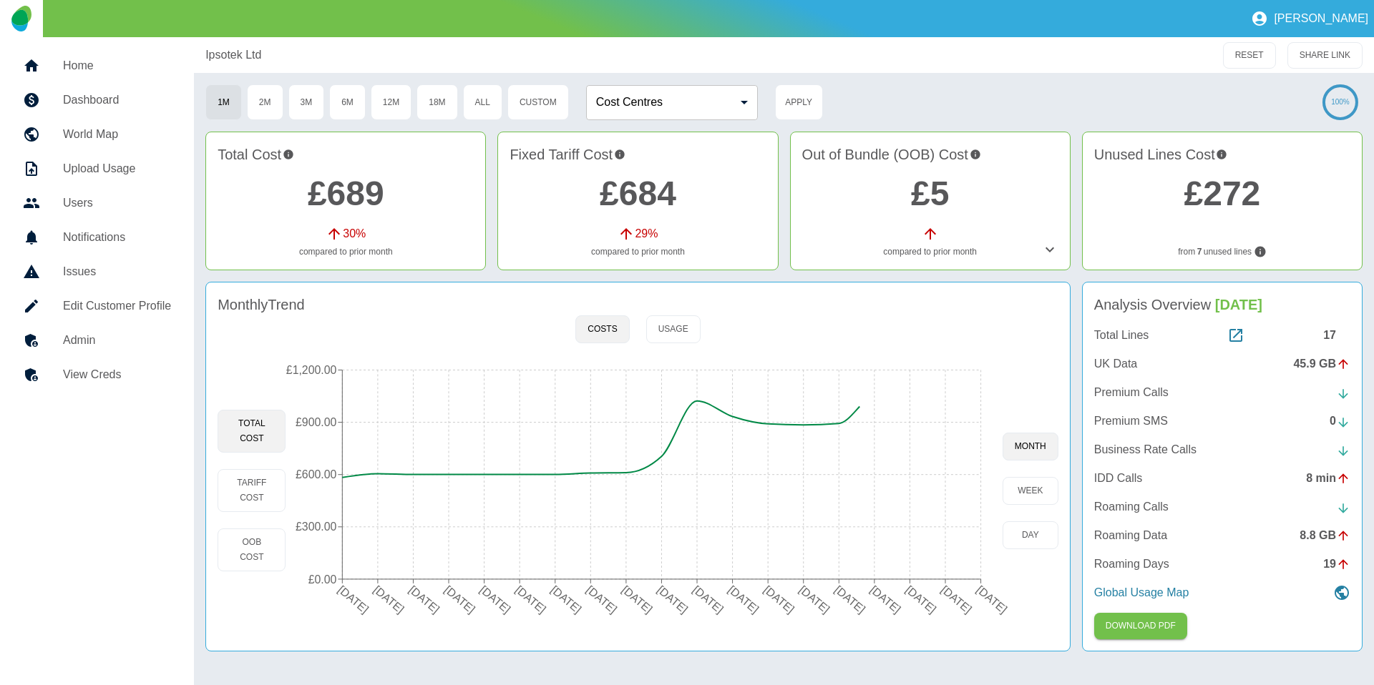
click at [142, 340] on h5 "Admin" at bounding box center [117, 340] width 108 height 17
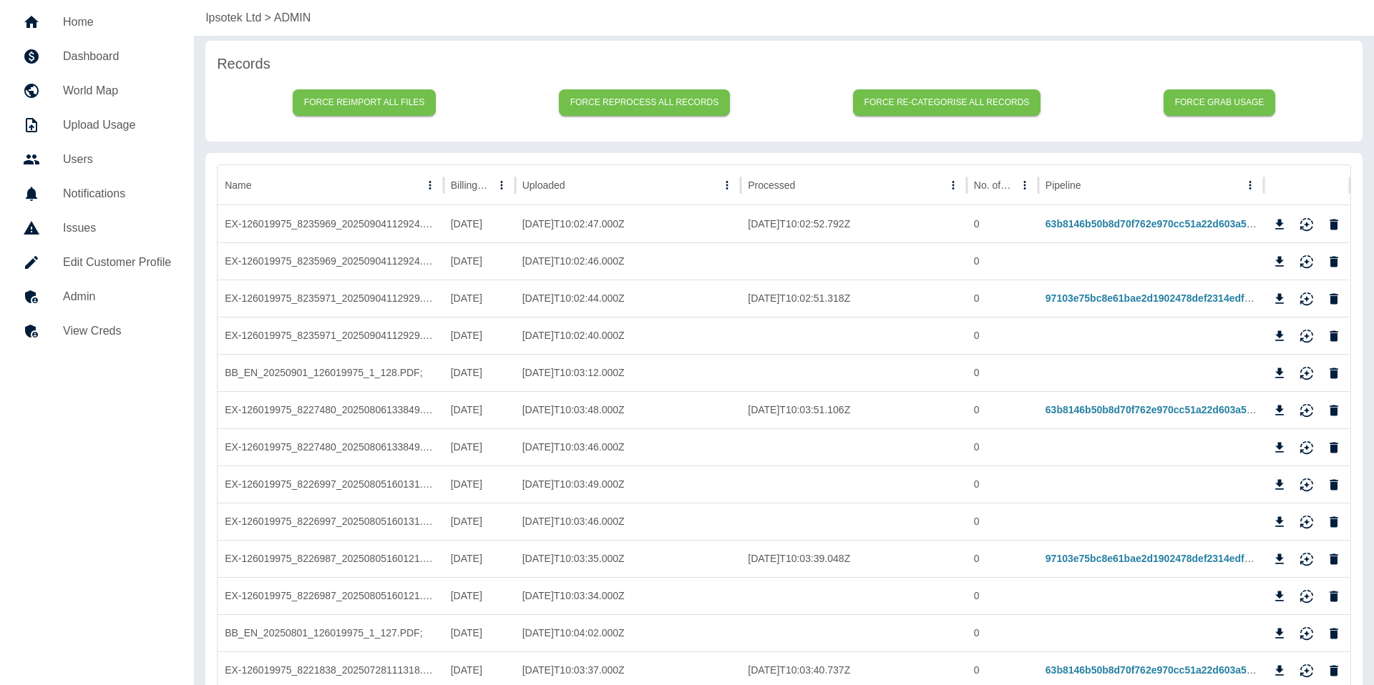
scroll to position [59, 0]
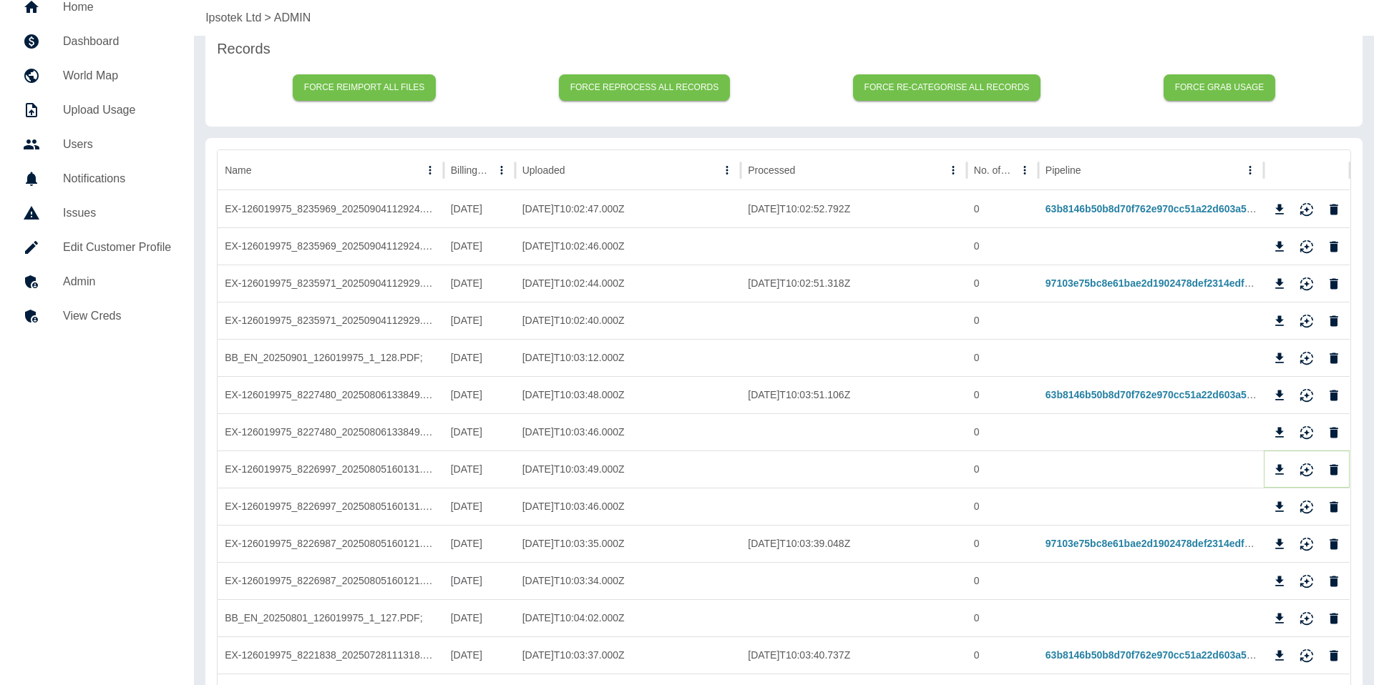
click at [1280, 468] on icon "Download" at bounding box center [1280, 469] width 9 height 10
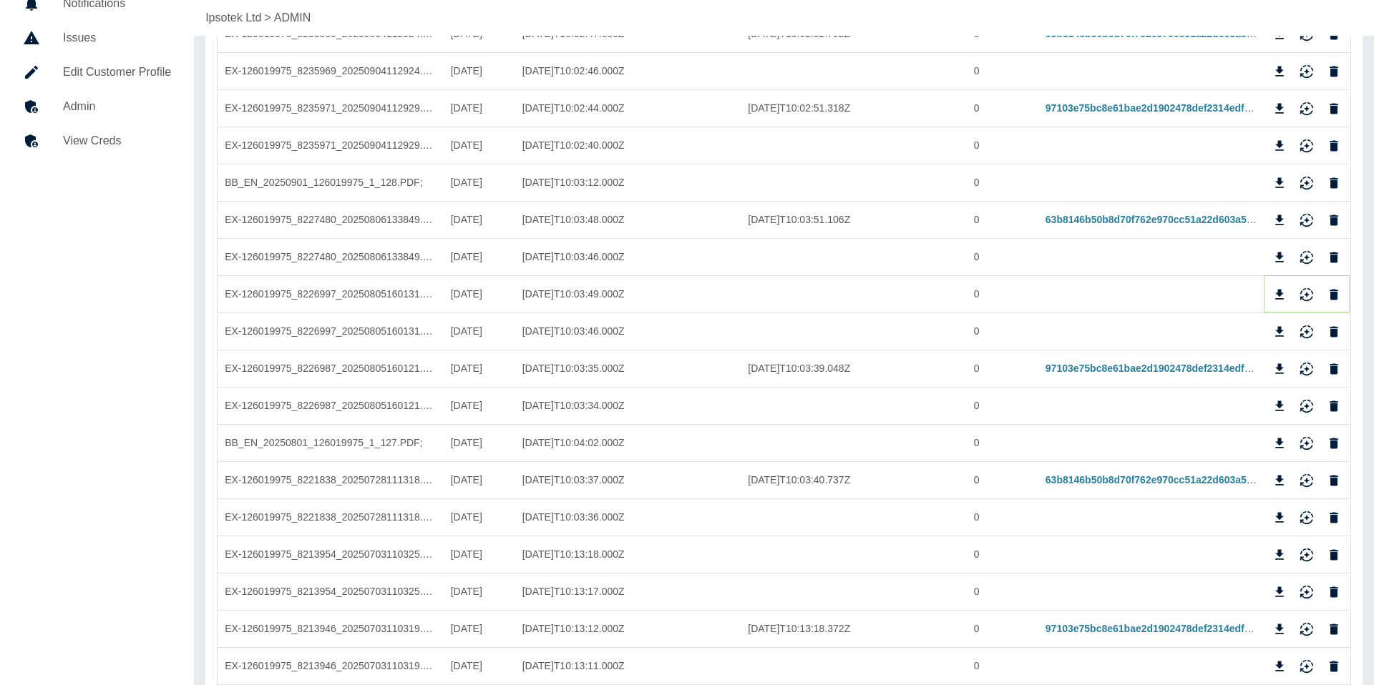
scroll to position [244, 0]
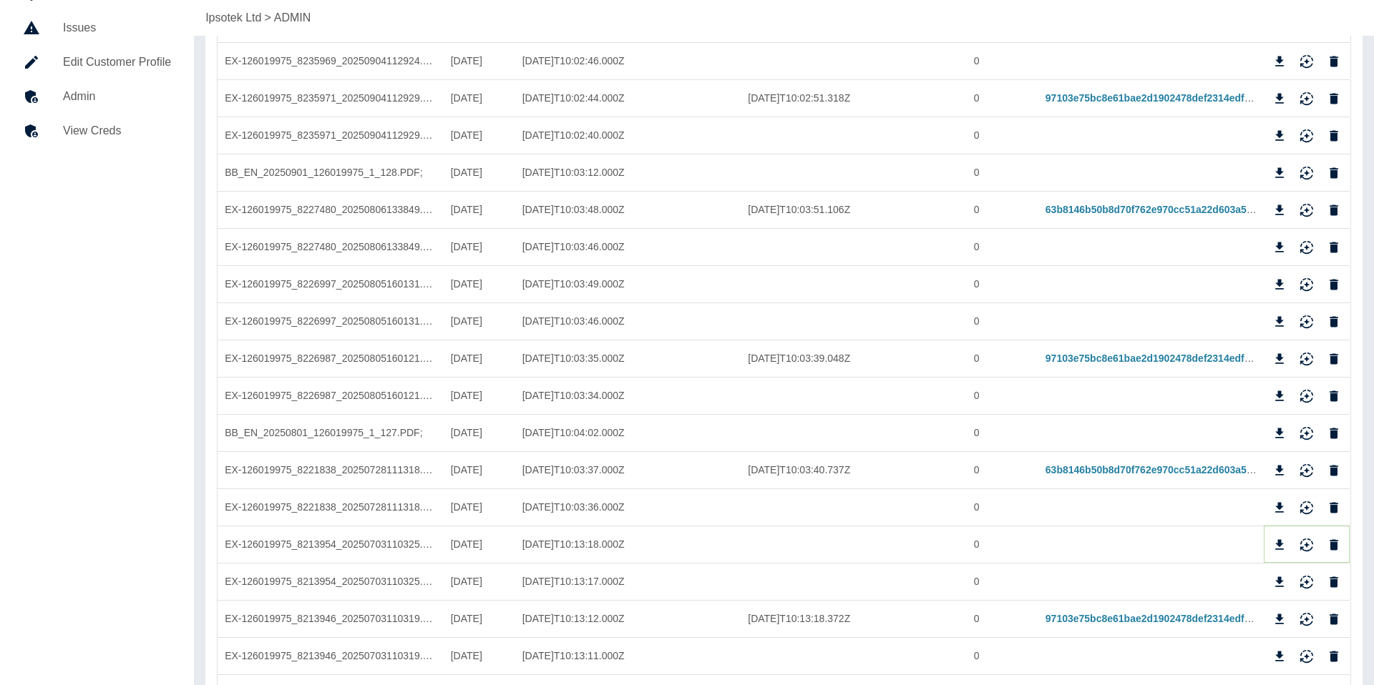
click at [1282, 538] on icon "Download" at bounding box center [1279, 545] width 14 height 14
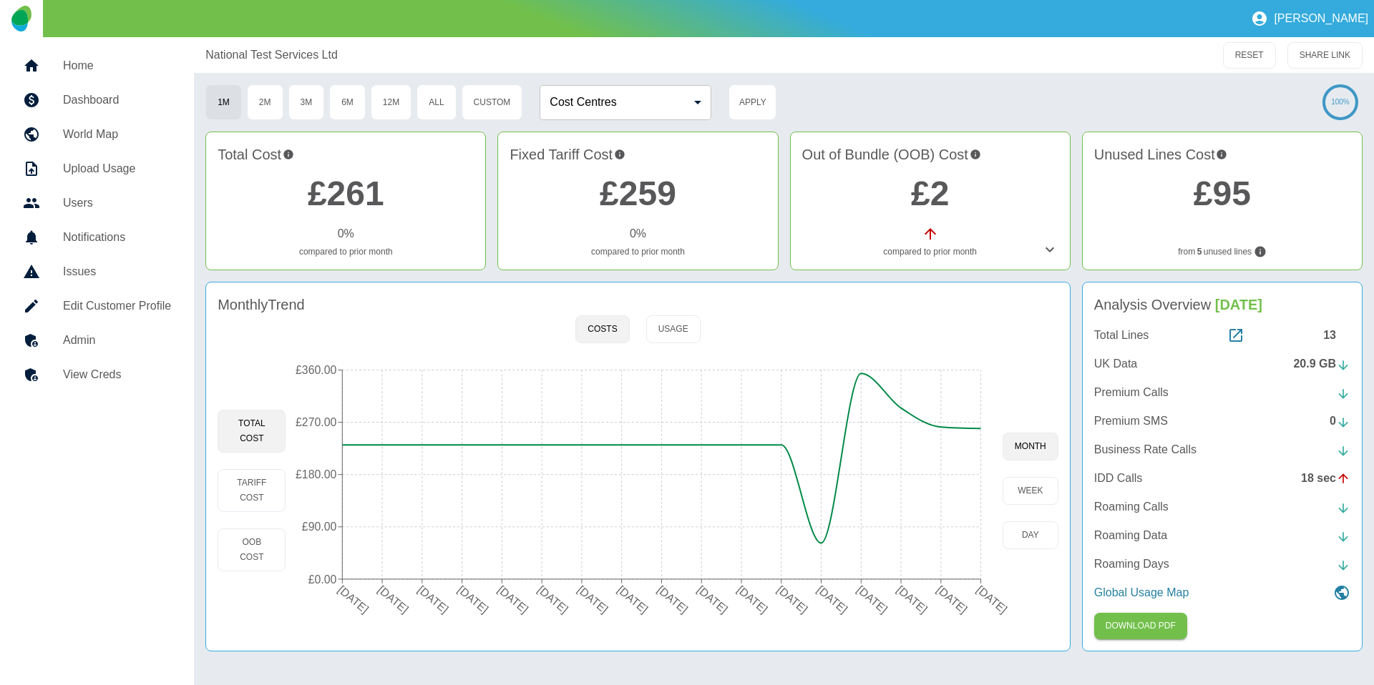
click at [118, 334] on h5 "Admin" at bounding box center [117, 340] width 108 height 17
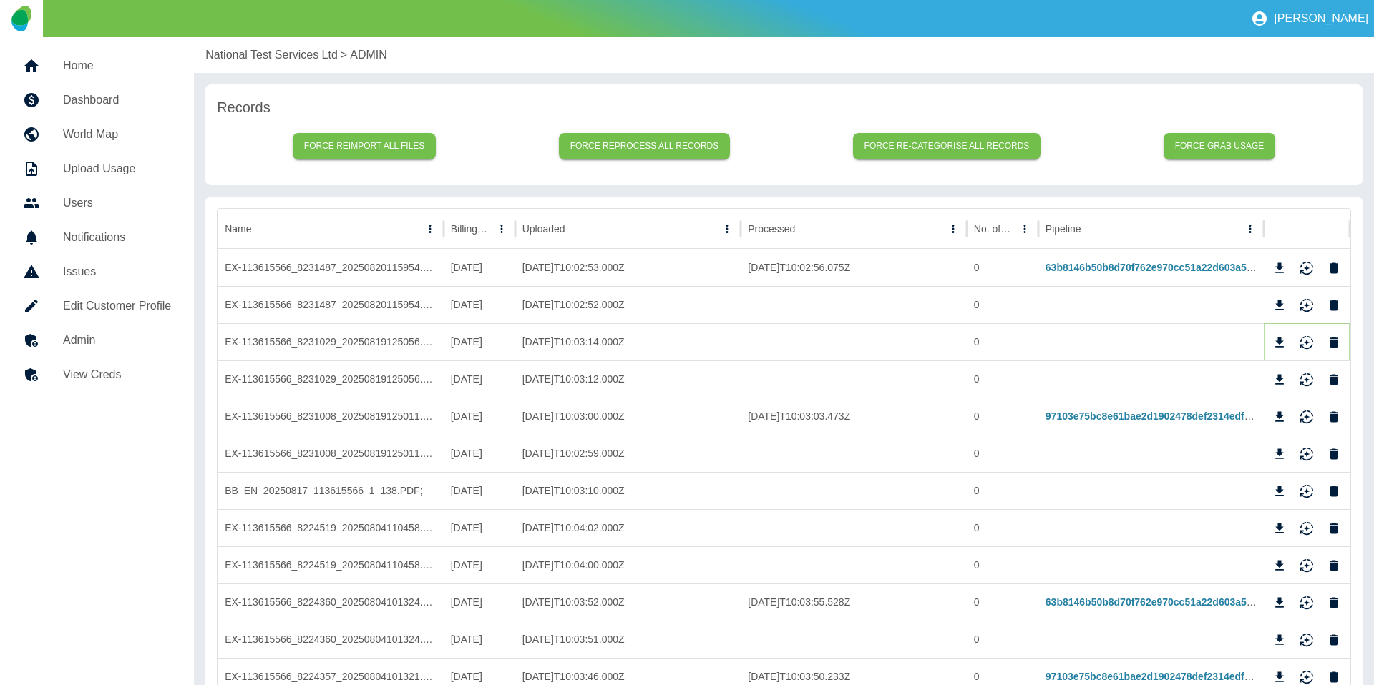
click at [1275, 343] on icon "Download" at bounding box center [1279, 343] width 14 height 14
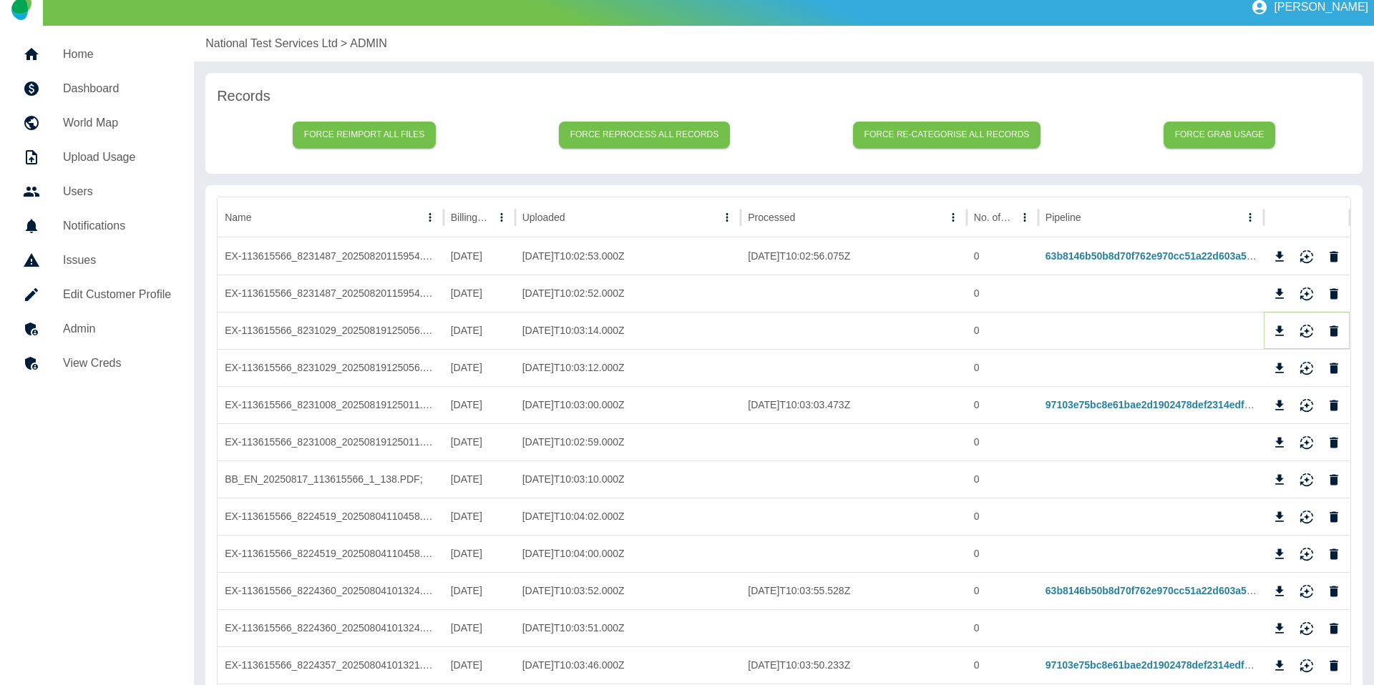
scroll to position [17, 0]
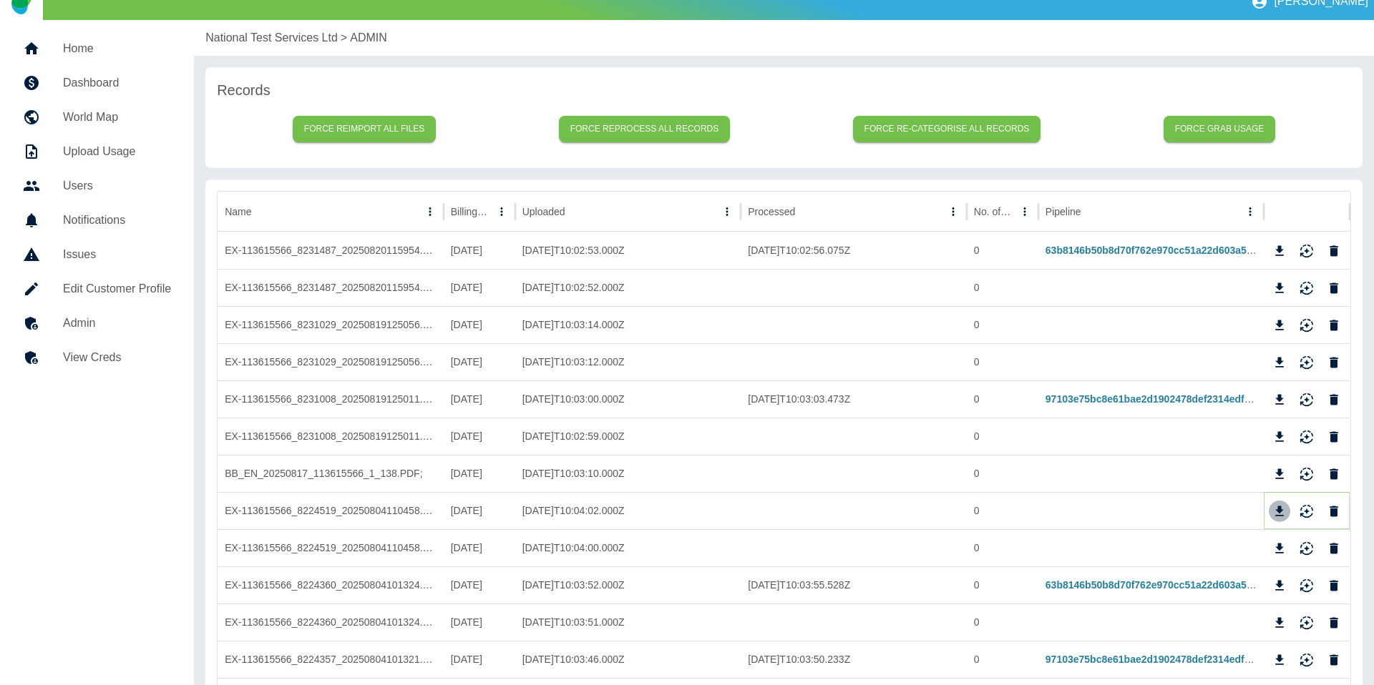
click at [1276, 511] on icon "Download" at bounding box center [1279, 511] width 14 height 14
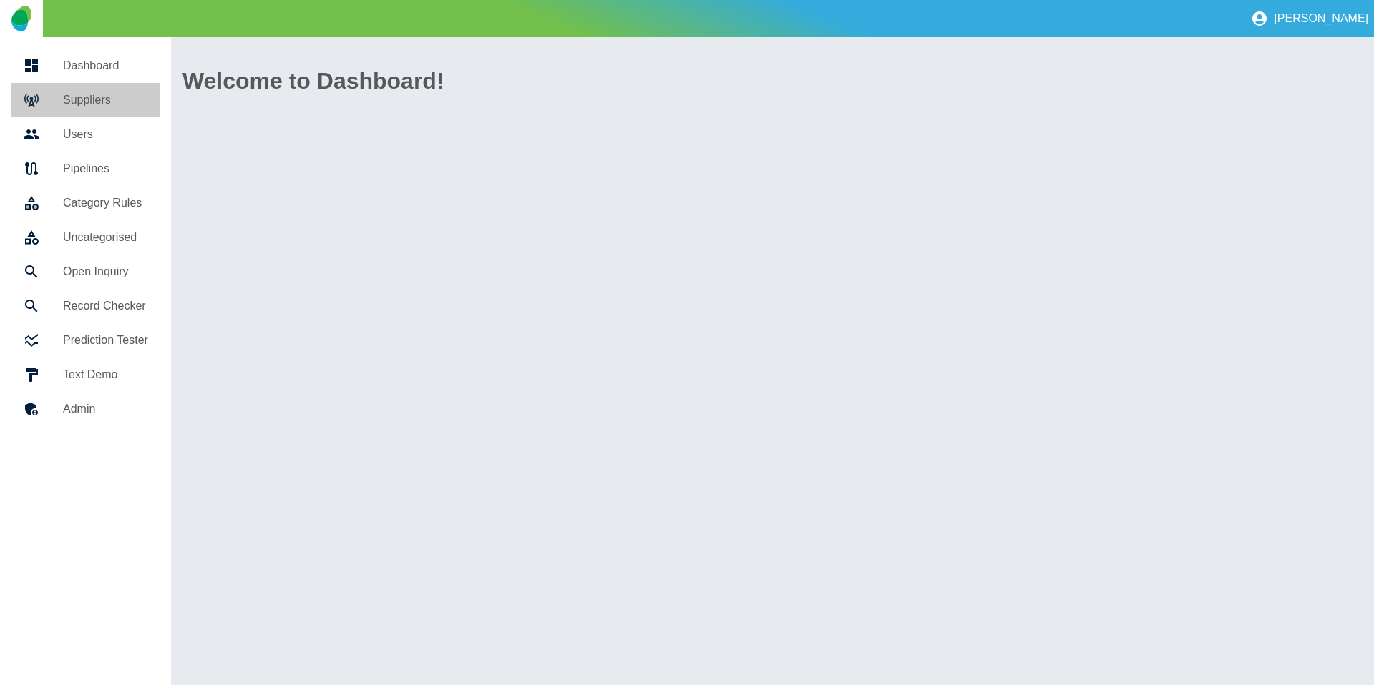
click at [112, 100] on h5 "Suppliers" at bounding box center [105, 100] width 85 height 17
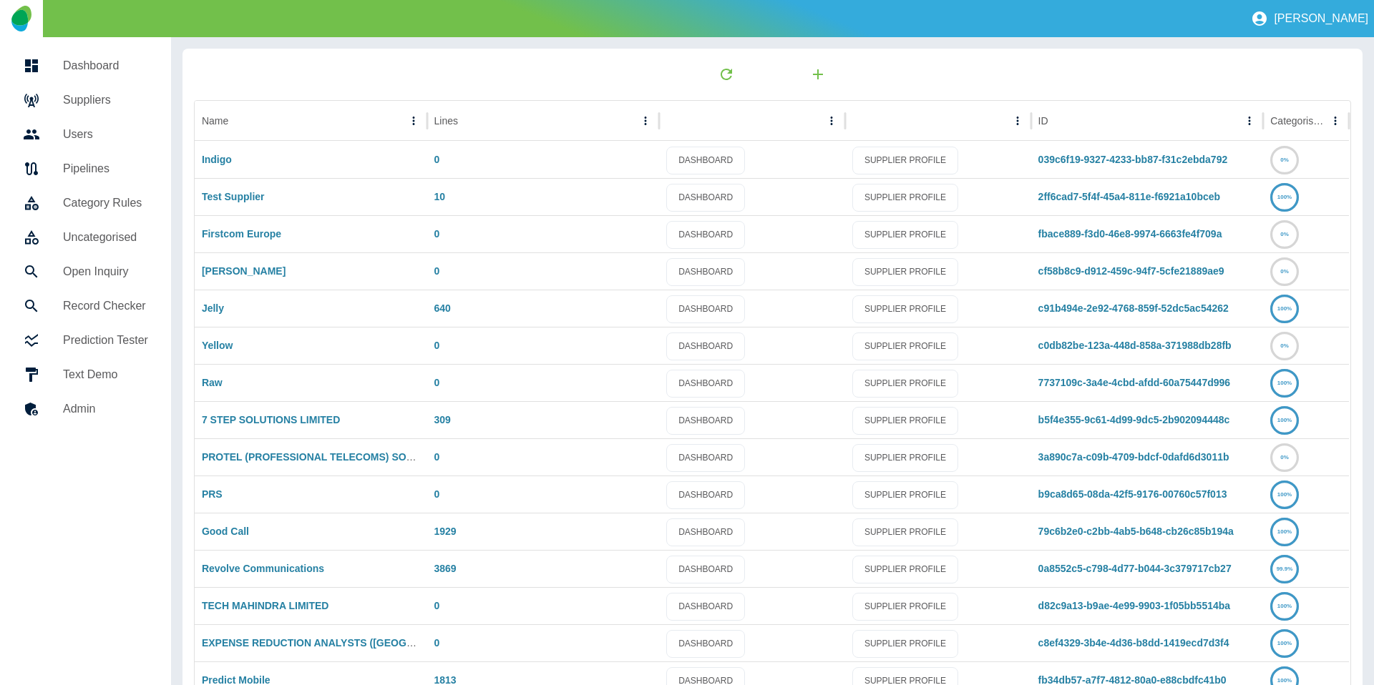
scroll to position [75, 0]
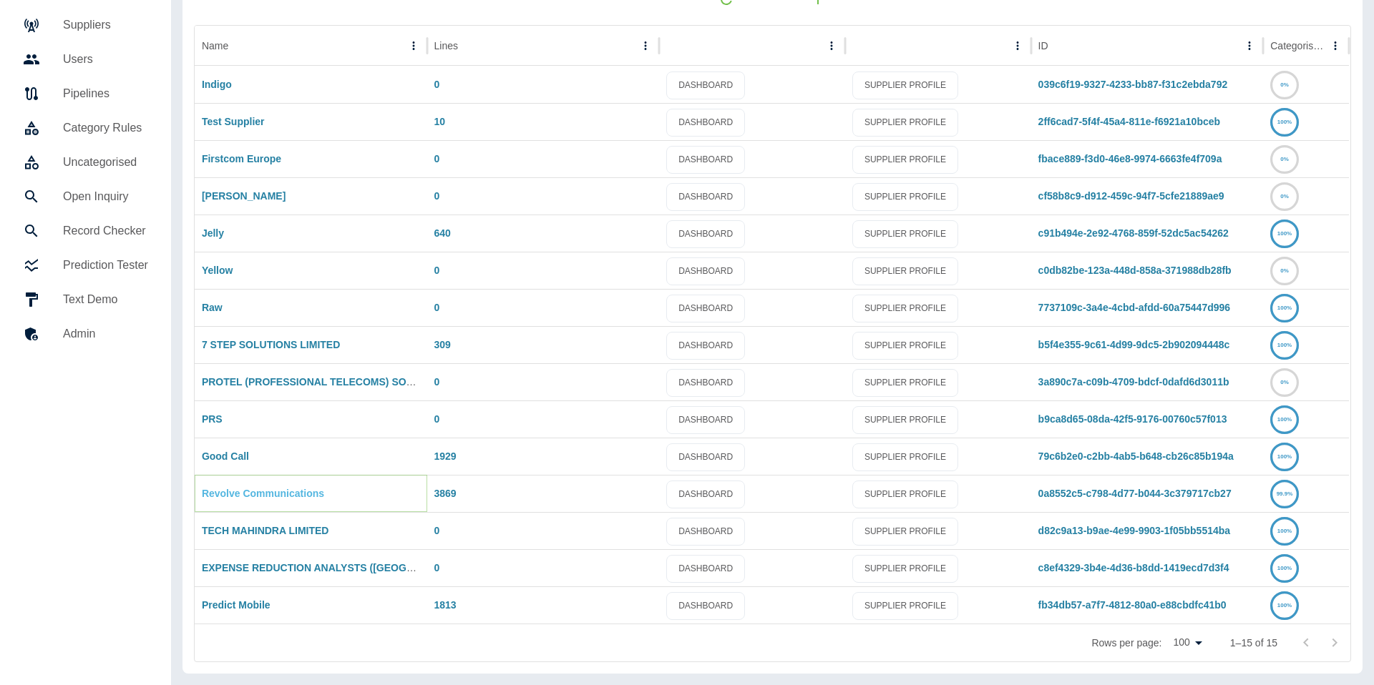
click at [250, 494] on link "Revolve Communications" at bounding box center [263, 493] width 122 height 11
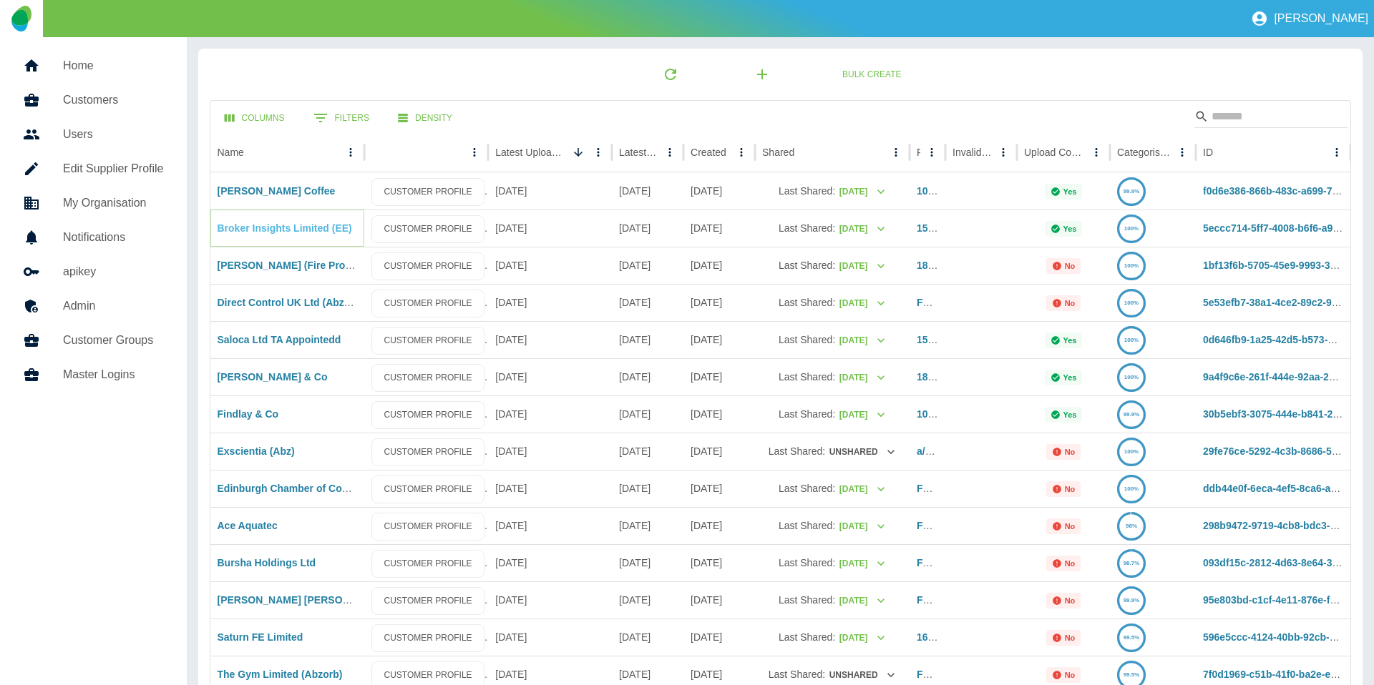
click at [239, 231] on link "Broker Insights Limited (EE)" at bounding box center [285, 228] width 135 height 11
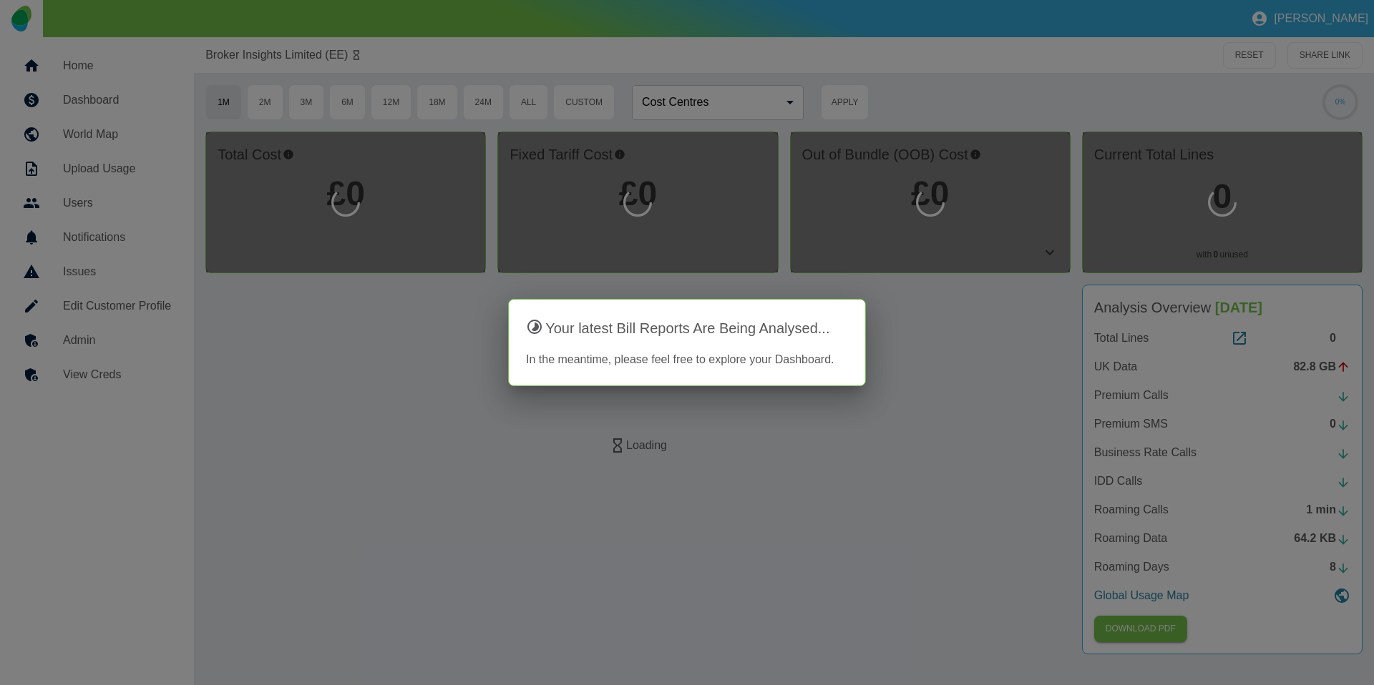
click at [57, 331] on div at bounding box center [687, 342] width 1374 height 685
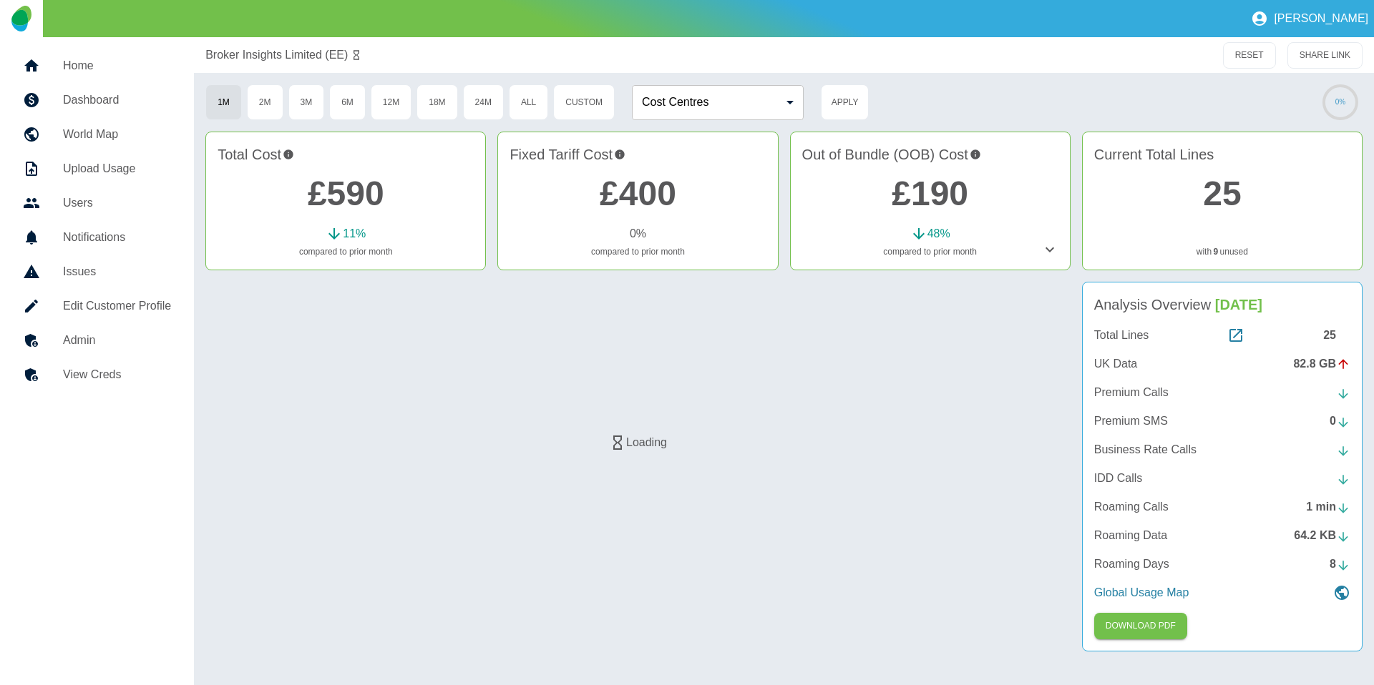
click at [57, 333] on div at bounding box center [43, 340] width 40 height 17
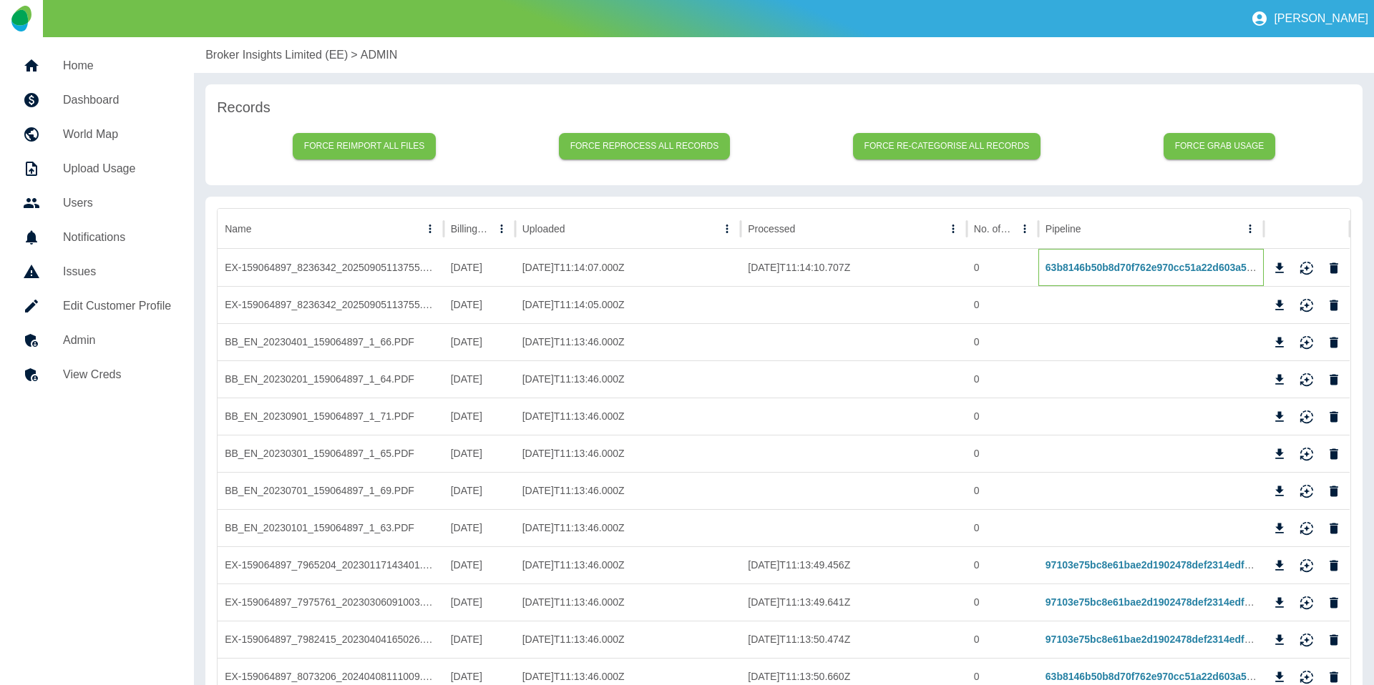
click at [1098, 275] on div "63b8146b50b8d70f762e970cc51a22d603a5f027" at bounding box center [1151, 267] width 226 height 37
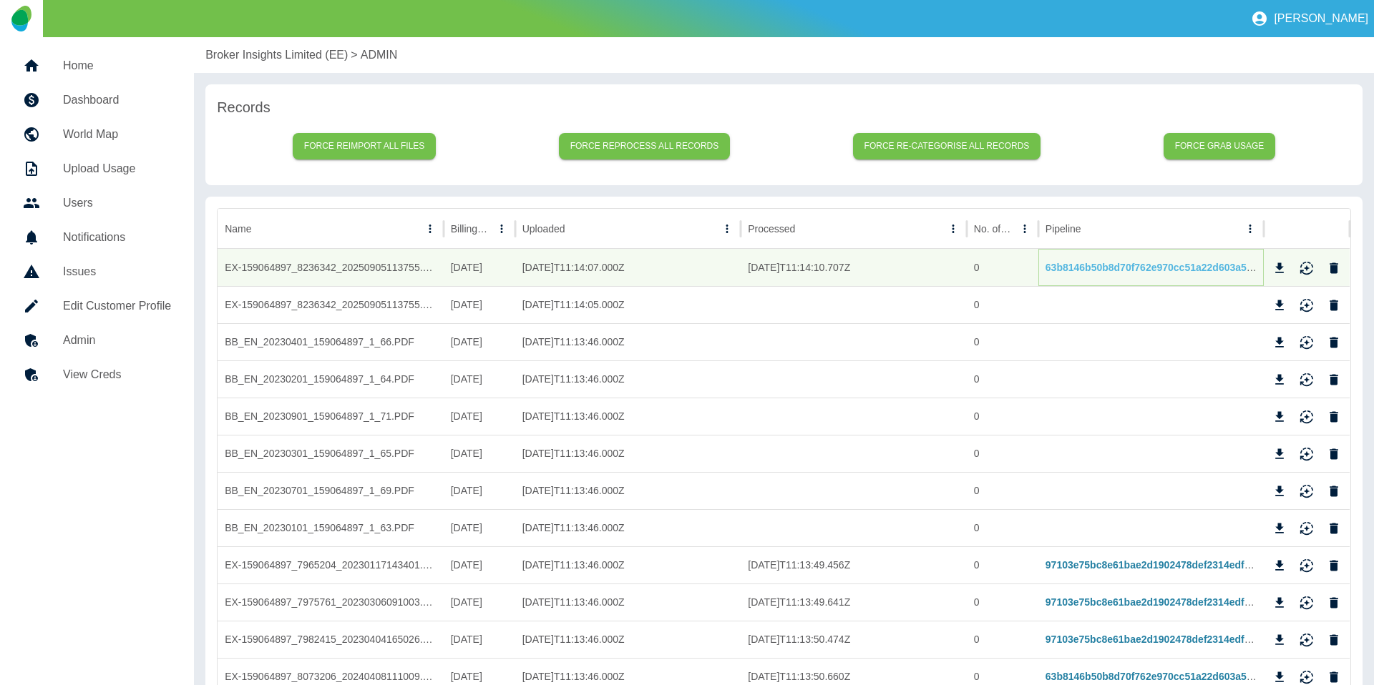
click at [1100, 272] on link "63b8146b50b8d70f762e970cc51a22d603a5f027" at bounding box center [1155, 267] width 221 height 11
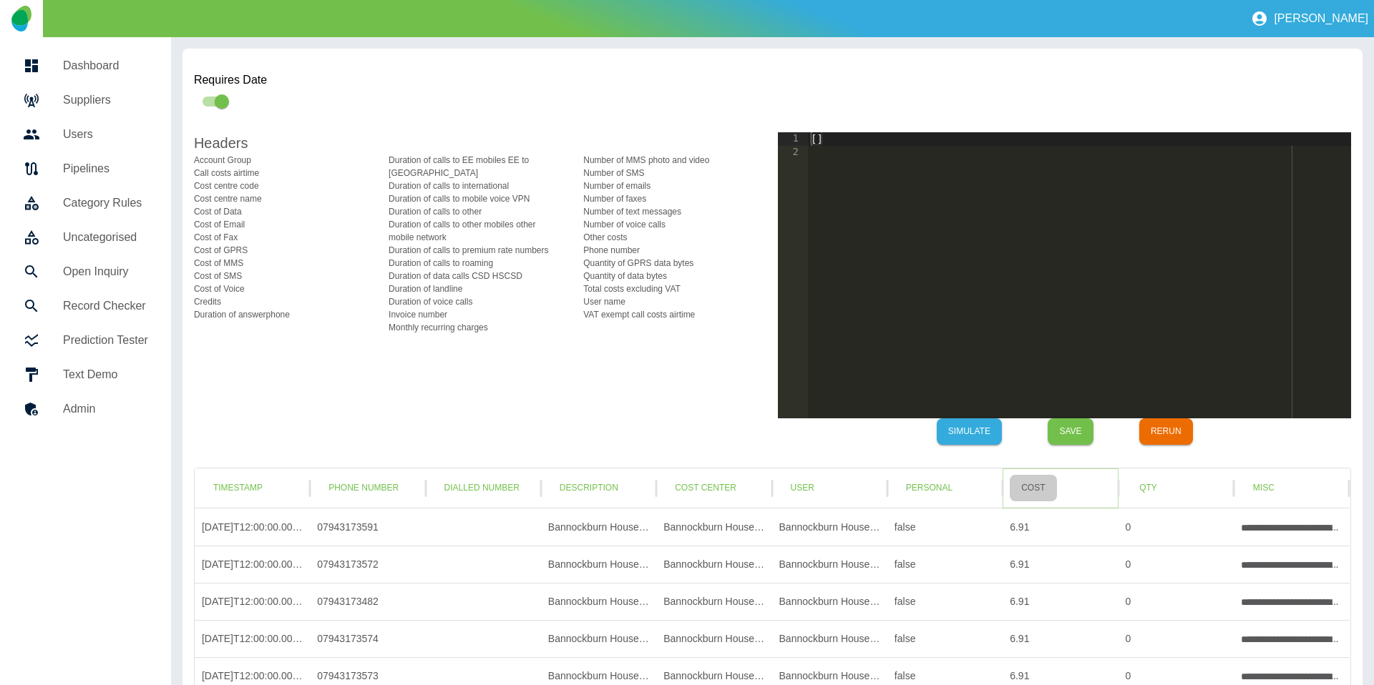
click at [1032, 493] on button "Cost" at bounding box center [1033, 488] width 47 height 26
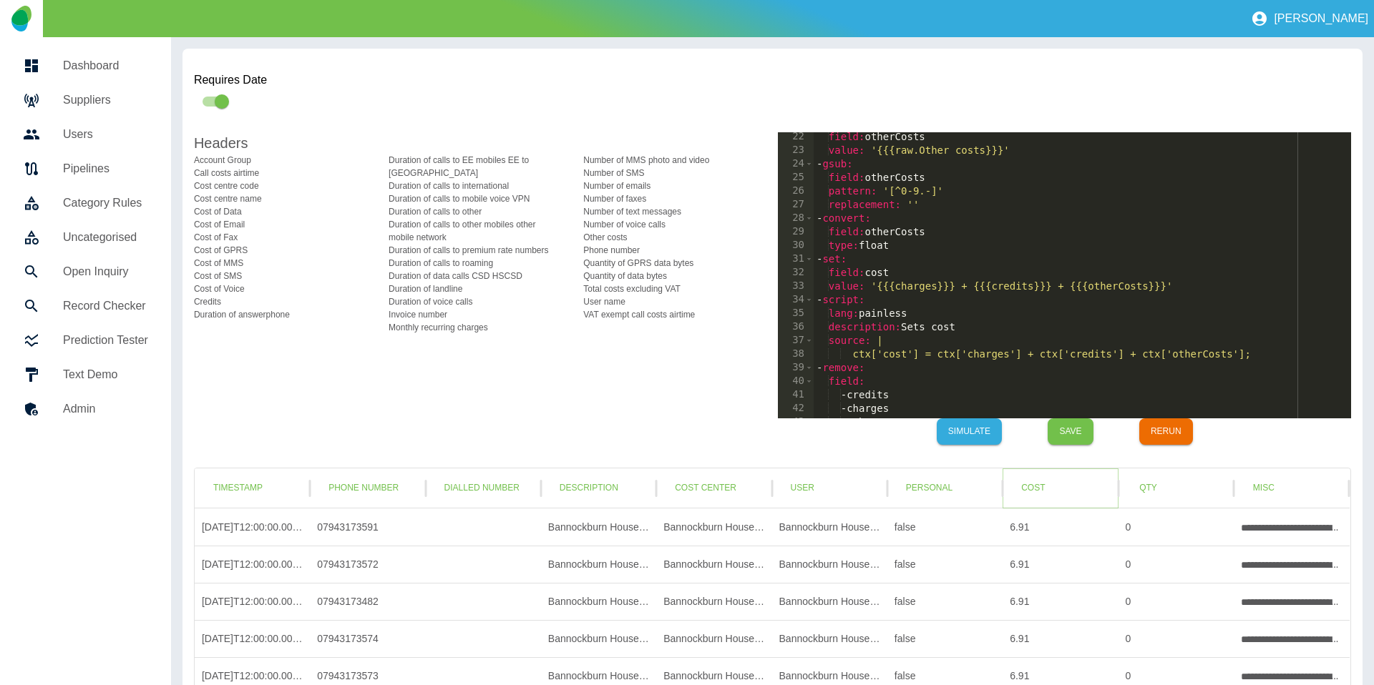
scroll to position [301, 0]
